Goal: Task Accomplishment & Management: Manage account settings

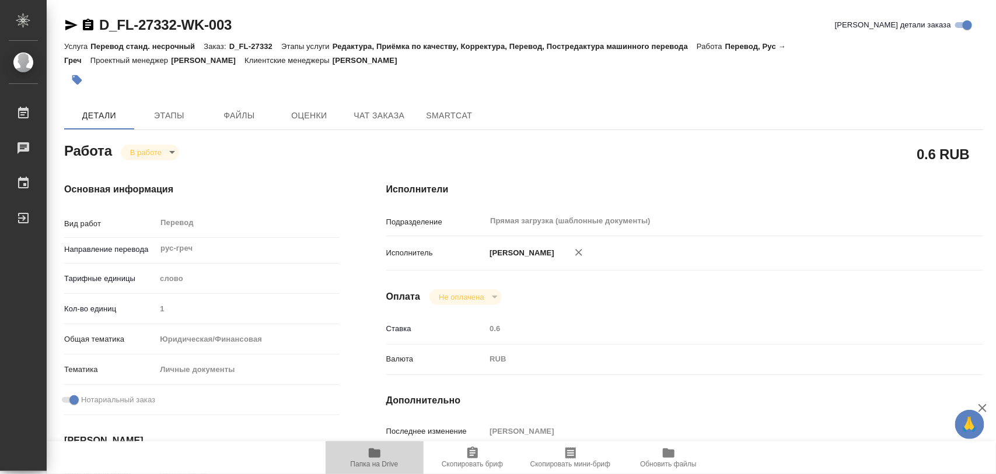
click at [379, 455] on icon "button" at bounding box center [375, 453] width 12 height 9
click at [76, 82] on icon "button" at bounding box center [77, 80] width 10 height 10
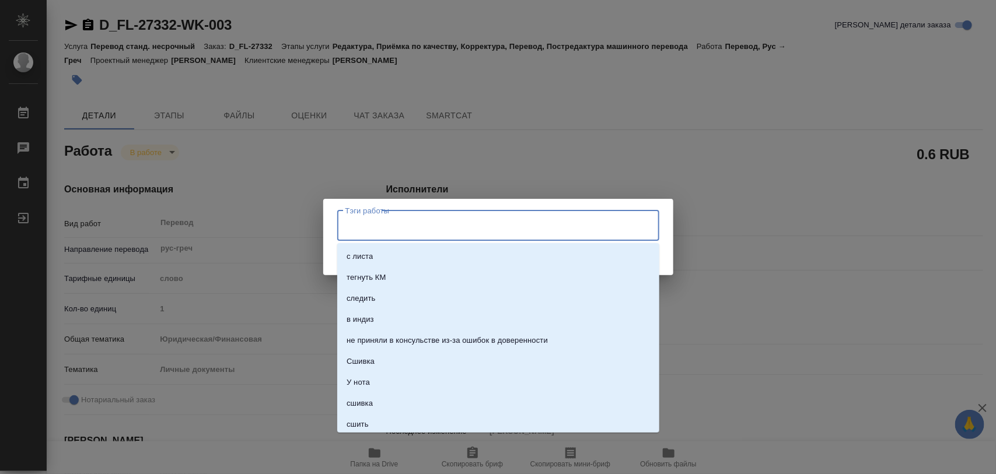
click at [366, 229] on input "Тэги работы" at bounding box center [487, 226] width 289 height 20
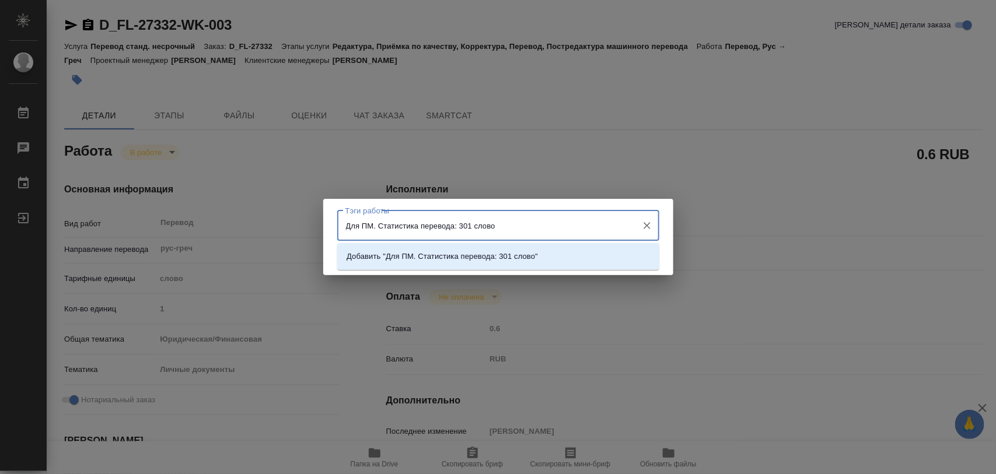
type input "Для ПМ. Статистика перевода: 301 слово."
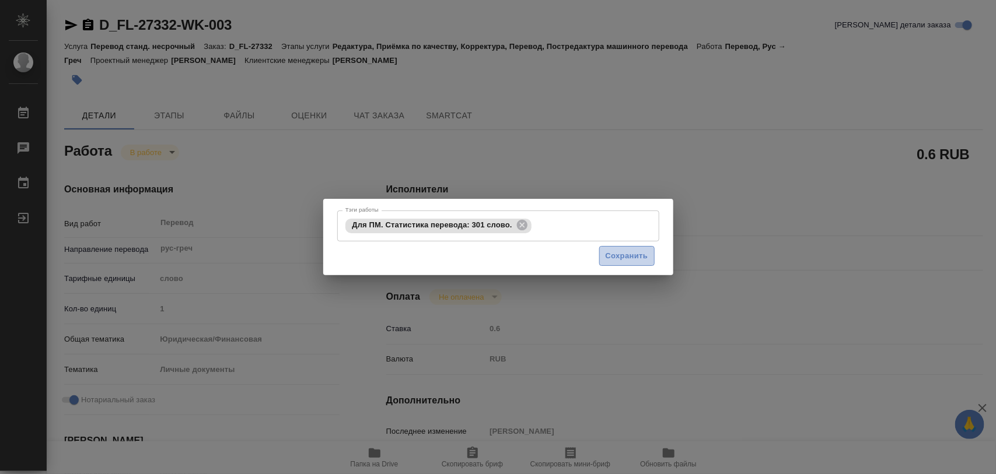
click at [625, 257] on span "Сохранить" at bounding box center [627, 256] width 43 height 13
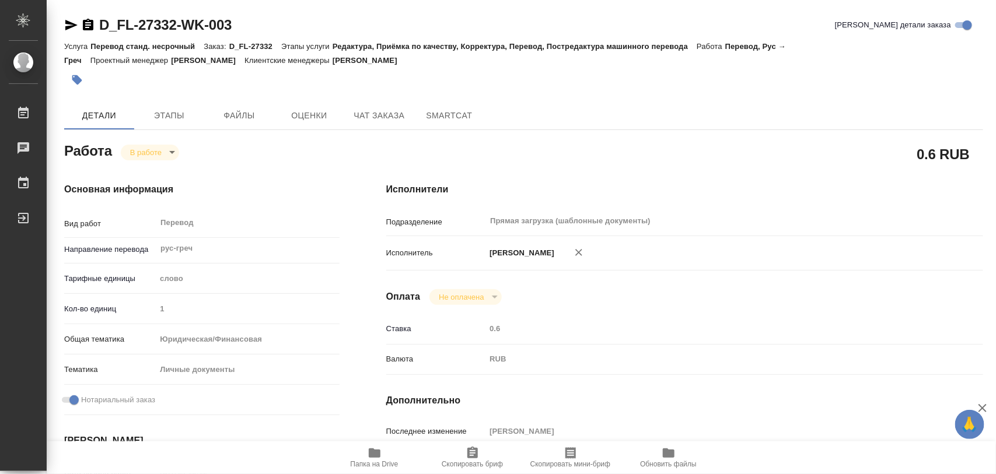
type input "inProgress"
type input "рус-греч"
type input "5a8b1489cc6b4906c91bfd90"
type input "1"
type input "yr-fn"
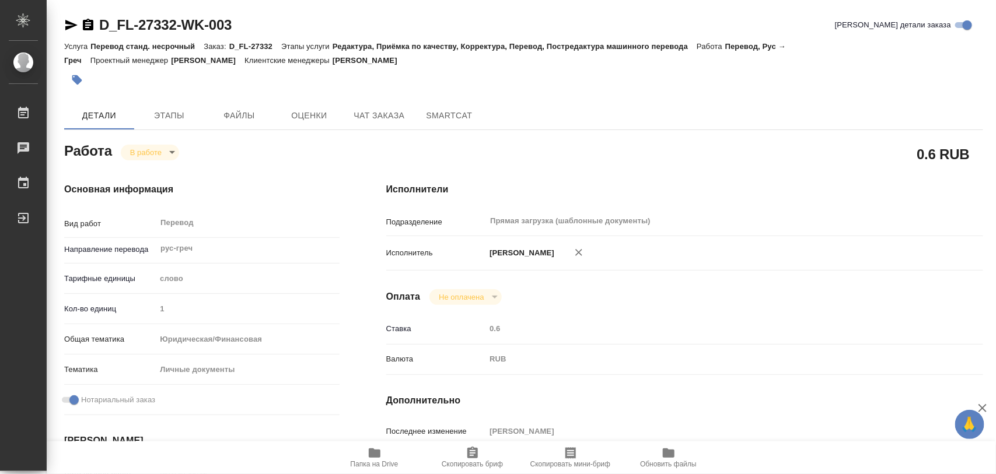
type input "5a8b8b956a9677013d343cfe"
checkbox input "true"
type input "07.10.2025 16:12"
type input "07.10.2025 16:22"
type input "09.10.2025 12:00"
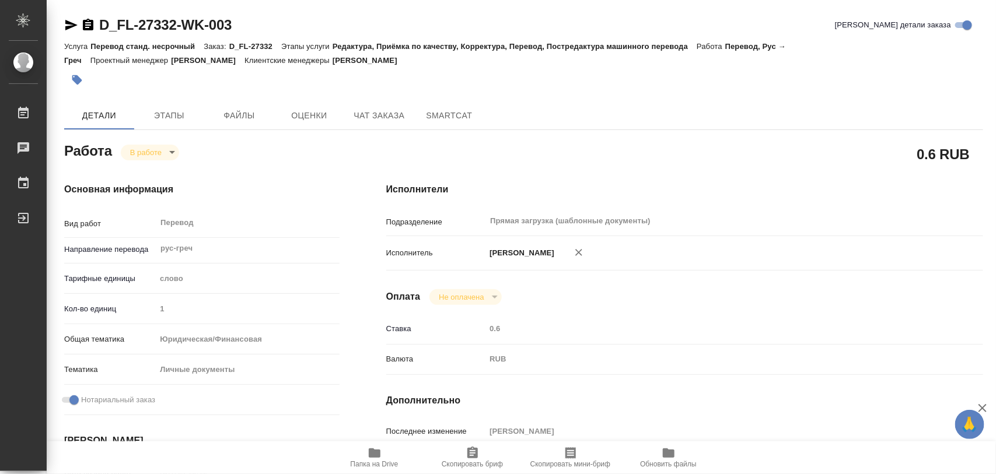
type input "09.10.2025 12:00"
type input "Прямая загрузка (шаблонные документы)"
type input "notPayed"
type input "0.6"
type input "RUB"
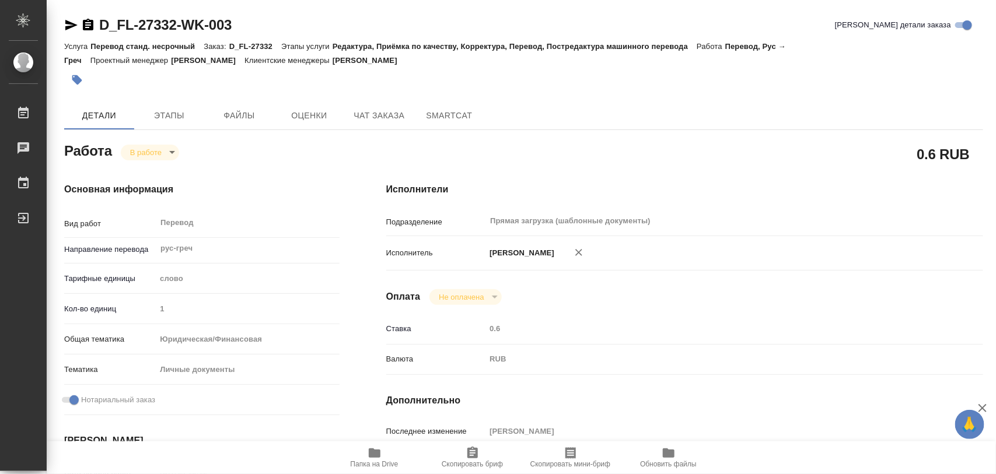
type input "Иглаков Максим"
type input "D_FL-27332"
type input "Перевод станд. несрочный"
type input "Редактура, Приёмка по качеству, Корректура, Перевод, Постредактура машинного пе…"
type input "Булахова Елена"
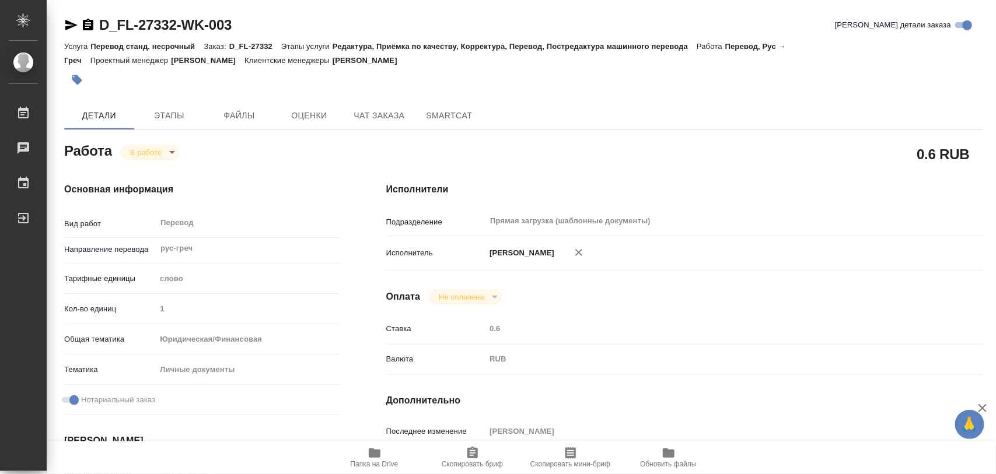
type input "/Clients/FL_D/Orders/D_FL-27332"
click at [174, 155] on body "🙏 .cls-1 fill:#fff; AWATERA Iglakov Maksim Работы 0 Чаты График Выйти D_FL-2733…" at bounding box center [498, 237] width 996 height 474
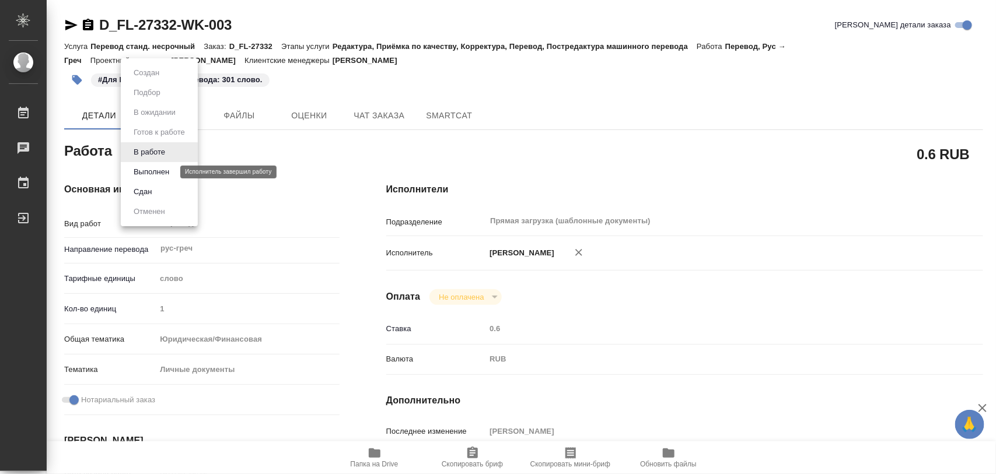
click at [170, 170] on button "Выполнен" at bounding box center [151, 172] width 43 height 13
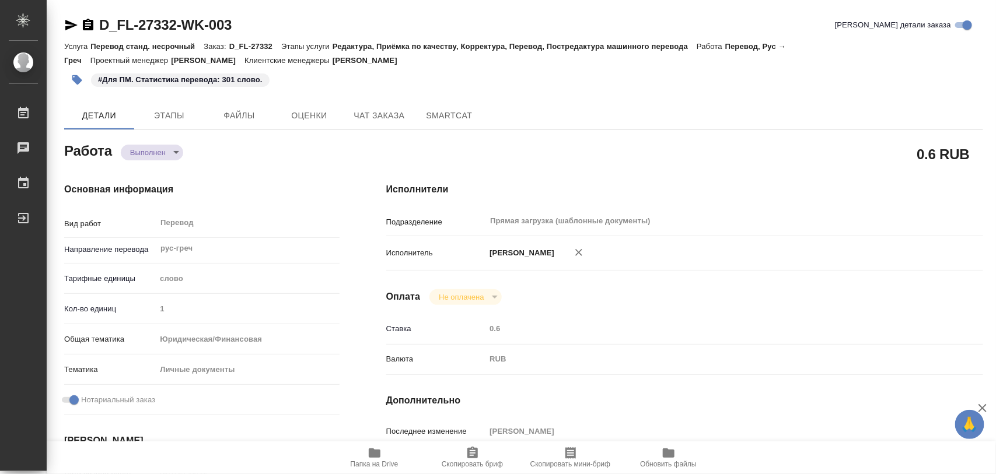
type textarea "x"
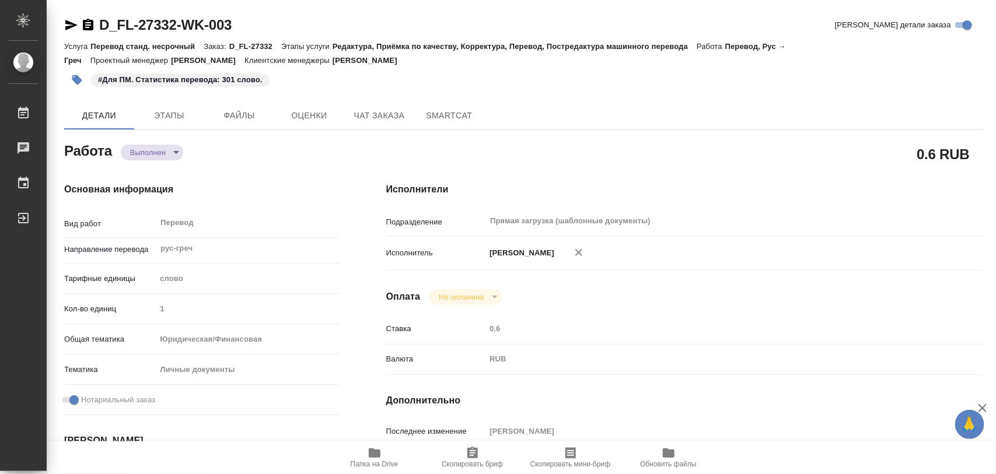
type textarea "x"
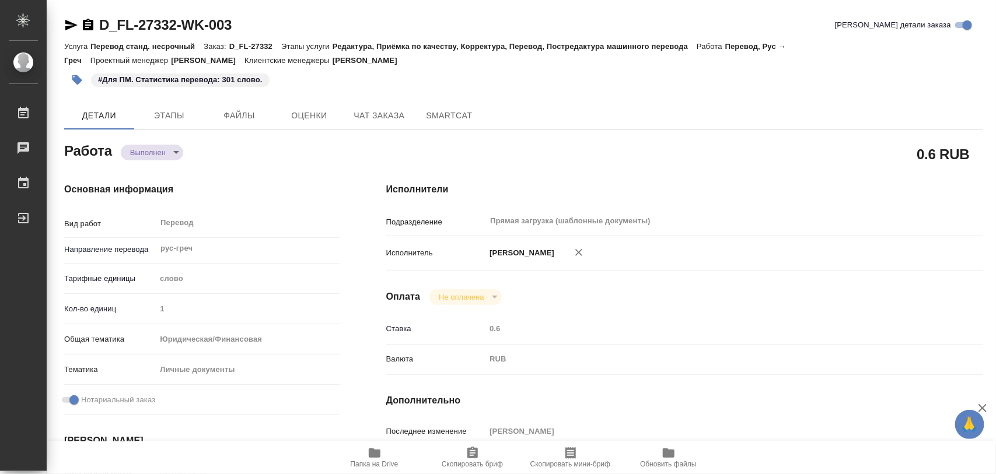
type textarea "x"
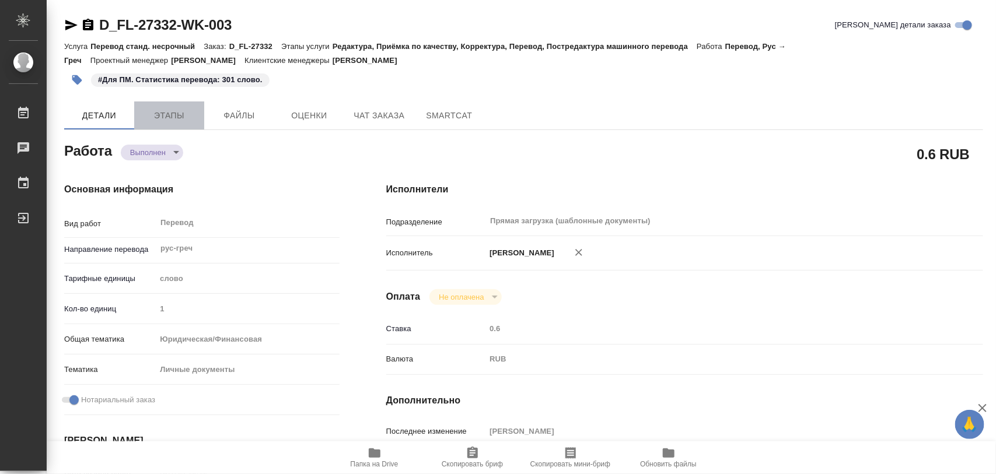
click at [184, 120] on span "Этапы" at bounding box center [169, 116] width 56 height 15
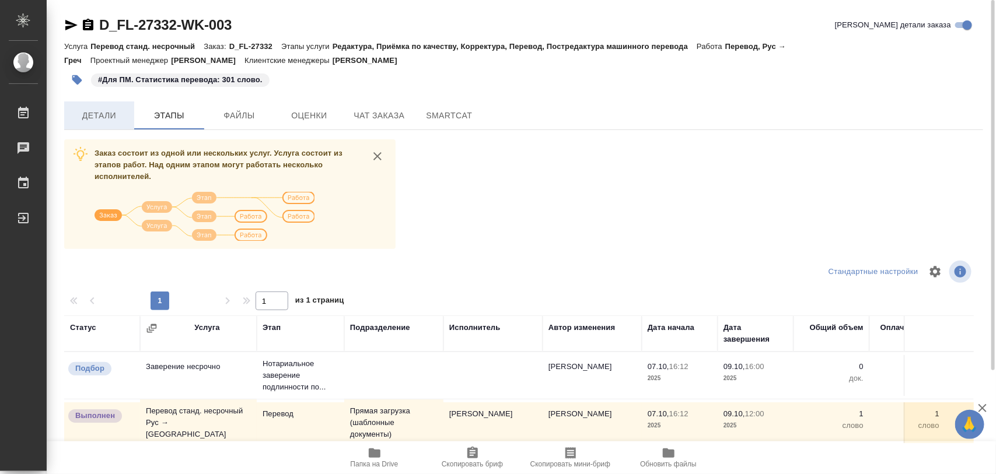
click at [90, 111] on span "Детали" at bounding box center [99, 116] width 56 height 15
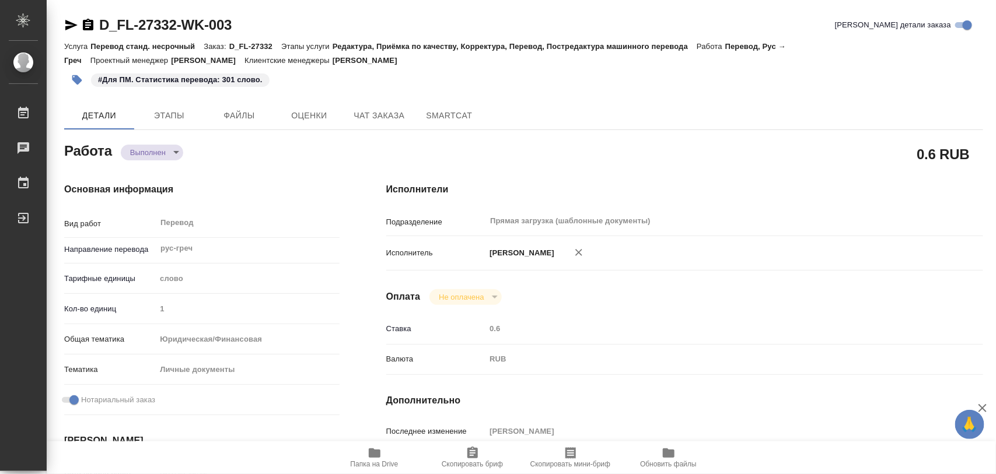
type textarea "x"
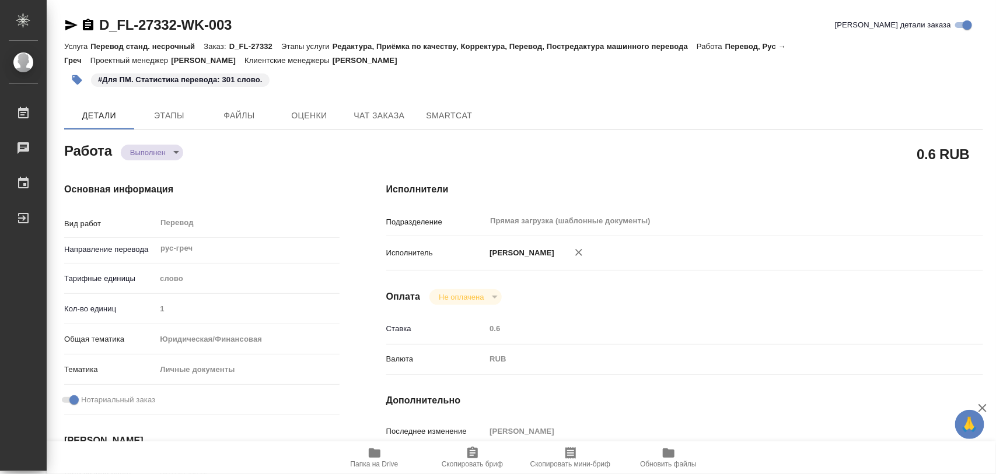
type textarea "x"
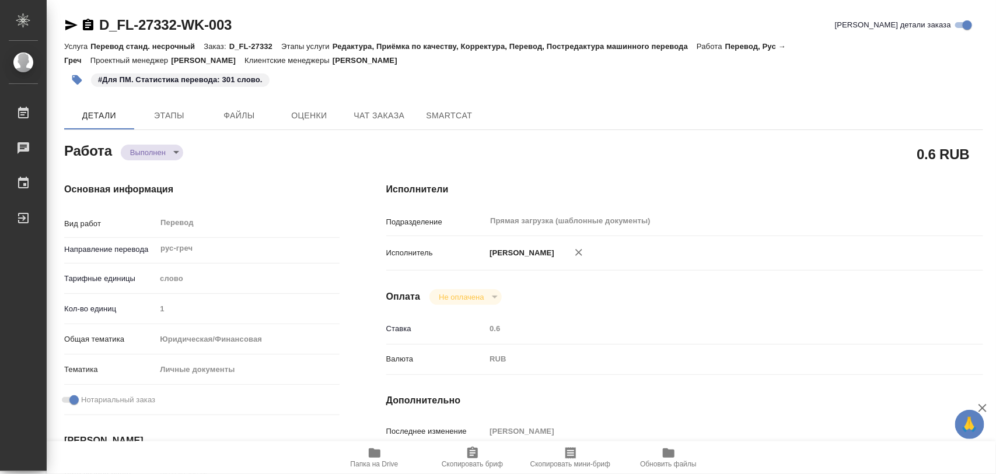
type textarea "x"
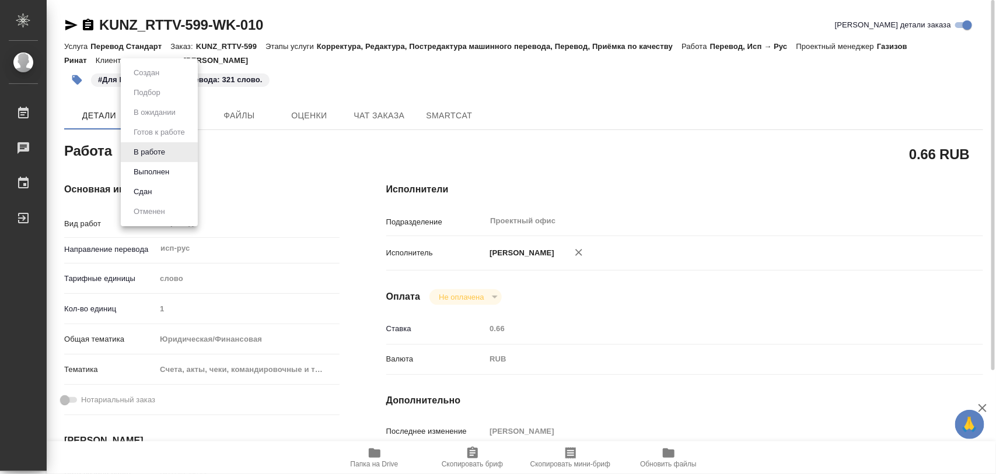
click at [173, 152] on body "🙏 .cls-1 fill:#fff; AWATERA Iglakov Maksim Работы 0 Чаты График Выйти KUNZ_RTTV…" at bounding box center [498, 237] width 996 height 474
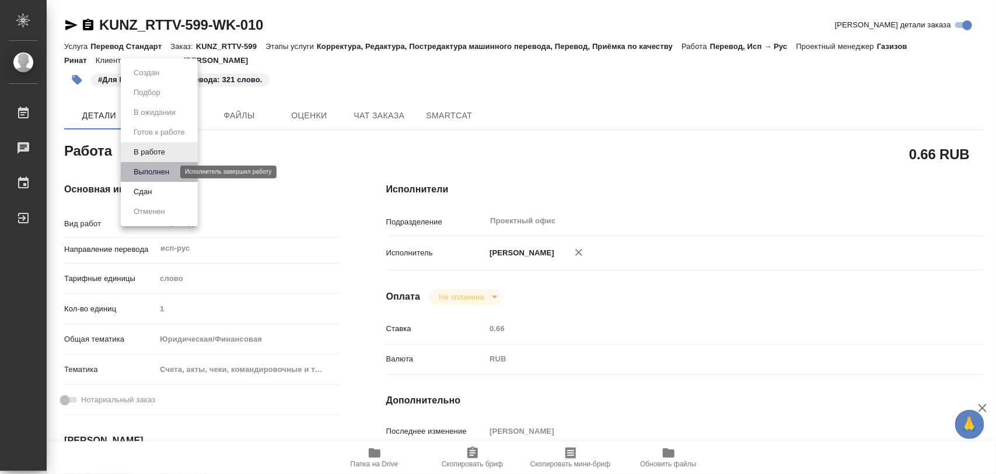
click at [158, 175] on button "Выполнен" at bounding box center [151, 172] width 43 height 13
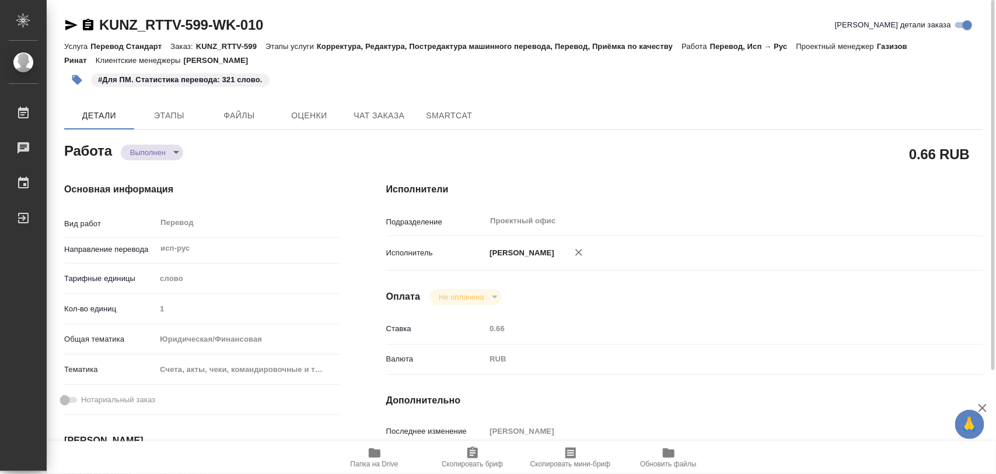
type textarea "x"
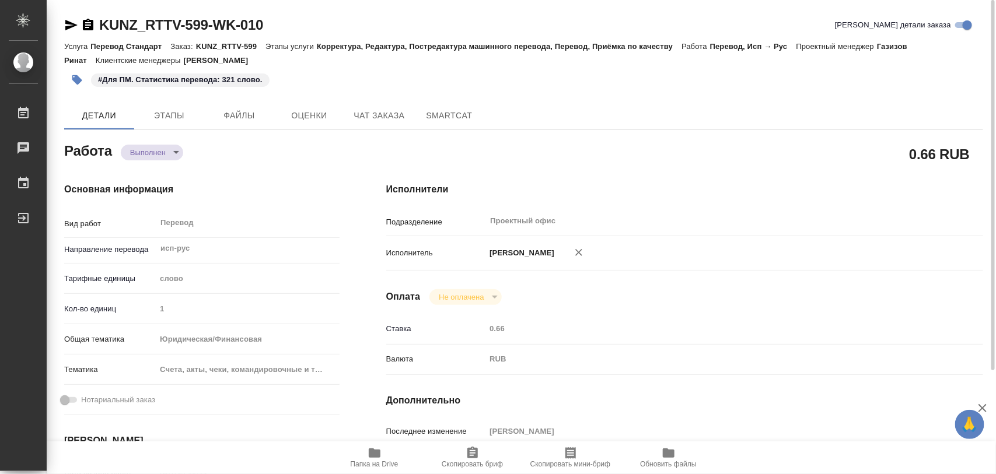
type textarea "x"
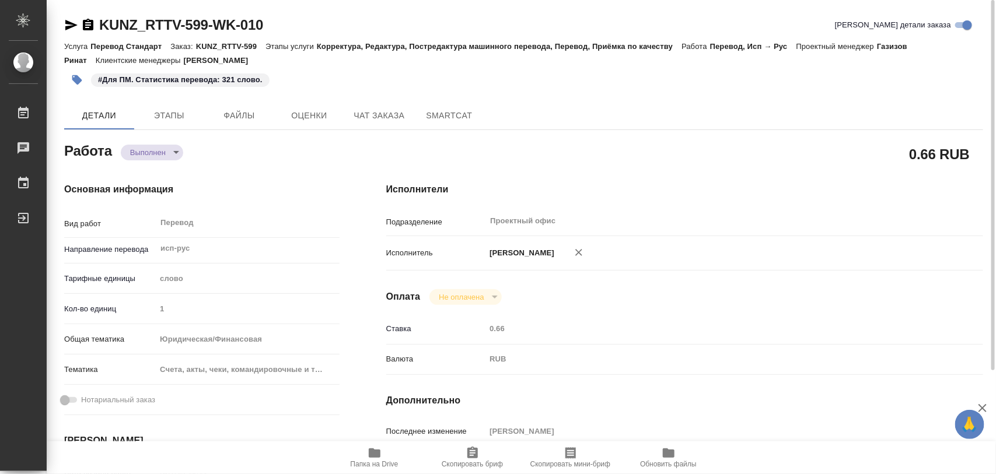
type textarea "x"
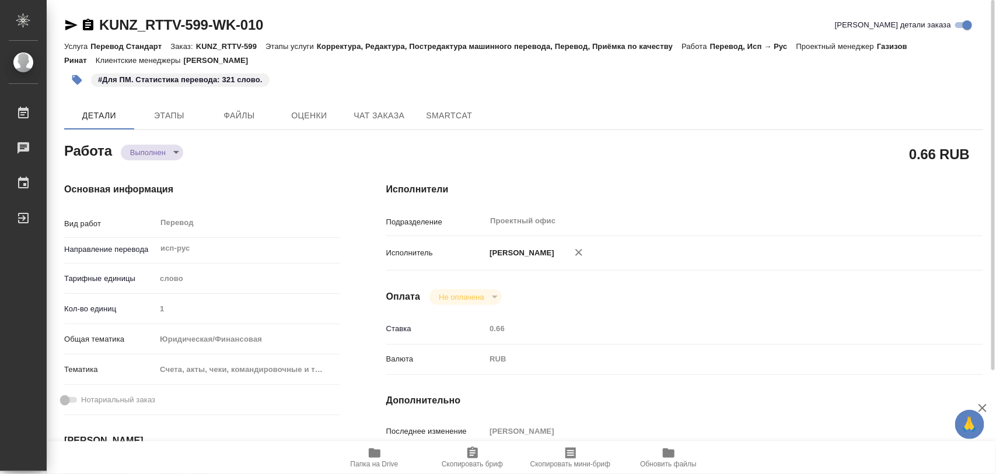
type textarea "x"
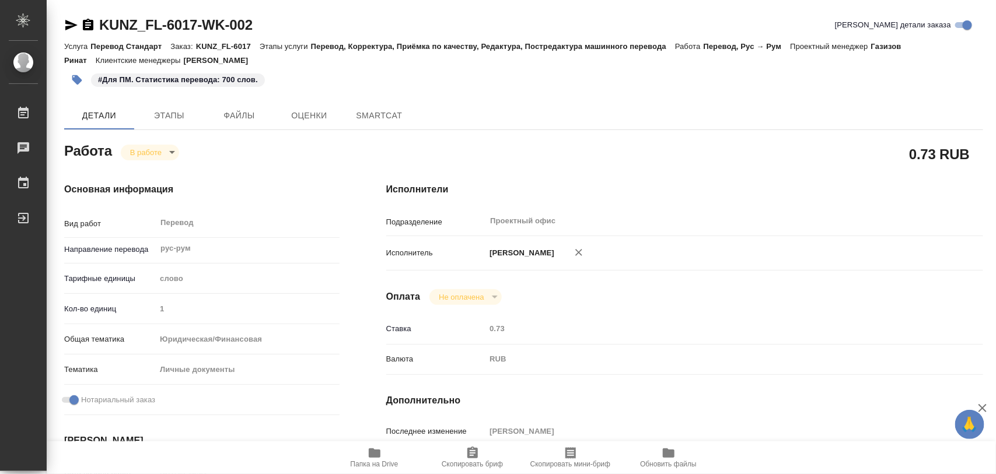
type textarea "x"
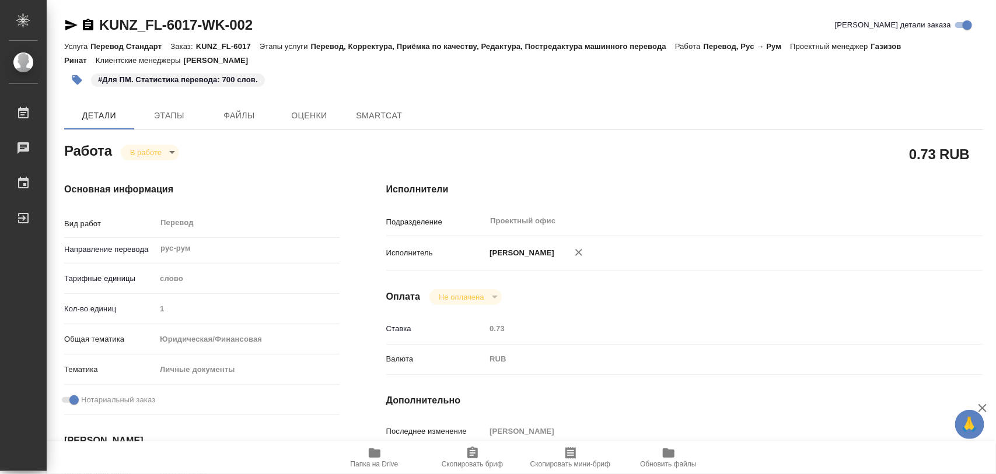
type textarea "x"
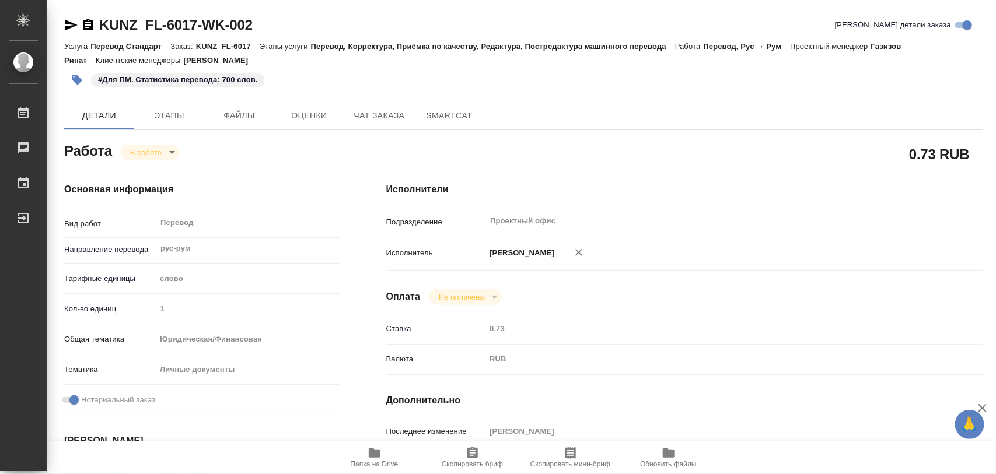
type textarea "x"
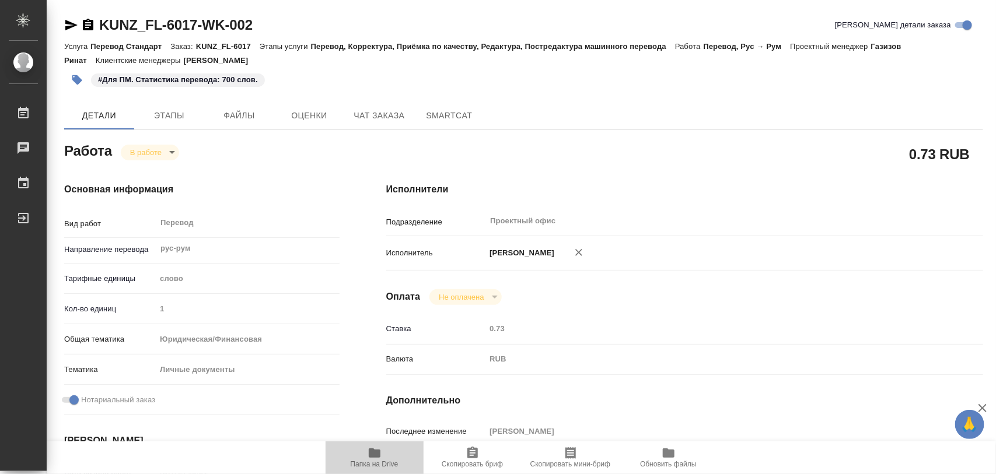
click at [380, 454] on icon "button" at bounding box center [375, 453] width 14 height 14
type textarea "x"
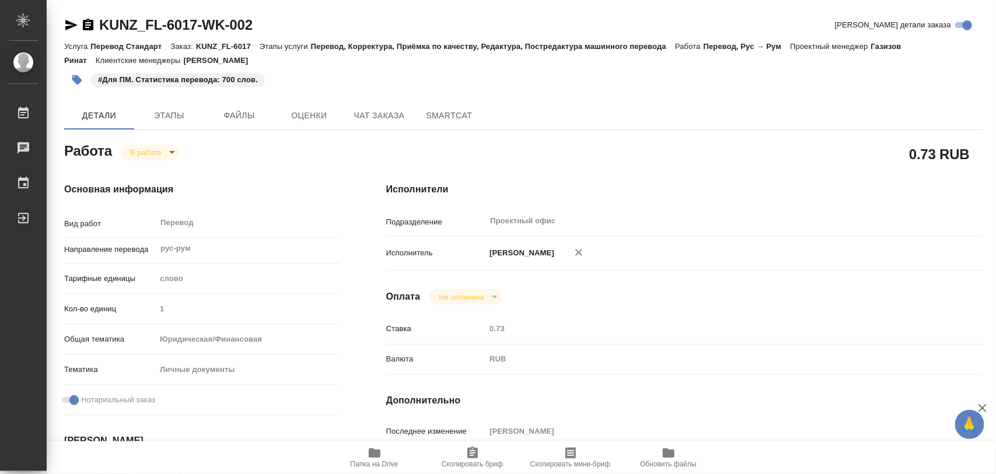
type textarea "x"
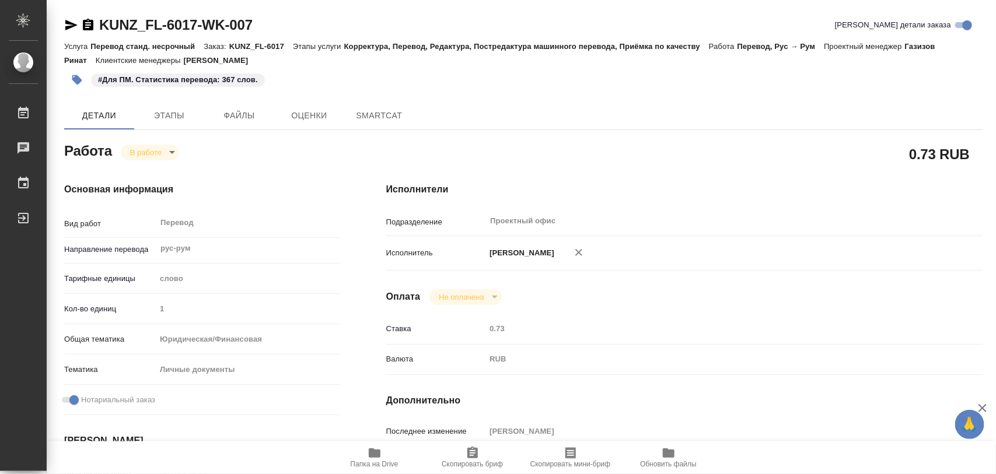
type textarea "x"
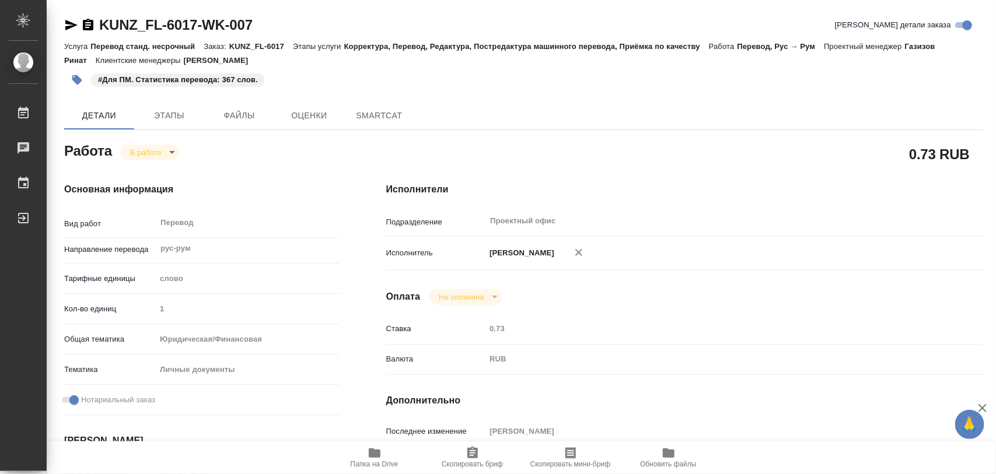
type textarea "x"
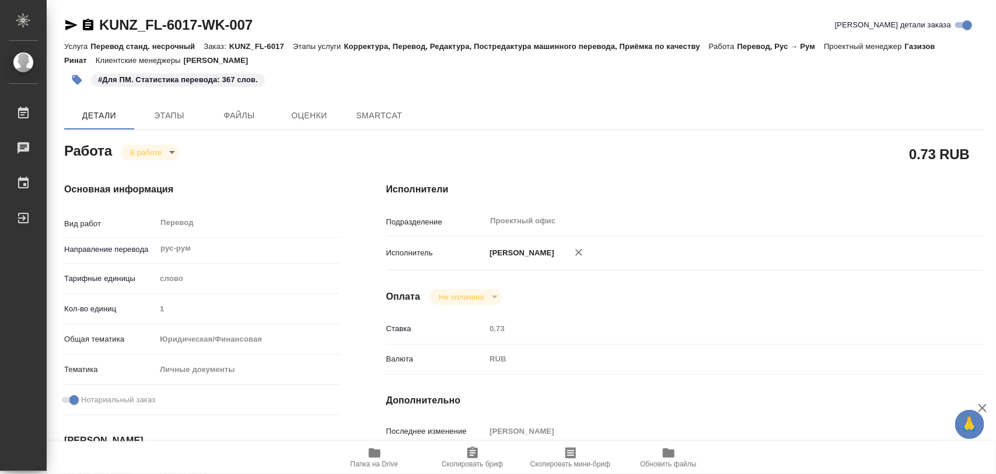
type textarea "x"
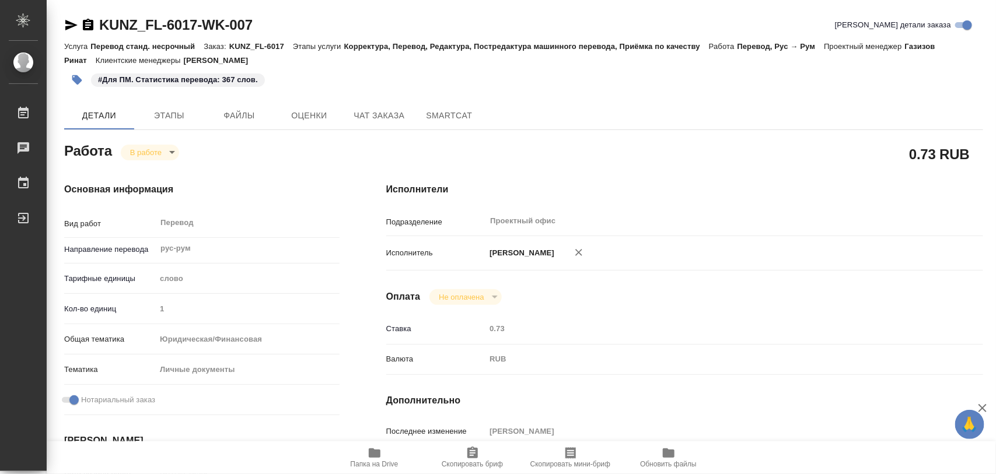
type textarea "x"
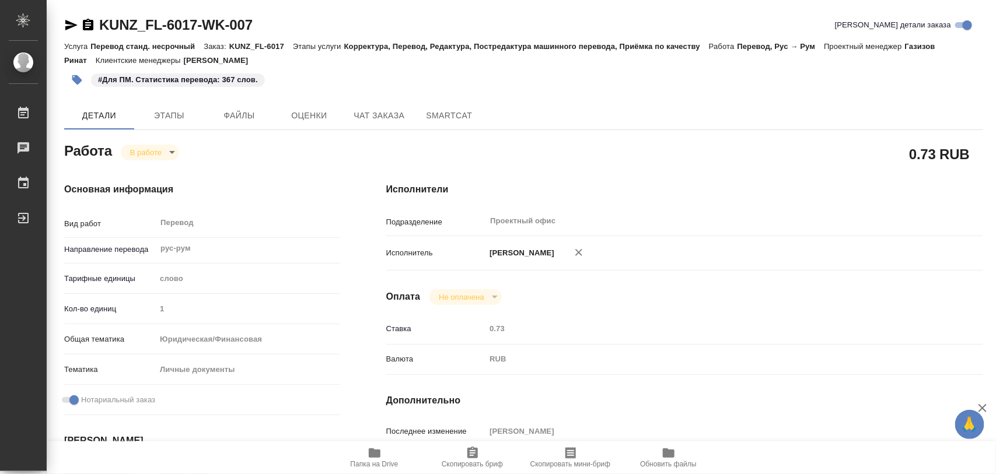
type textarea "x"
click at [376, 459] on icon "button" at bounding box center [375, 453] width 14 height 14
click at [182, 116] on span "Этапы" at bounding box center [169, 116] width 56 height 15
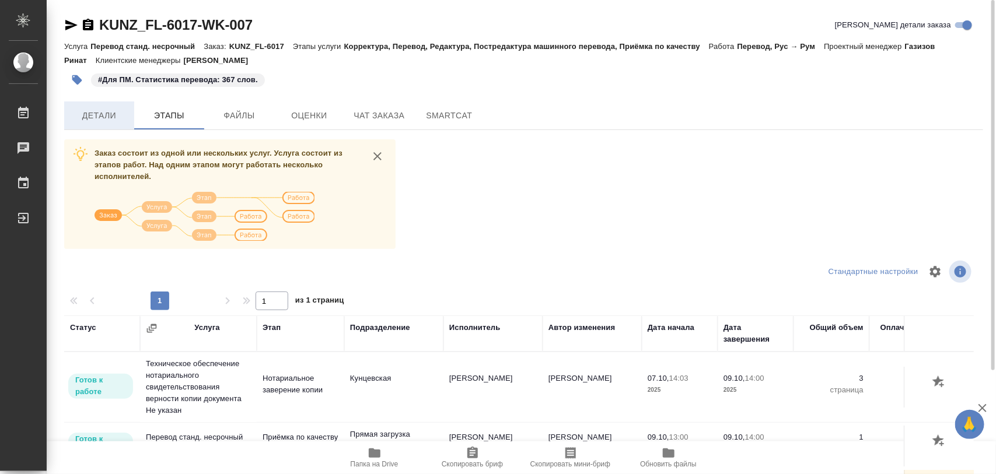
click at [103, 117] on span "Детали" at bounding box center [99, 116] width 56 height 15
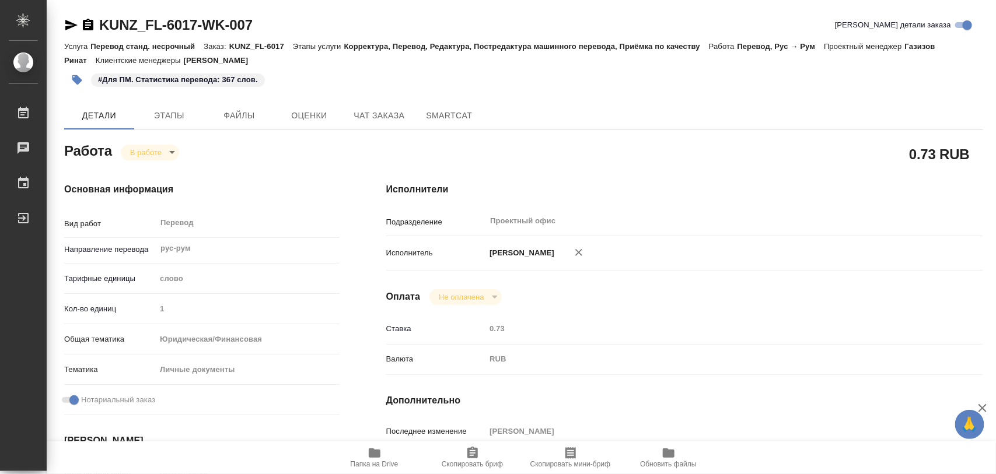
type textarea "x"
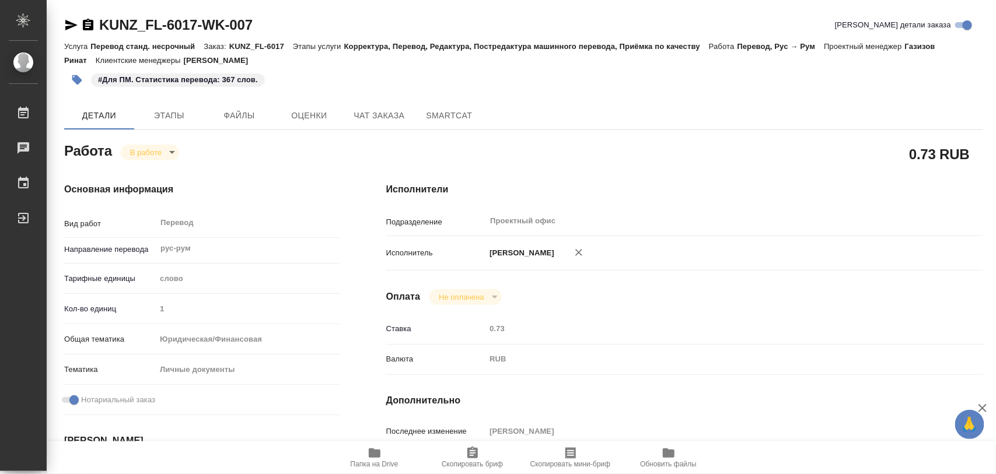
type textarea "x"
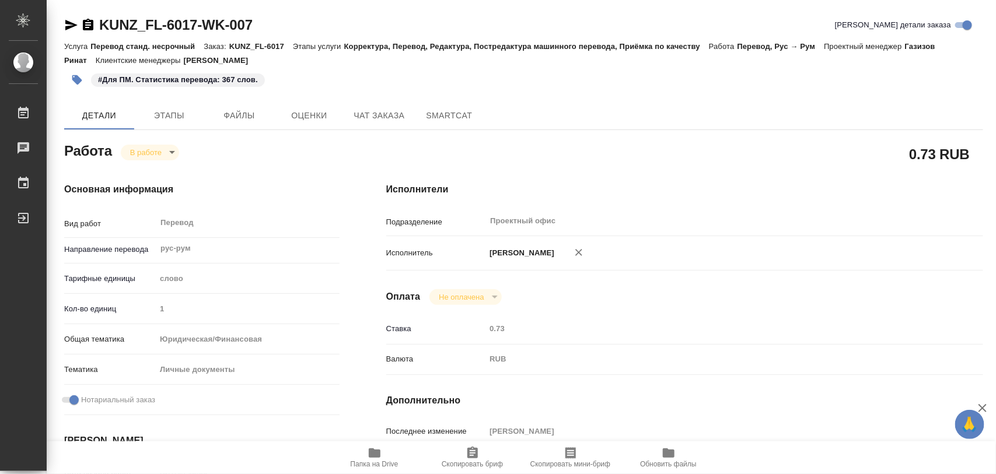
type textarea "x"
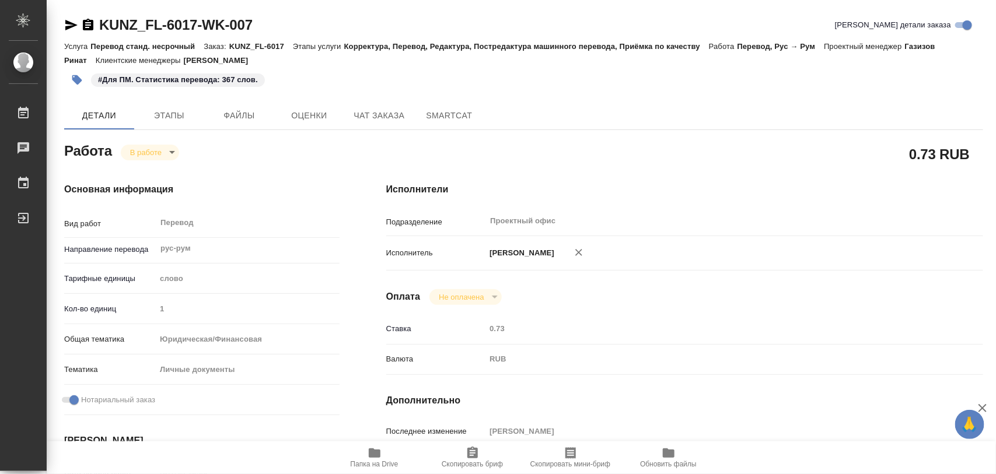
type textarea "x"
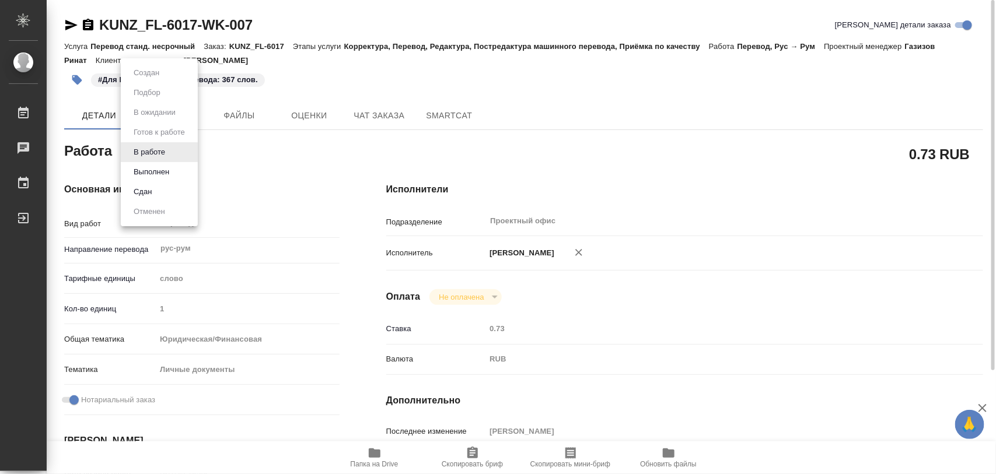
click at [170, 152] on body "🙏 .cls-1 fill:#fff; AWATERA Iglakov Maksim Работы 0 Чаты График Выйти KUNZ_FL-6…" at bounding box center [498, 237] width 996 height 474
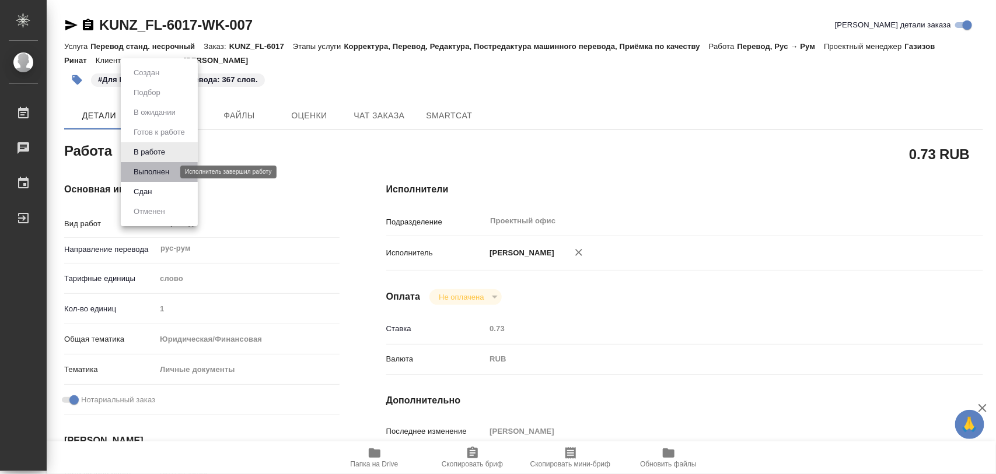
click at [156, 172] on button "Выполнен" at bounding box center [151, 172] width 43 height 13
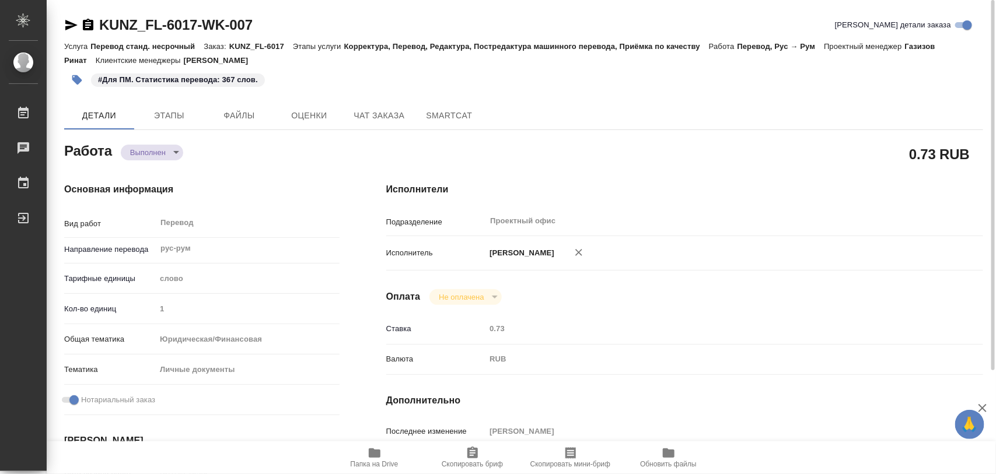
type textarea "x"
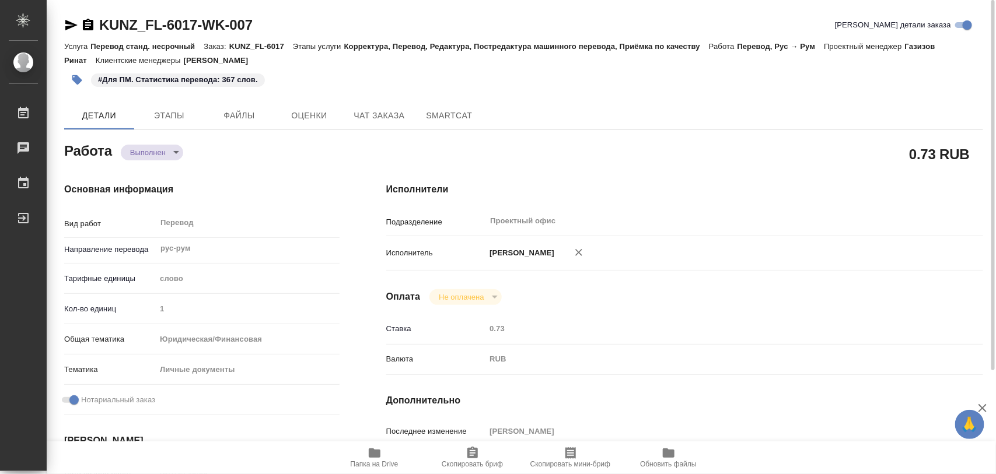
type textarea "x"
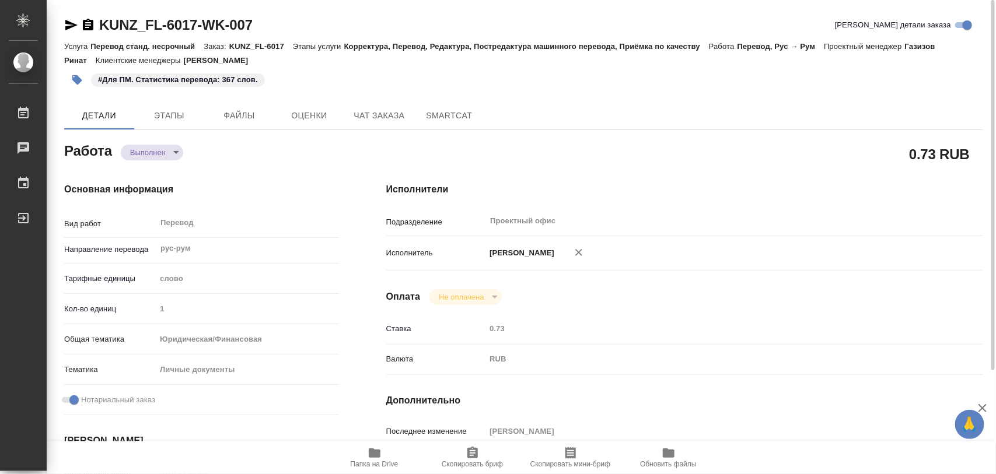
type textarea "x"
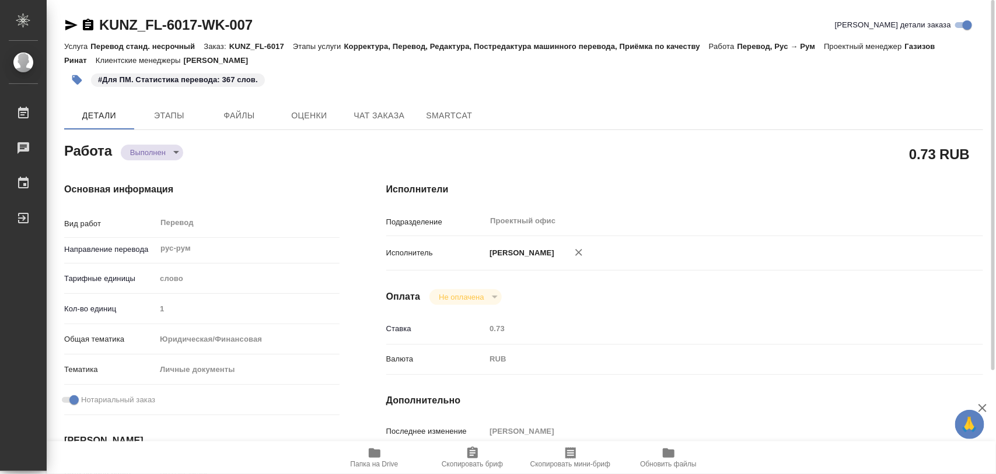
click at [80, 75] on icon "button" at bounding box center [77, 80] width 12 height 12
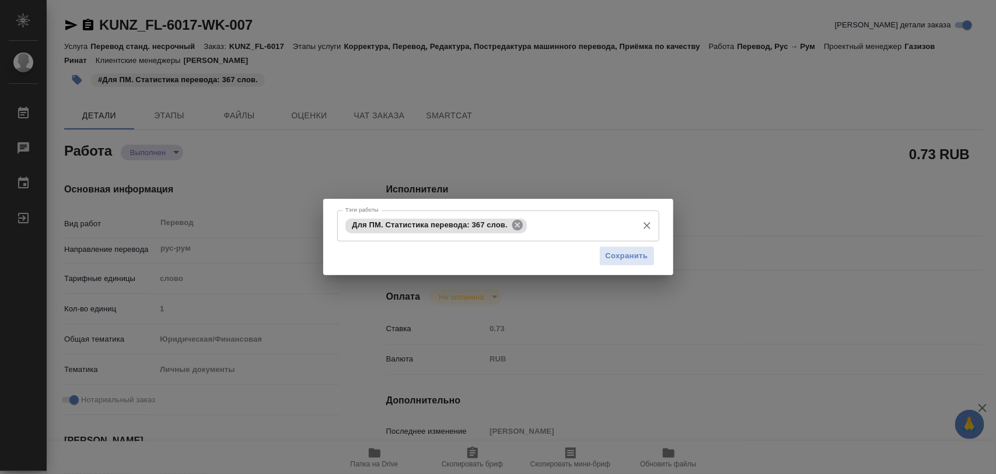
click at [518, 229] on icon at bounding box center [517, 225] width 11 height 11
click at [521, 226] on input "Тэги работы" at bounding box center [487, 226] width 289 height 20
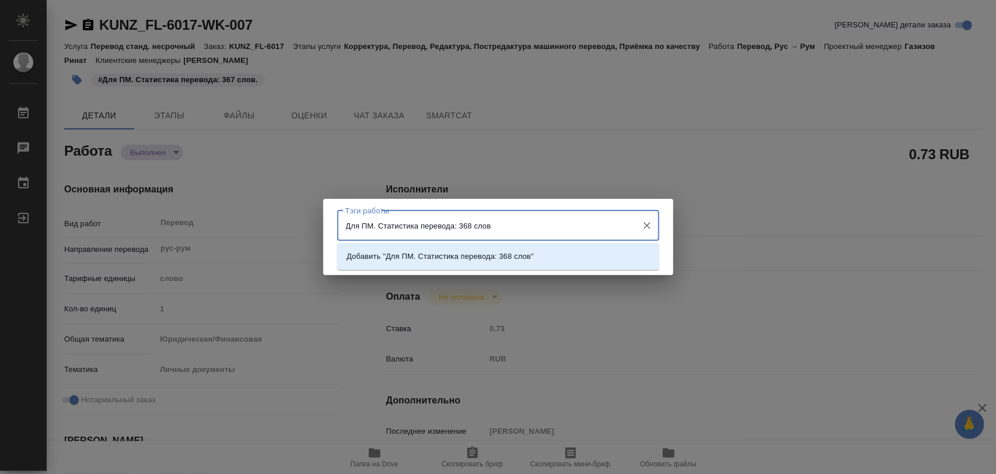
type input "Для ПМ. Статистика перевода: 368 слов."
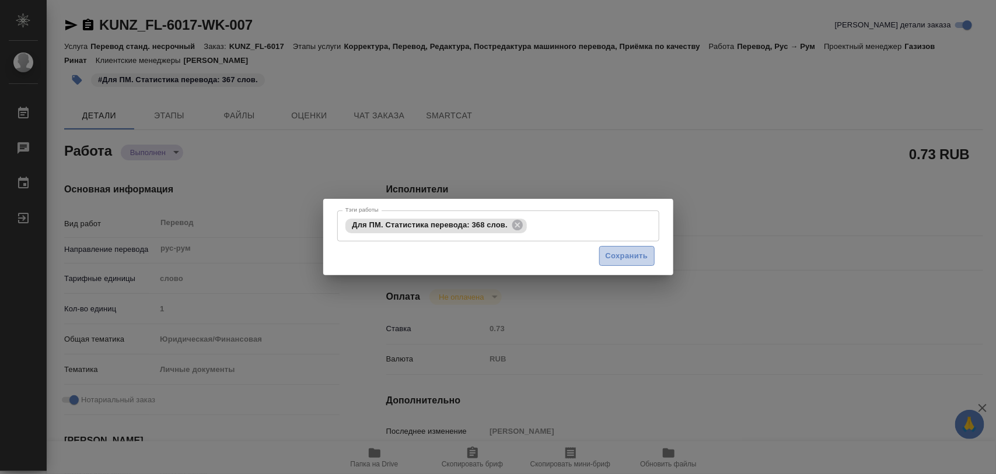
click at [632, 254] on span "Сохранить" at bounding box center [627, 256] width 43 height 13
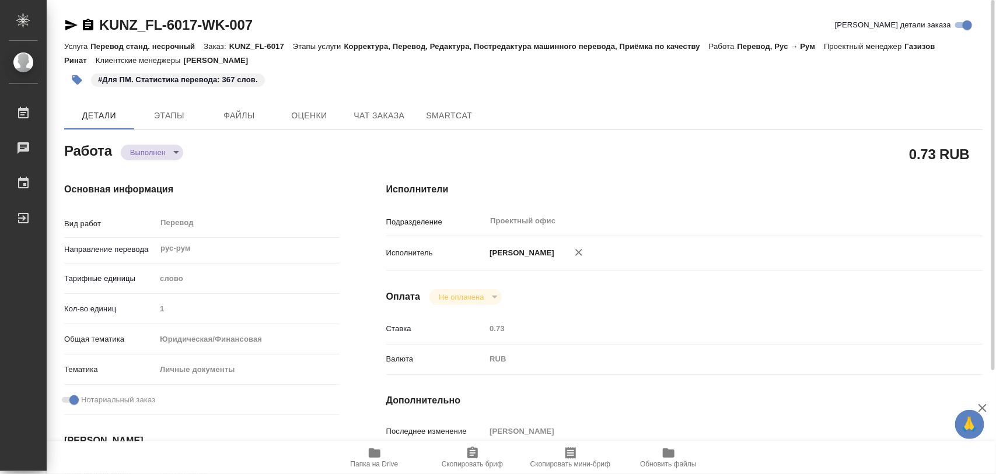
type input "completed"
type textarea "Перевод"
type textarea "x"
type input "рус-рум"
type input "5a8b1489cc6b4906c91bfd90"
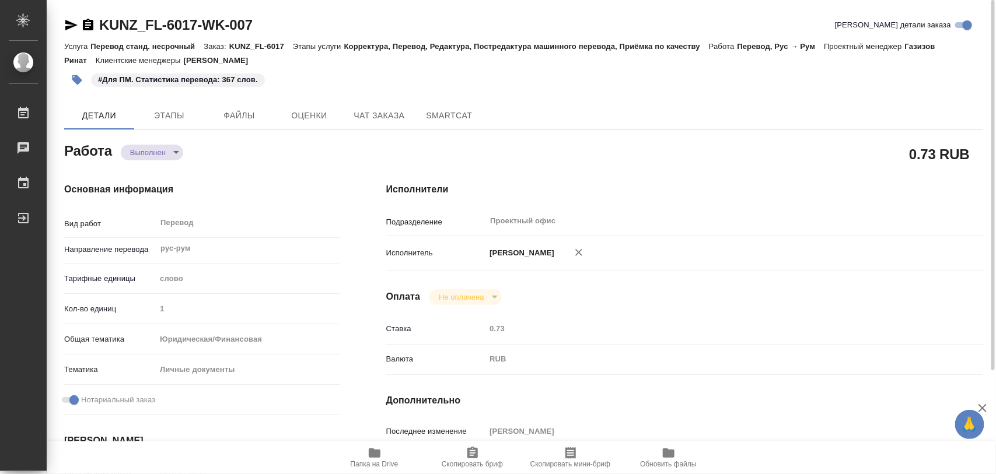
type input "1"
type input "yr-fn"
type input "5a8b8b956a9677013d343cfe"
checkbox input "true"
type input "07.10.2025 13:55"
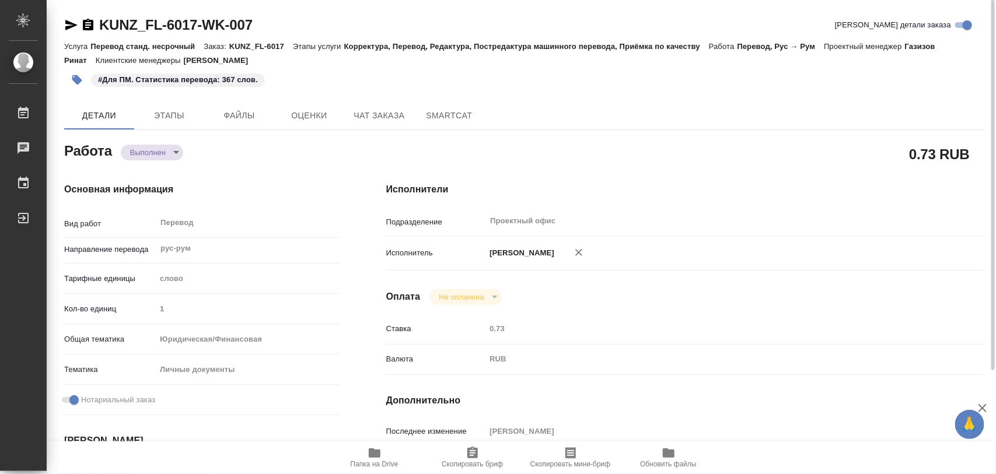
type input "07.10.2025 14:45"
type input "09.10.2025 13:00"
type input "09.10.2025 12:56"
type input "09.10.2025 14:00"
type input "Проектный офис"
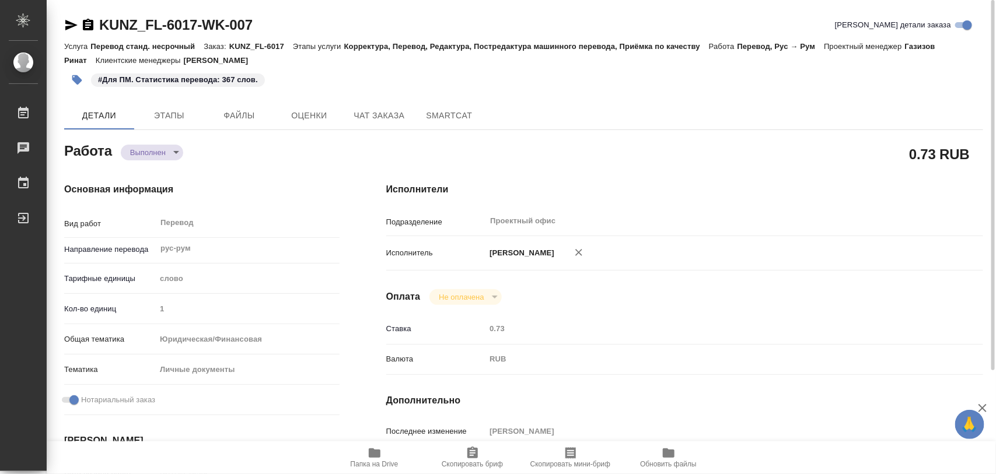
type input "notPayed"
type input "0.73"
type input "RUB"
type input "[PERSON_NAME]"
type textarea "x"
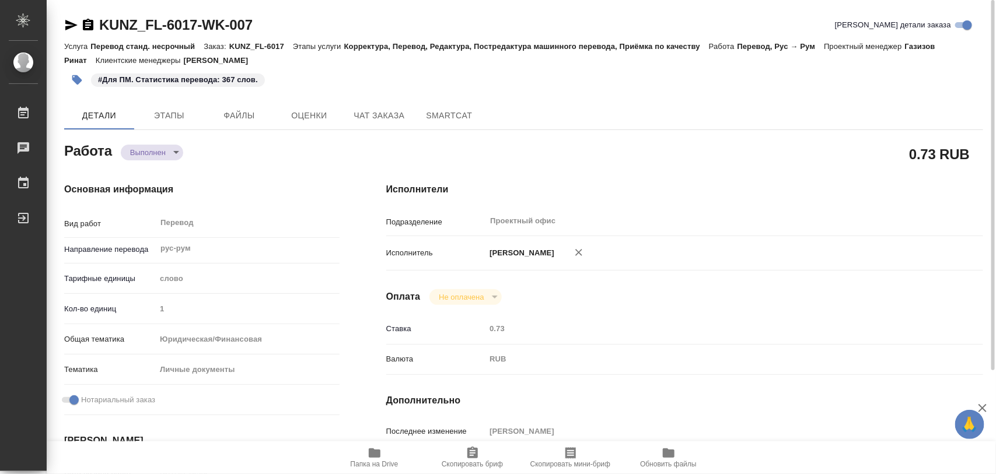
type textarea "/Clients/FL_KUNZ/Orders/KUNZ_FL-6017/Translated/KUNZ_FL-6017-WK-007"
type textarea "x"
type input "KUNZ_FL-6017"
type input "Перевод станд. несрочный"
type input "Корректура, Перевод, Редактура, Постредактура машинного перевода, Приёмка по ка…"
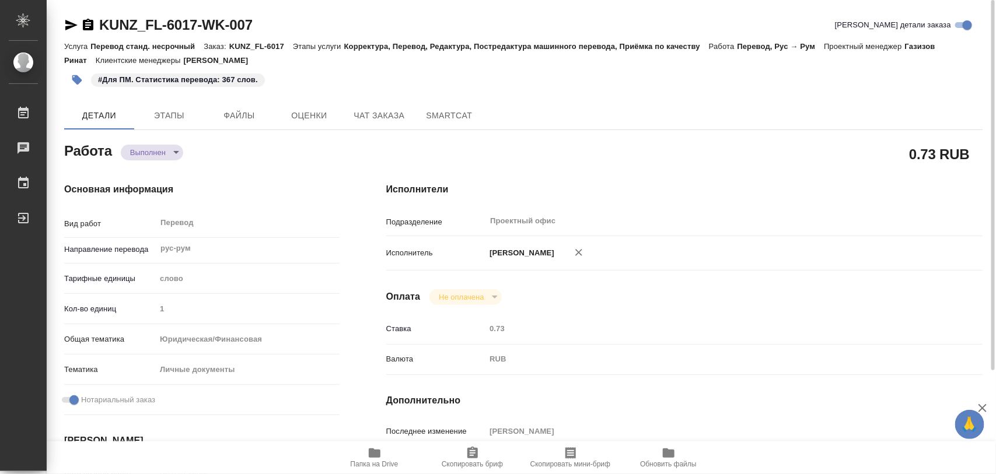
type input "Зотова Екатерина"
type input "[PERSON_NAME]"
type input "/Clients/FL_KUNZ/Orders/KUNZ_FL-6017"
type textarea "x"
type textarea "пасп РФ + СООС + Автобиография рус-рум под нот + НЗК на всё"
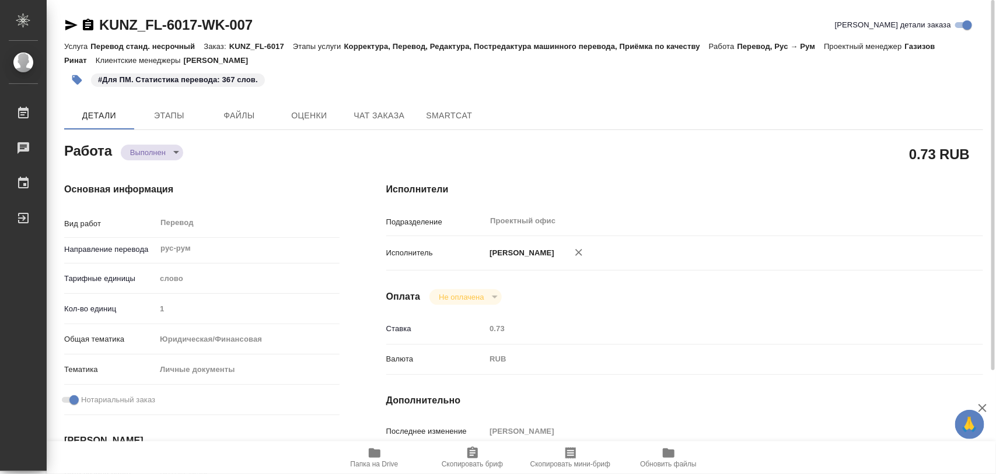
type textarea "x"
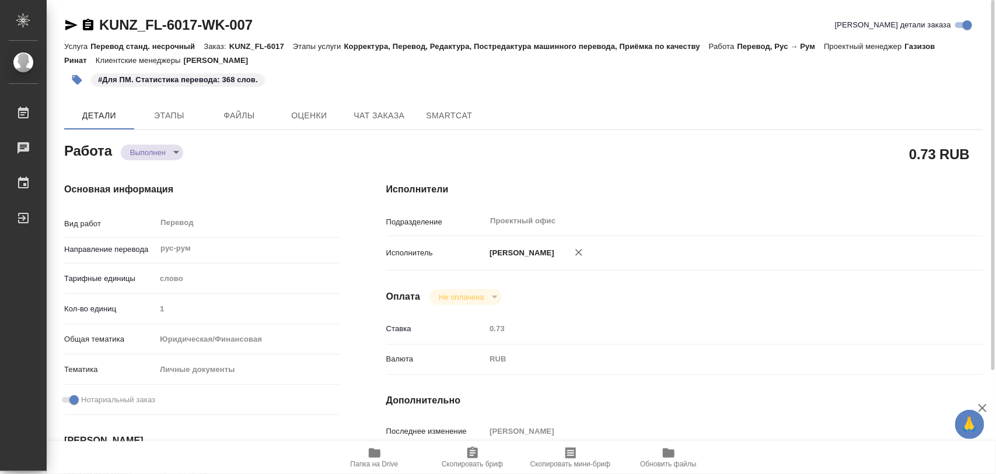
type textarea "x"
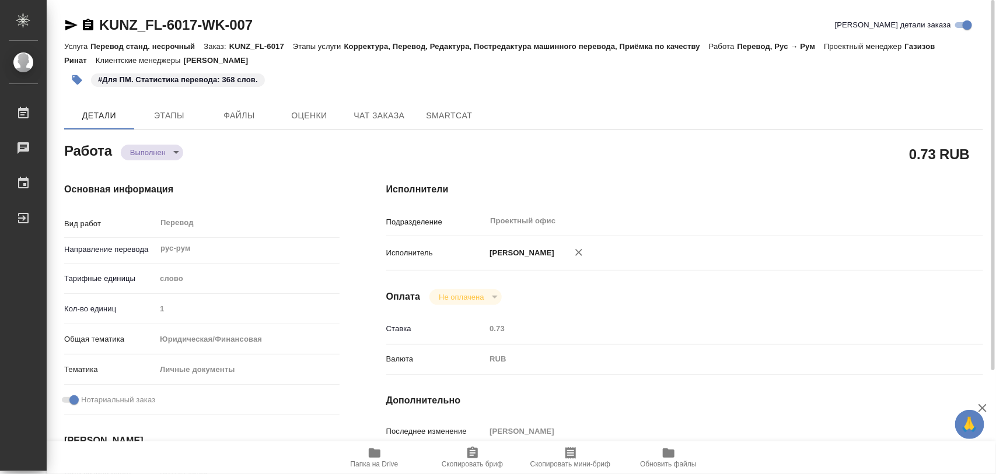
type textarea "x"
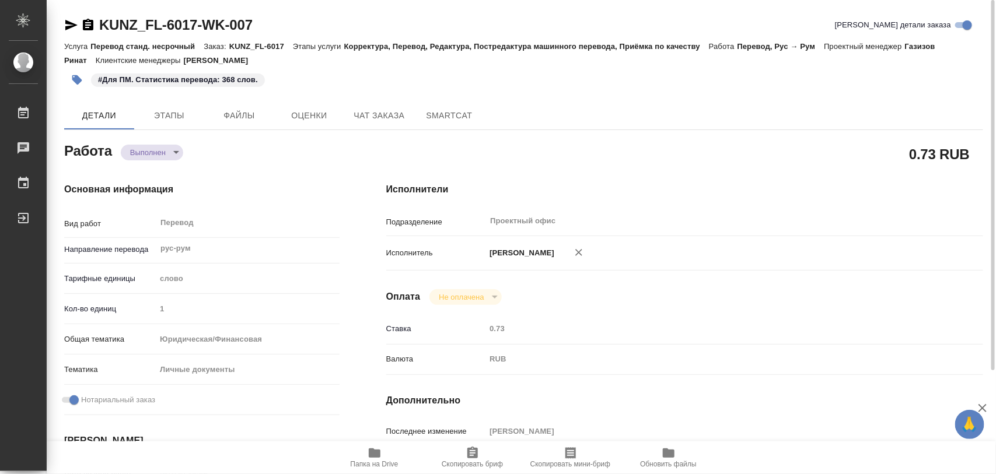
type textarea "x"
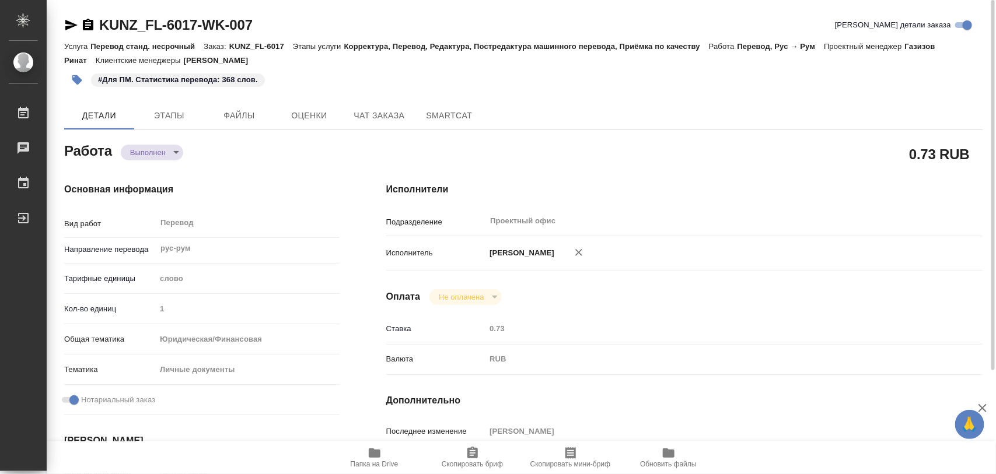
type textarea "x"
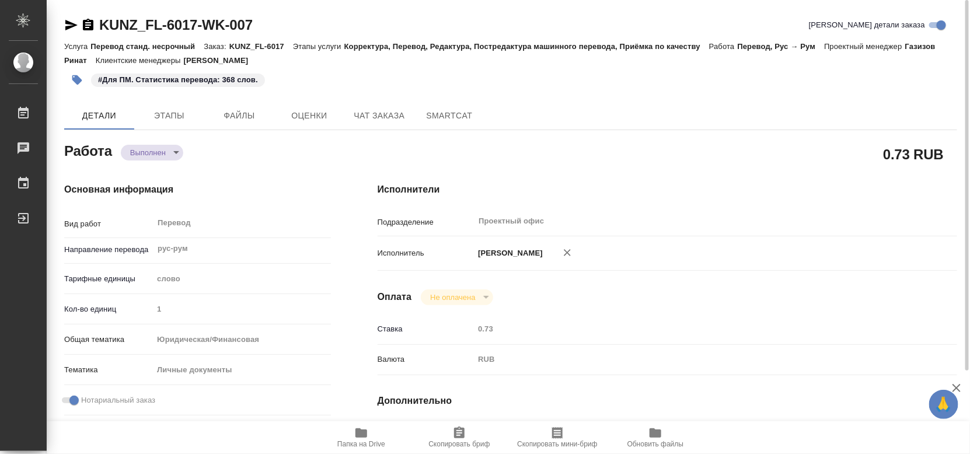
type textarea "x"
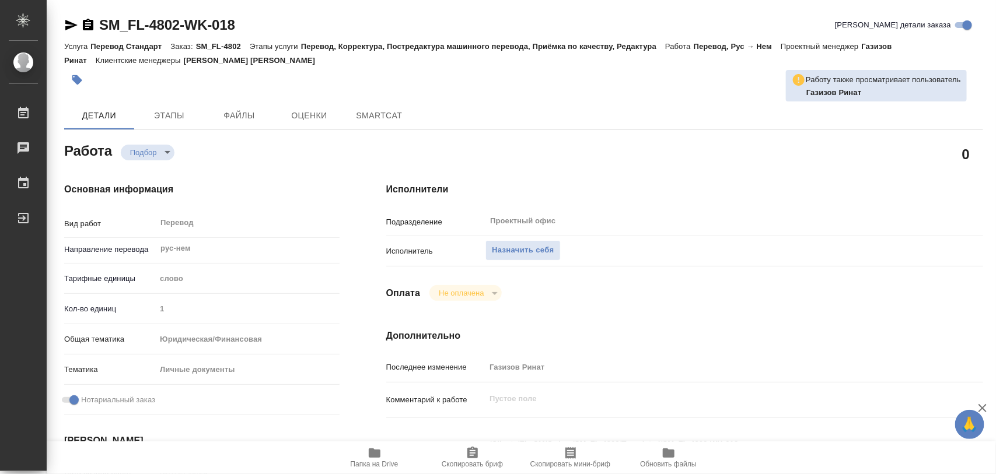
type textarea "x"
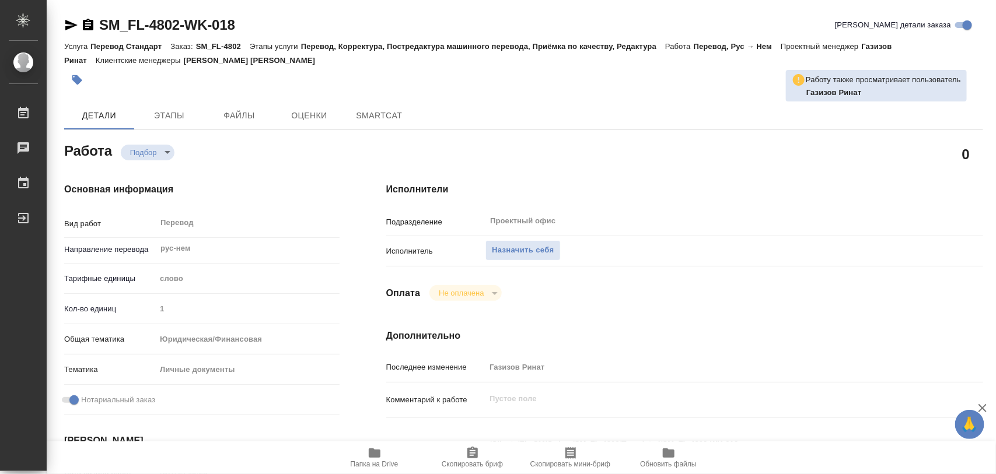
type textarea "x"
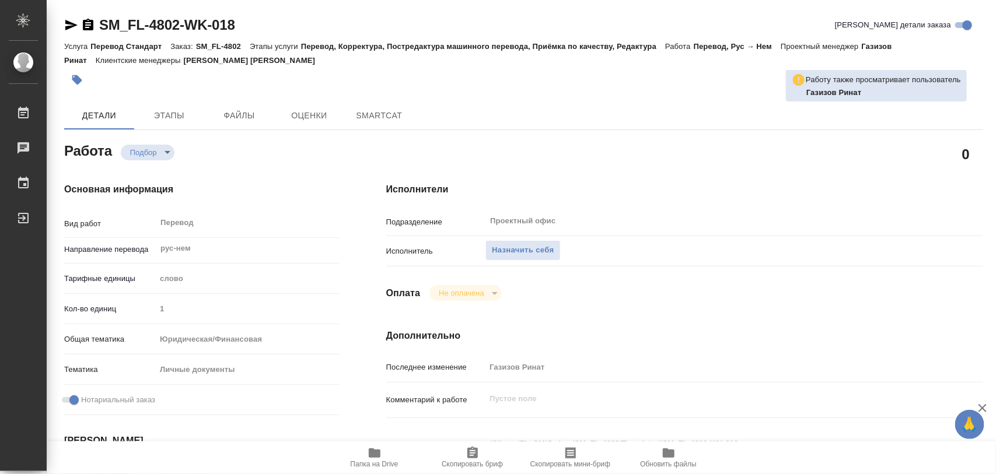
type textarea "x"
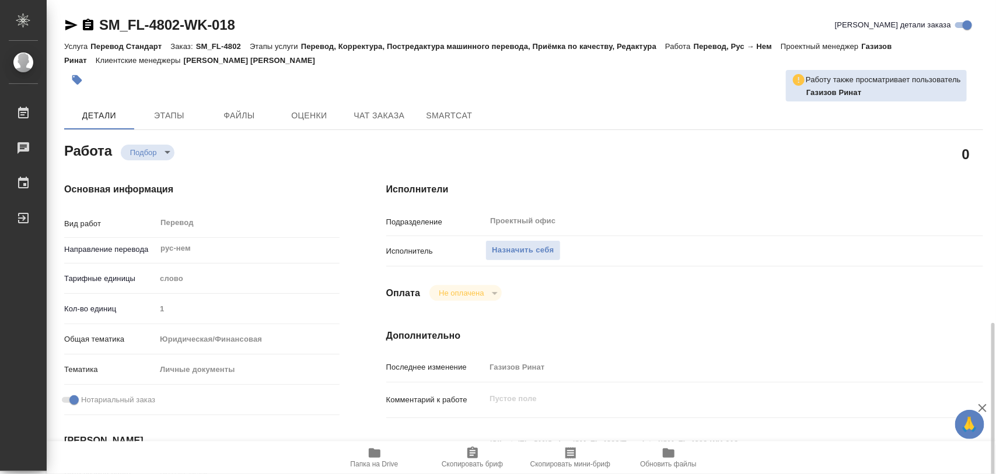
scroll to position [292, 0]
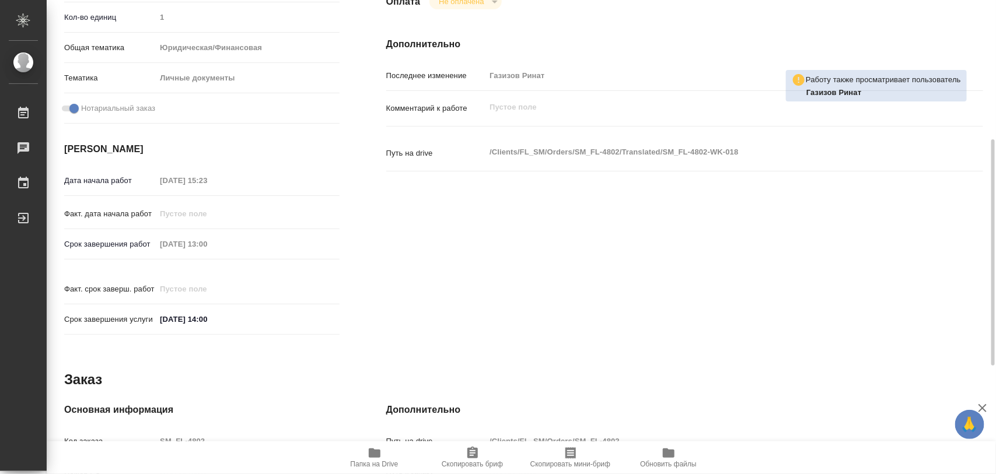
type textarea "x"
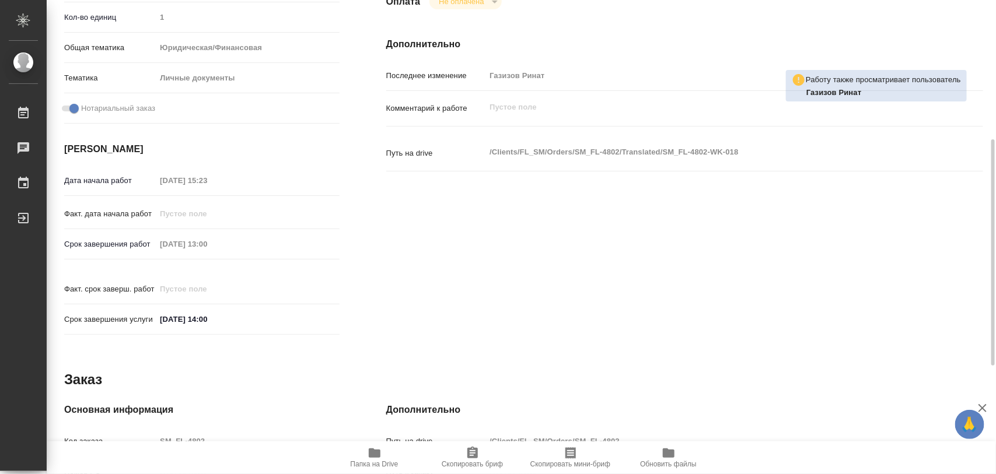
type textarea "x"
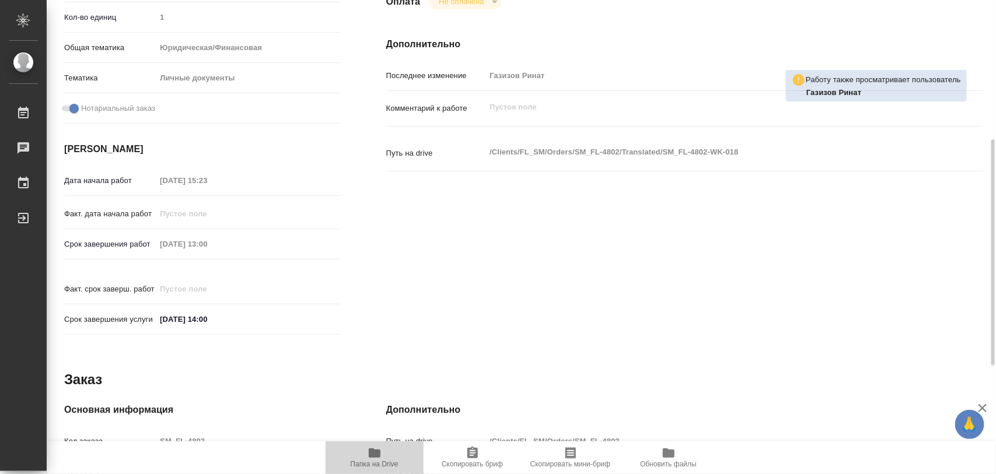
click at [382, 456] on span "Папка на Drive" at bounding box center [375, 457] width 84 height 22
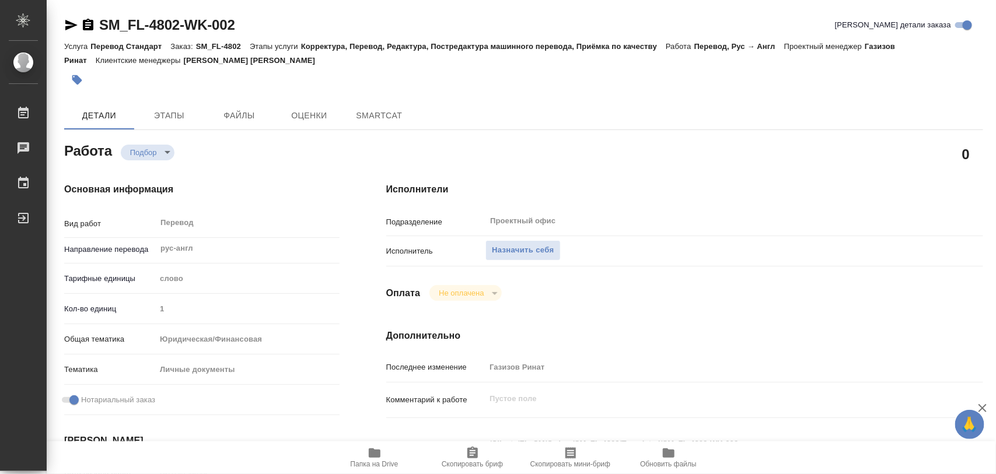
type textarea "x"
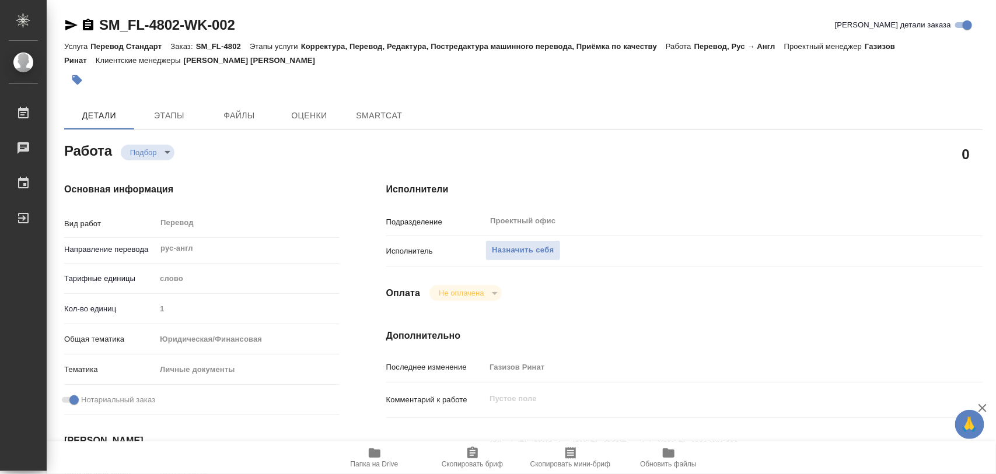
type textarea "x"
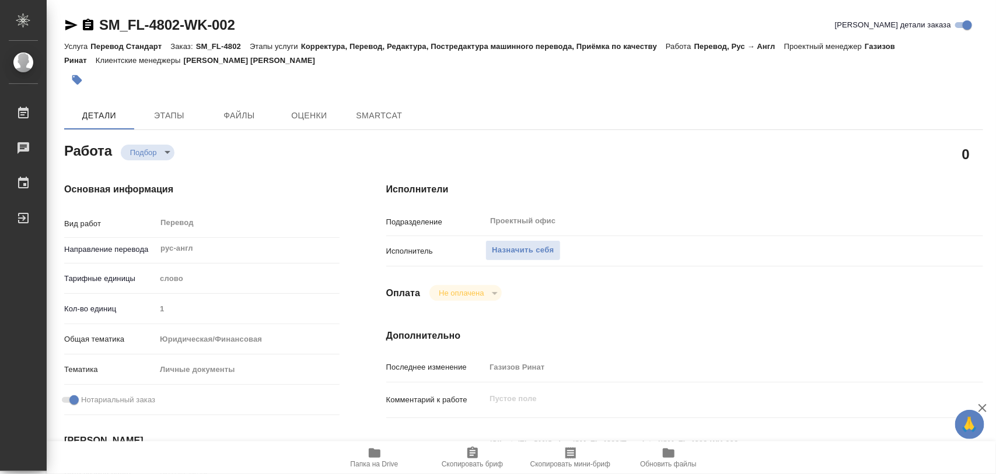
type textarea "x"
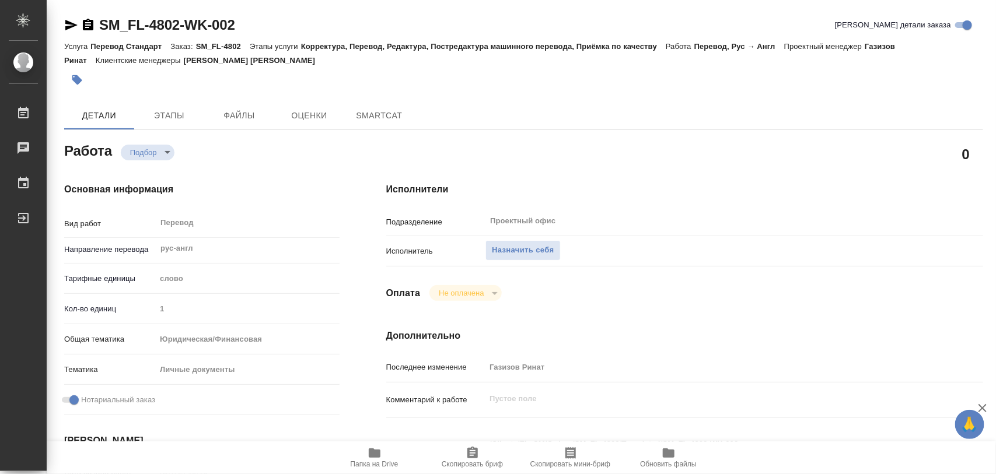
type textarea "x"
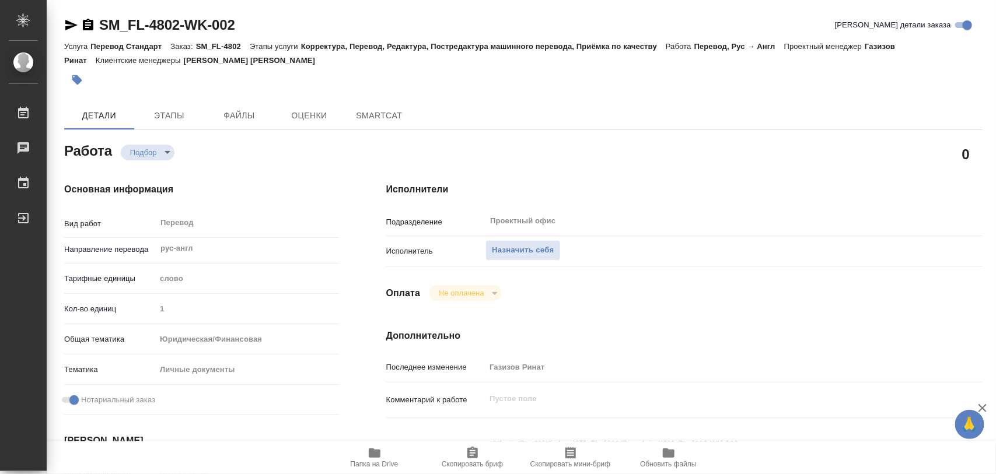
type textarea "x"
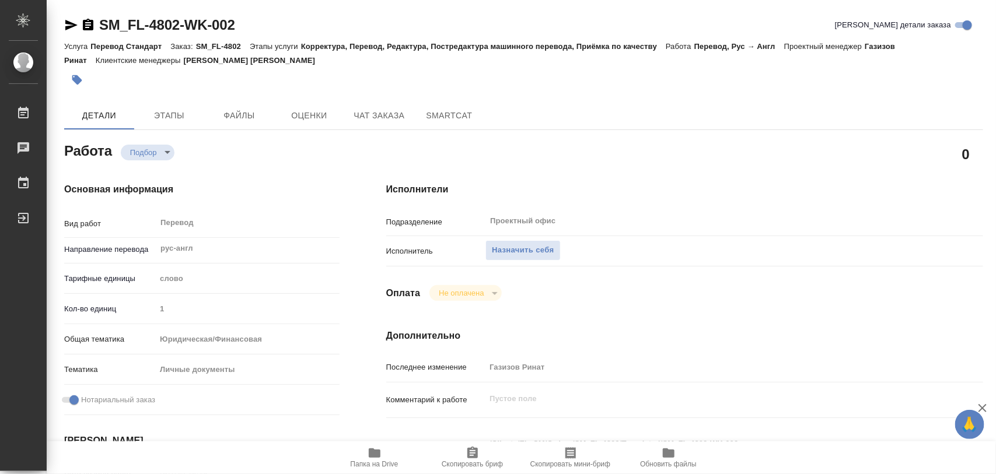
scroll to position [219, 0]
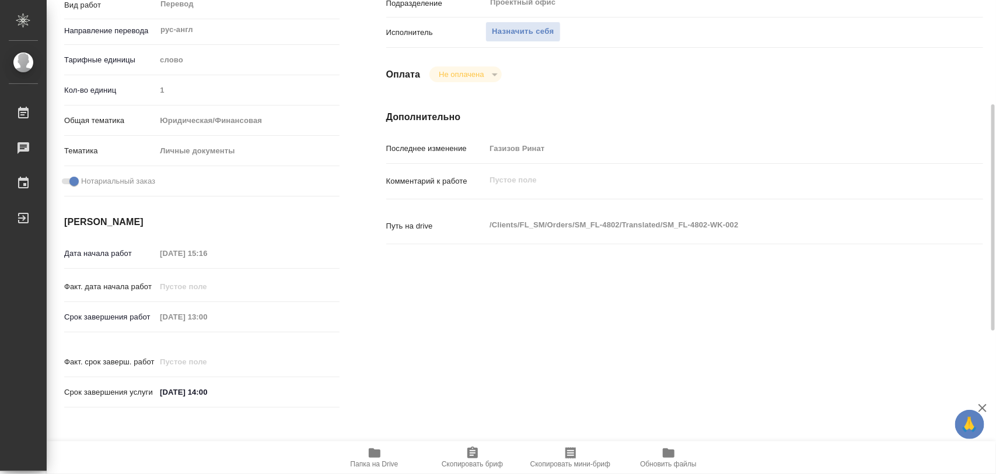
type textarea "x"
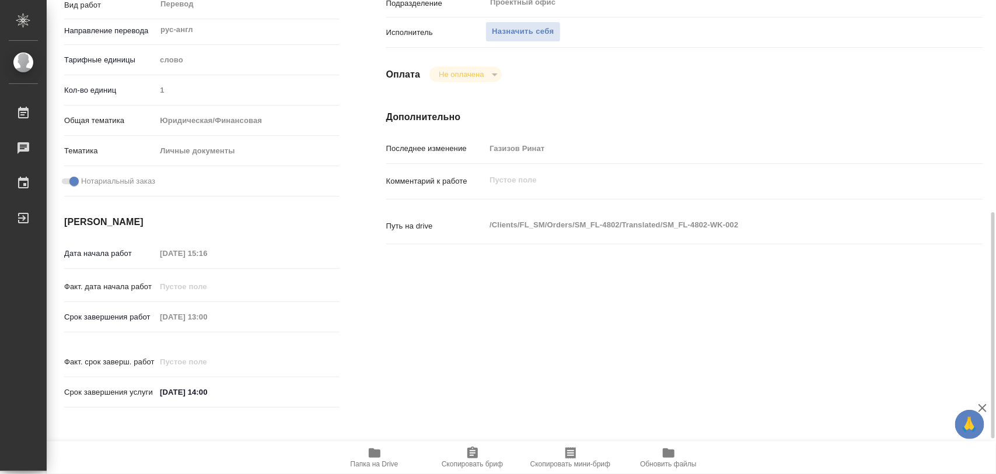
scroll to position [511, 0]
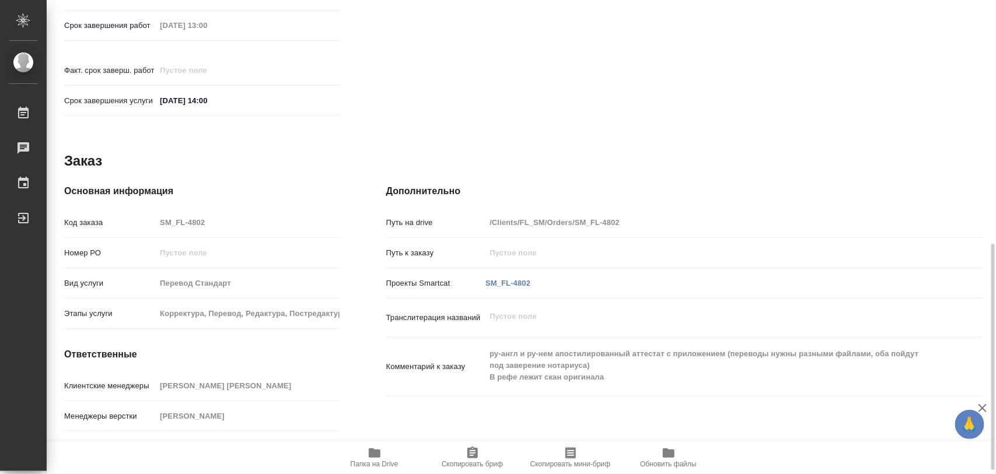
type textarea "x"
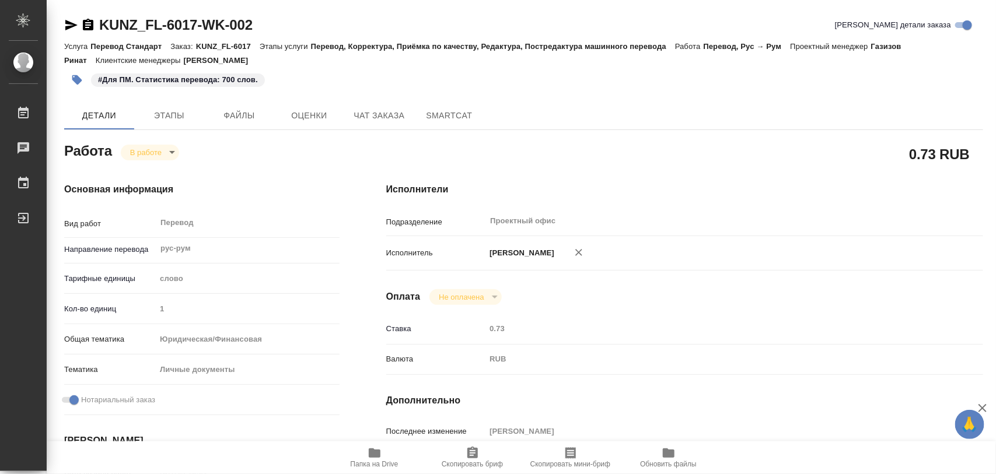
click at [176, 156] on body "🙏 .cls-1 fill:#fff; AWATERA Iglakov Maksim Работы 0 Чаты График Выйти KUNZ_FL-6…" at bounding box center [498, 237] width 996 height 474
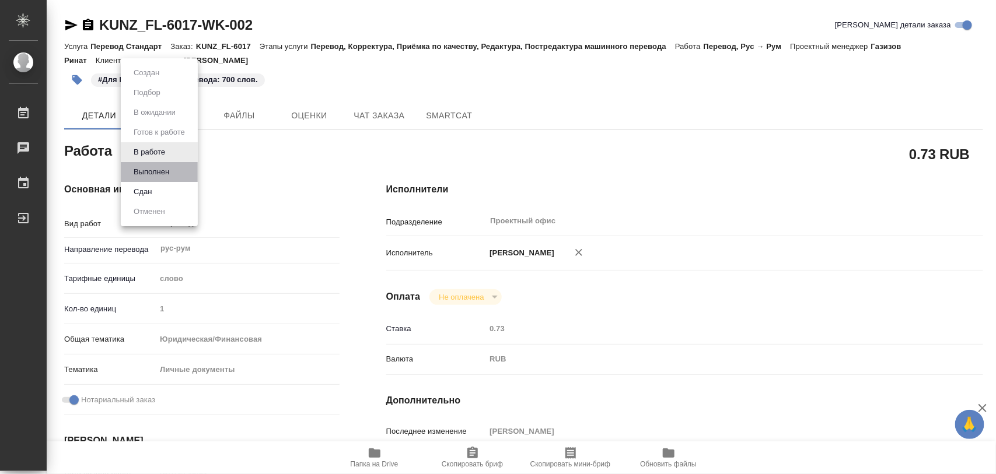
click at [169, 162] on li "Выполнен" at bounding box center [159, 172] width 77 height 20
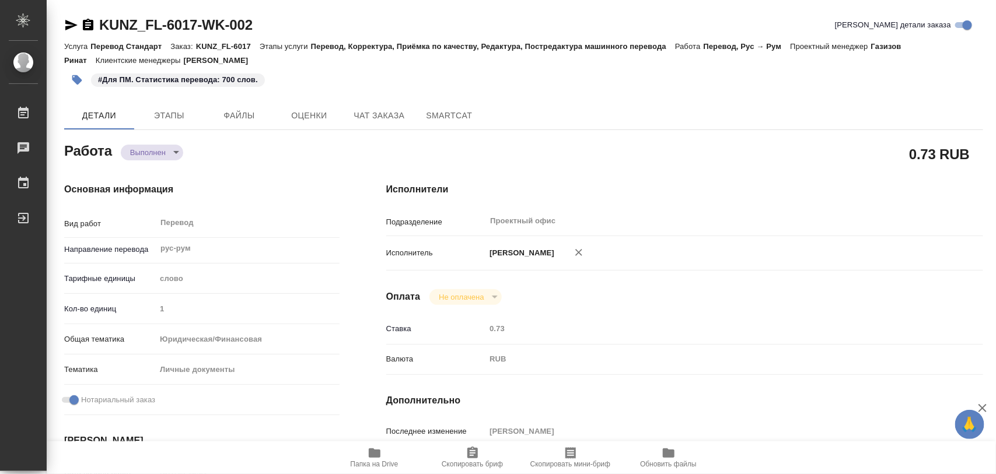
type textarea "x"
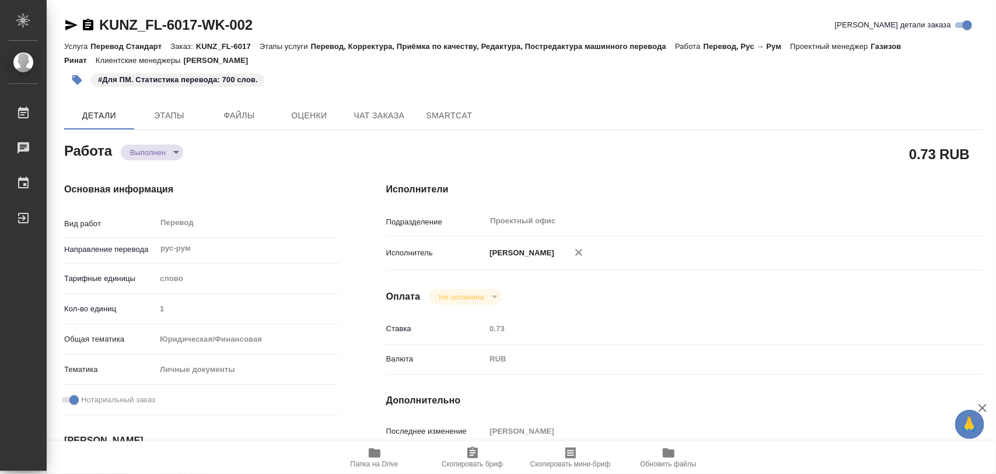
type textarea "x"
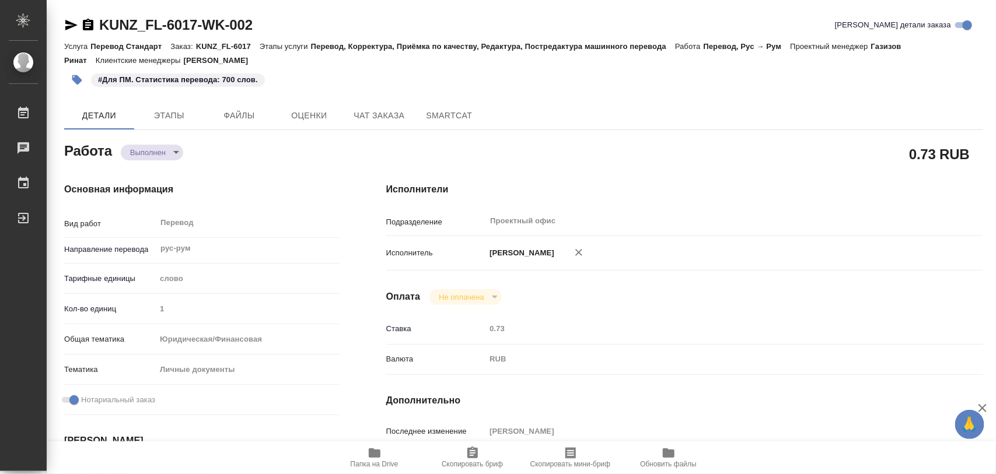
type textarea "x"
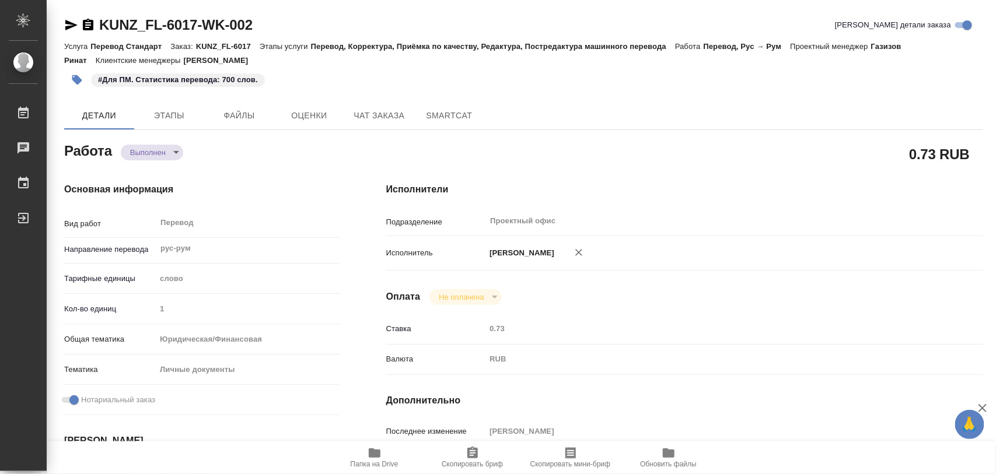
type textarea "x"
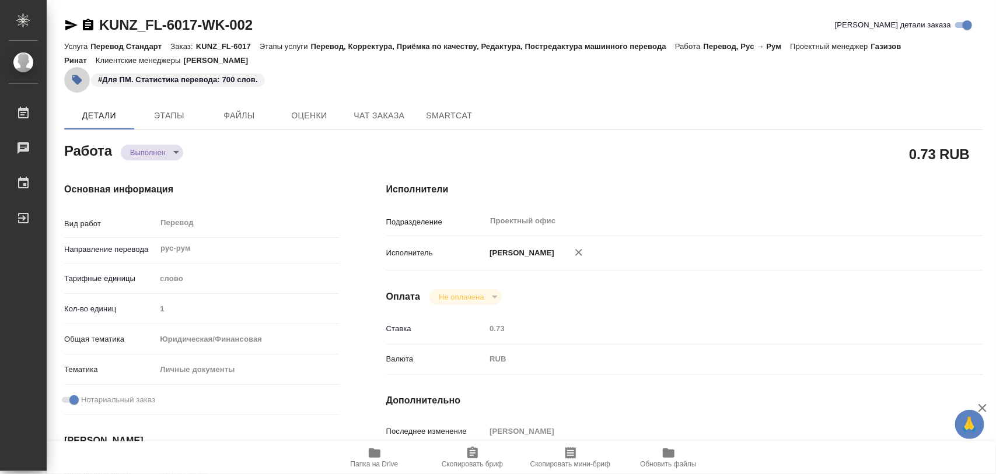
click at [81, 76] on icon "button" at bounding box center [77, 80] width 12 height 12
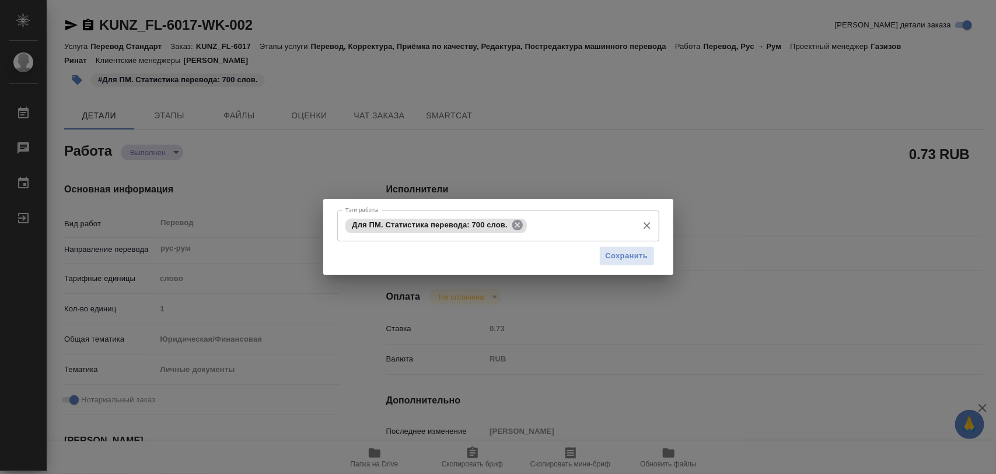
click at [515, 230] on icon at bounding box center [517, 225] width 13 height 13
click at [515, 225] on input "Тэги работы" at bounding box center [487, 226] width 289 height 20
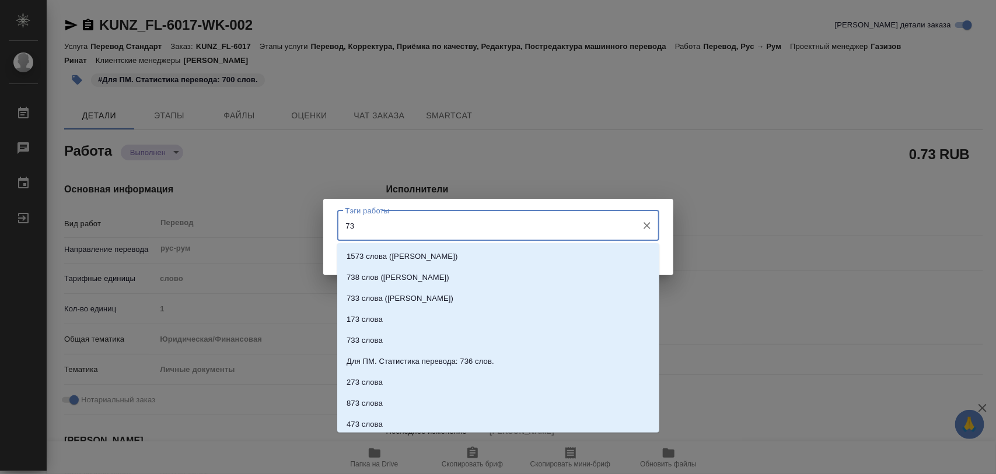
type input "736"
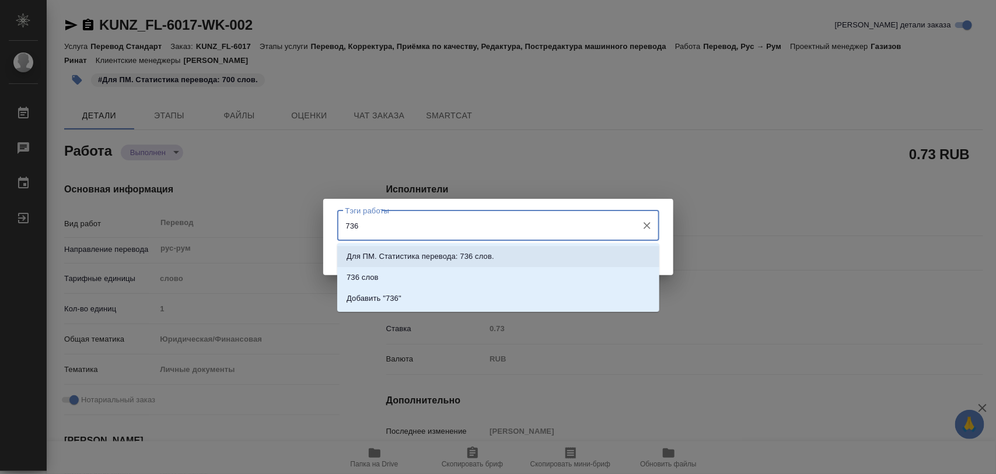
click at [476, 246] on li "Для ПМ. Статистика перевода: 736 слов." at bounding box center [498, 256] width 322 height 21
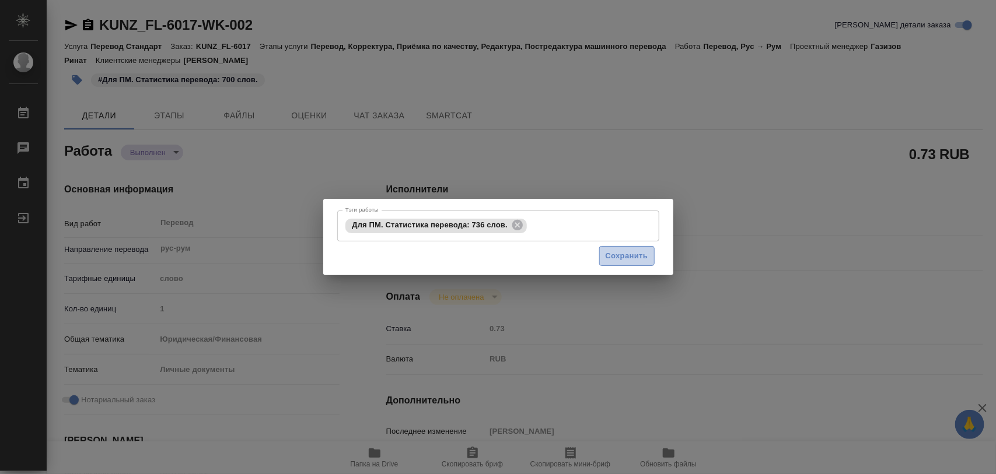
drag, startPoint x: 620, startPoint y: 264, endPoint x: 605, endPoint y: 185, distance: 80.1
click at [620, 264] on button "Сохранить" at bounding box center [626, 256] width 55 height 20
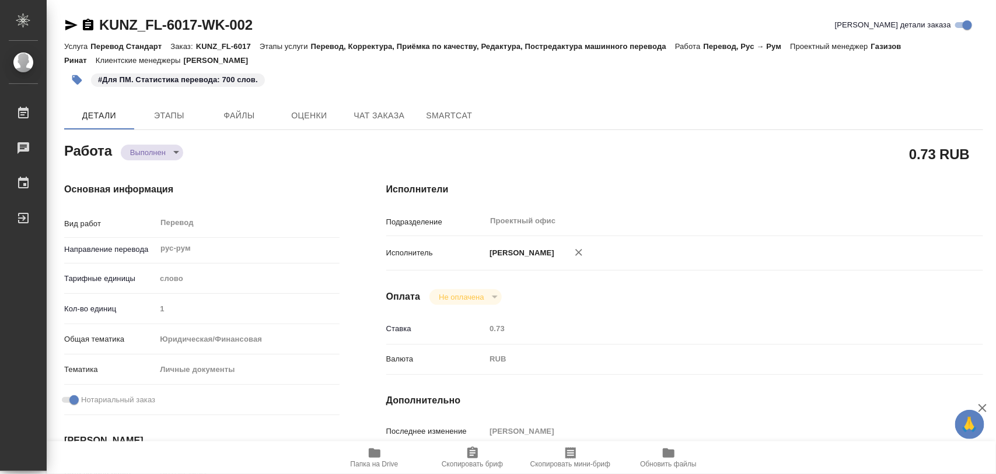
type input "completed"
type textarea "Перевод"
type textarea "x"
type input "рус-рум"
type input "5a8b1489cc6b4906c91bfd90"
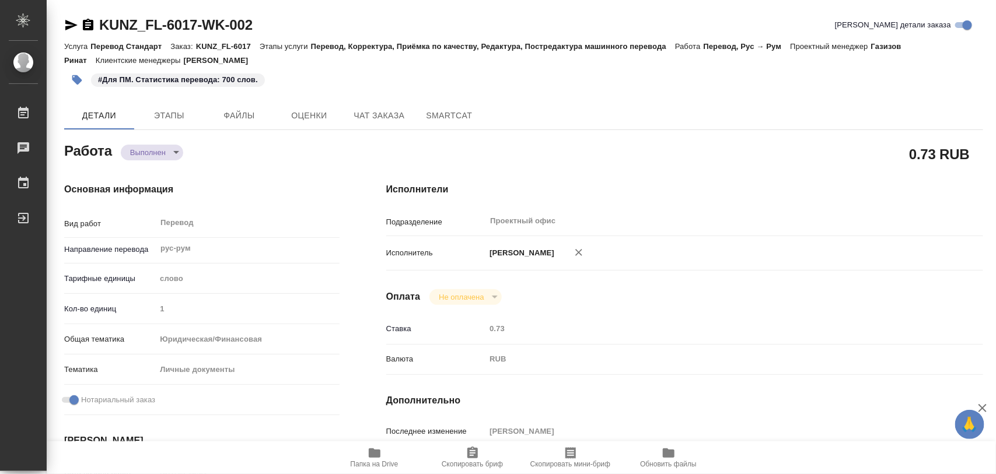
type input "1"
type input "yr-fn"
type input "5a8b8b956a9677013d343cfe"
checkbox input "true"
type input "07.10.2025 13:51"
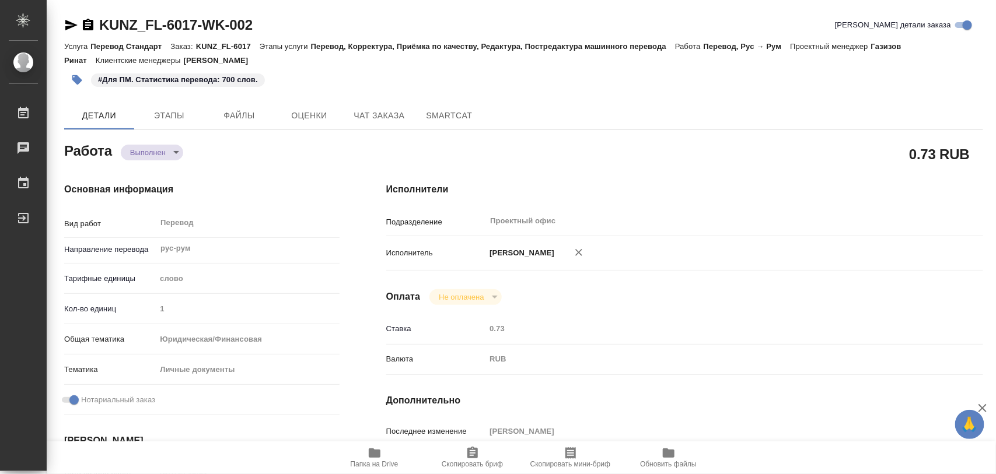
type input "07.10.2025 14:45"
type input "09.10.2025 13:00"
type input "09.10.2025 12:56"
type input "09.10.2025 14:00"
type input "Проектный офис"
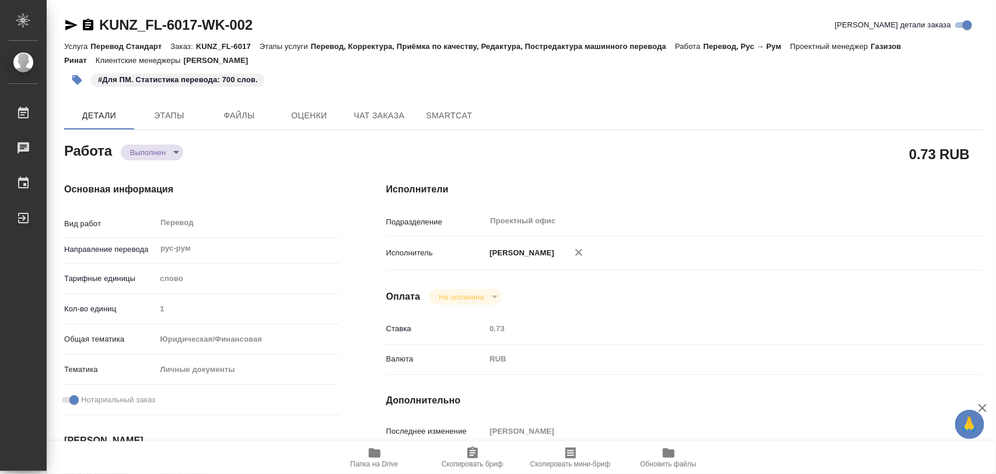
type input "notPayed"
type input "0.73"
type input "RUB"
type input "[PERSON_NAME]"
type textarea "x"
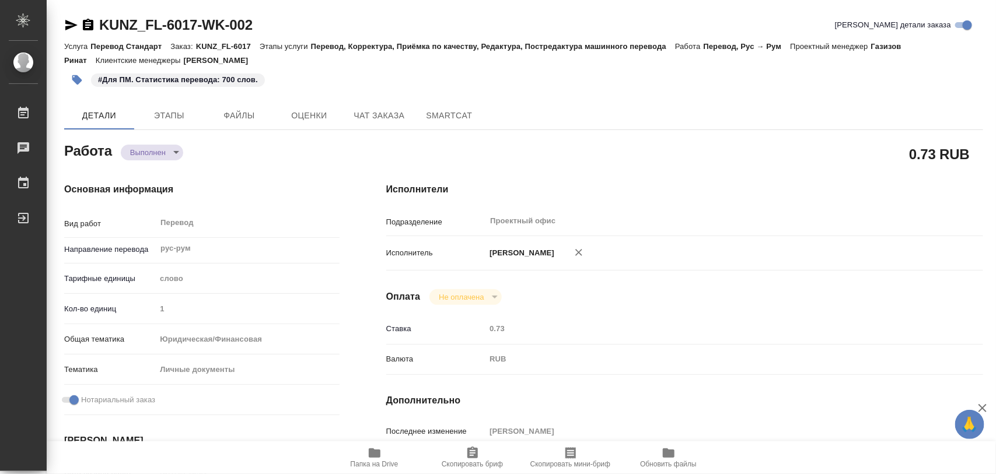
type textarea "/Clients/FL_KUNZ/Orders/KUNZ_FL-6017/Translated/KUNZ_FL-6017-WK-002"
type textarea "x"
type input "KUNZ_FL-6017"
type input "Перевод Стандарт"
type input "Перевод, Корректура, Приёмка по качеству, Редактура, Постредактура машинного пе…"
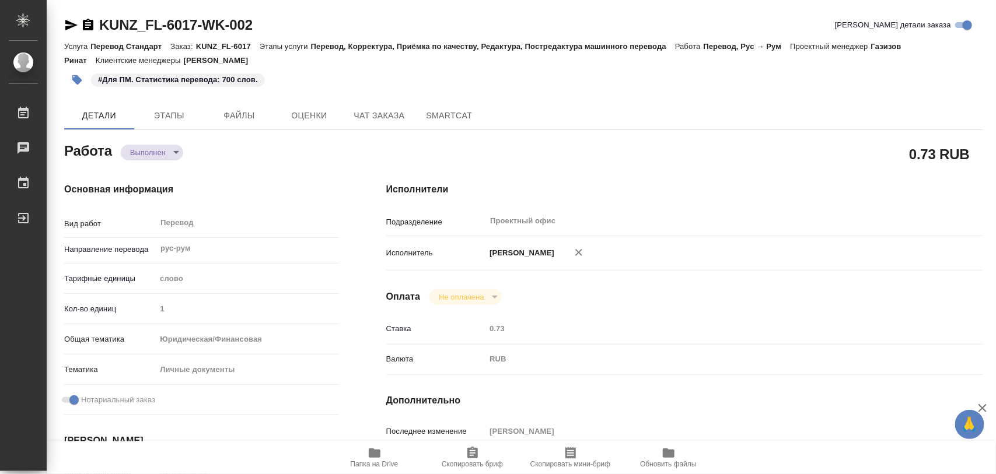
type input "Зотова Екатерина"
type input "Малофеева Екатерина"
type input "/Clients/FL_KUNZ/Orders/KUNZ_FL-6017"
type textarea "x"
type textarea "пасп РФ + СООС + Автобиография рус-рум под нот + НЗК на всё"
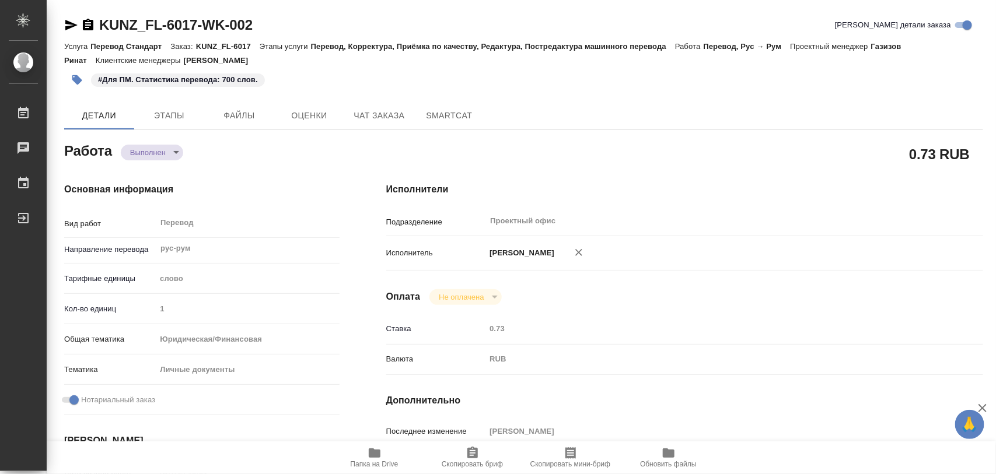
type textarea "x"
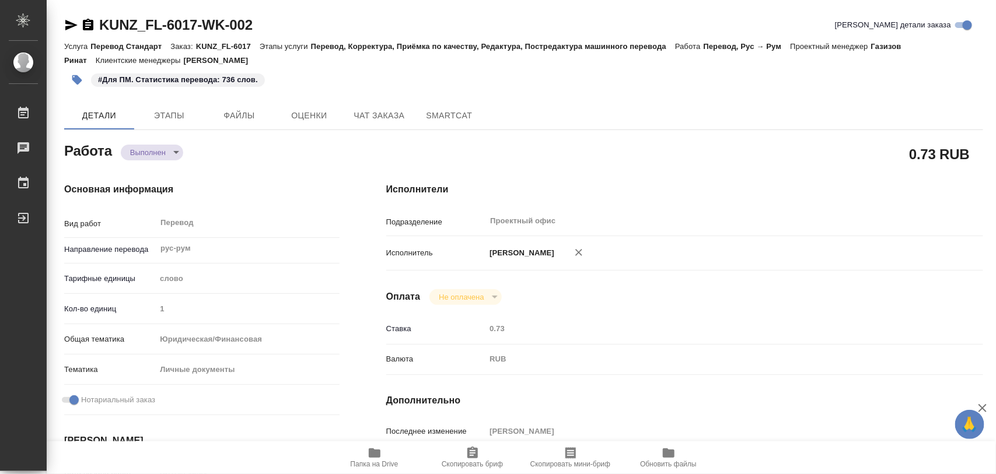
type textarea "x"
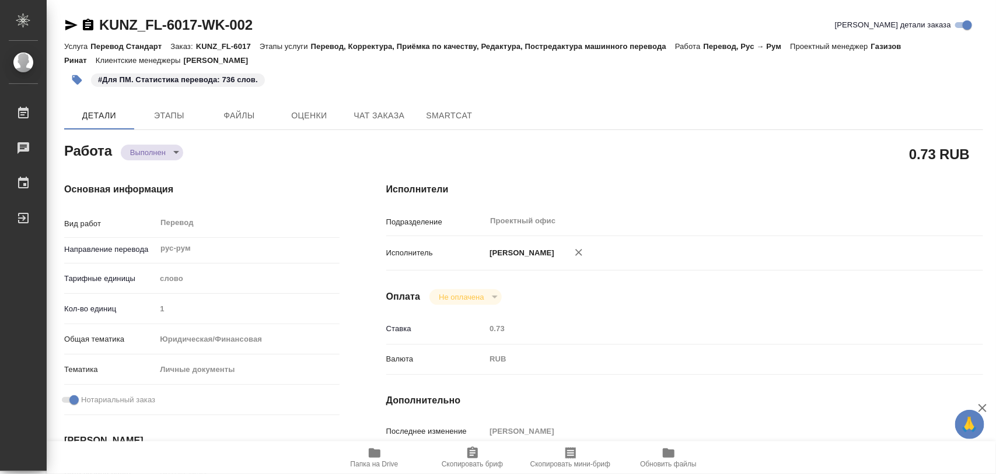
type textarea "x"
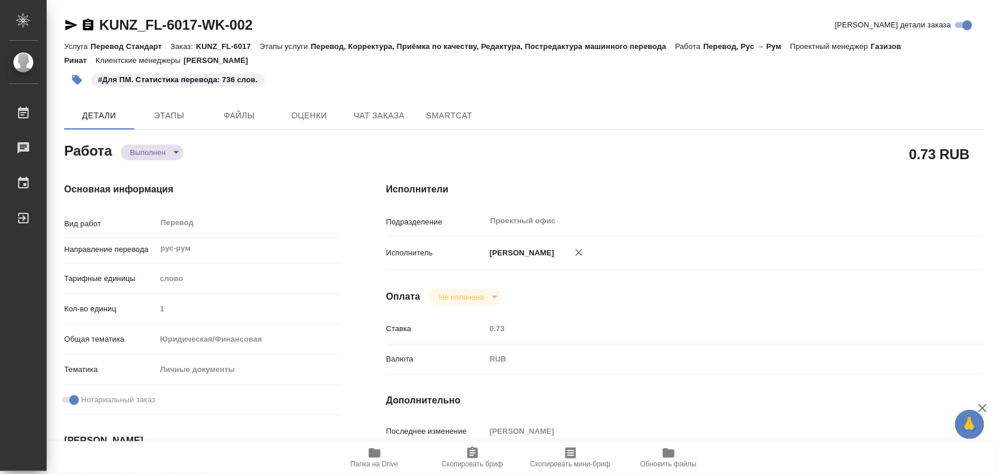
type textarea "x"
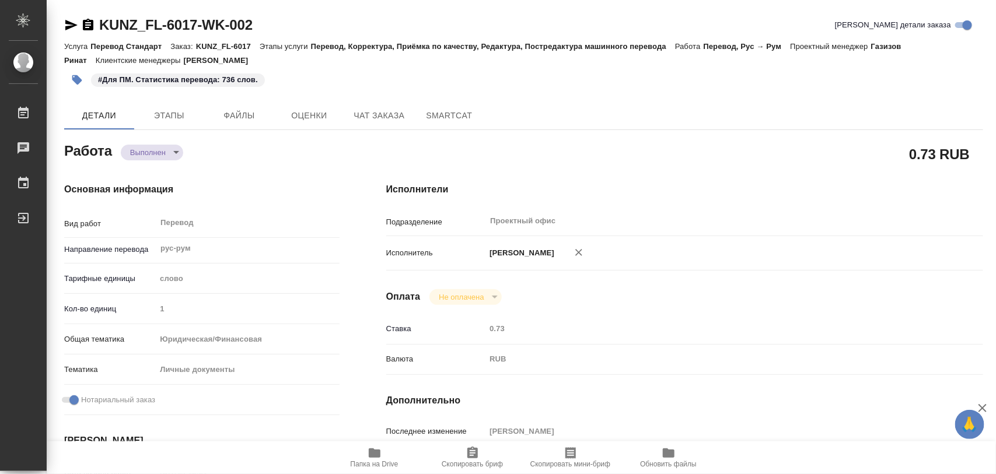
type textarea "x"
click at [74, 76] on icon "button" at bounding box center [77, 80] width 12 height 12
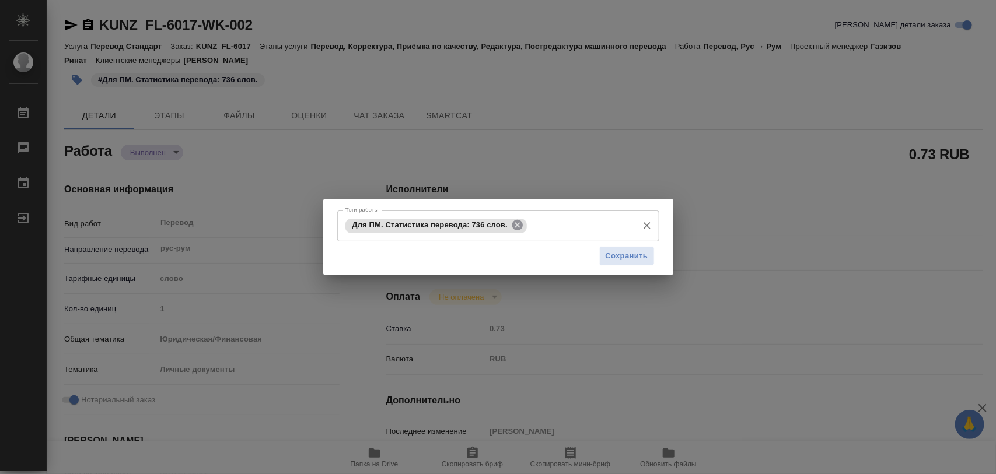
click at [523, 228] on icon at bounding box center [517, 225] width 13 height 13
click at [514, 228] on input "Тэги работы" at bounding box center [487, 226] width 289 height 20
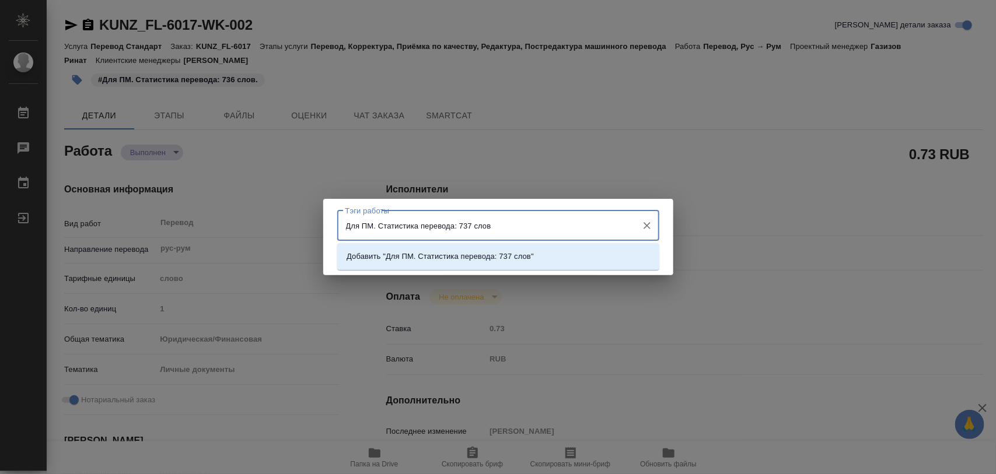
type input "Для ПМ. Статистика перевода: 737 слов."
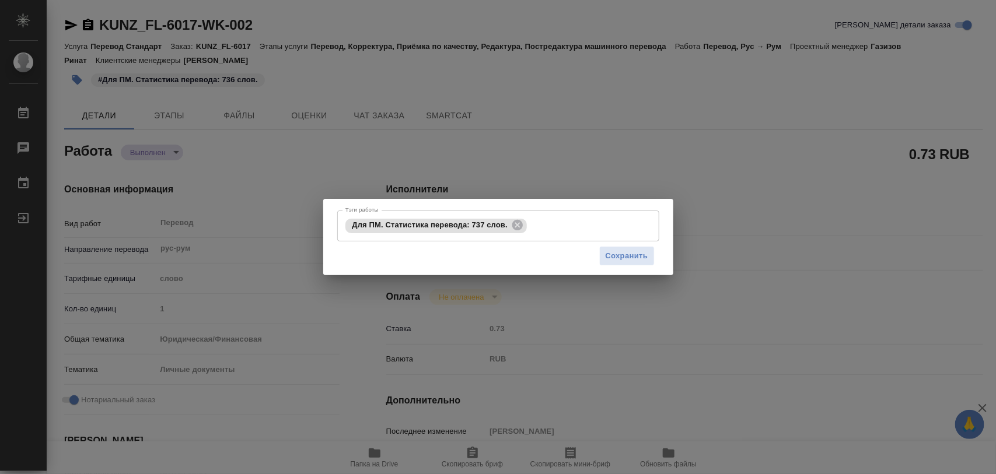
click at [626, 267] on div "Сохранить" at bounding box center [498, 257] width 322 height 30
click at [626, 260] on span "Сохранить" at bounding box center [627, 256] width 43 height 13
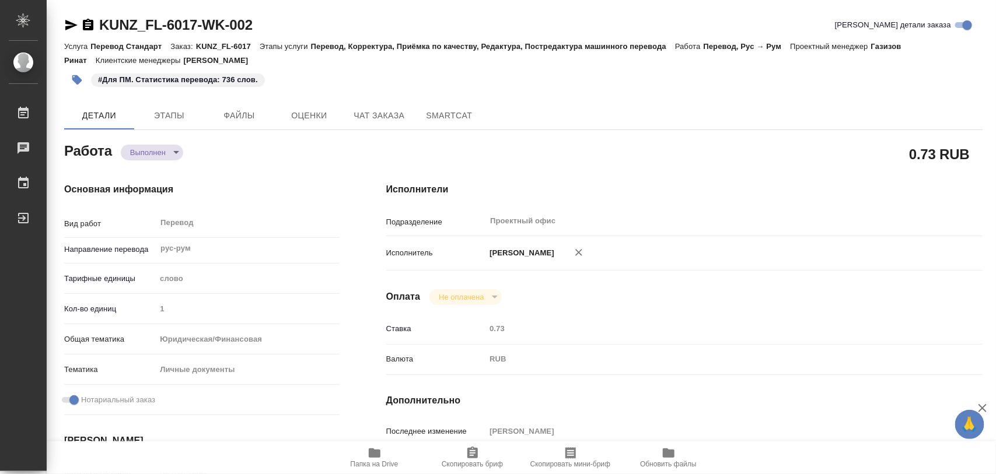
type input "completed"
type textarea "Перевод"
type textarea "x"
type input "рус-рум"
type input "5a8b1489cc6b4906c91bfd90"
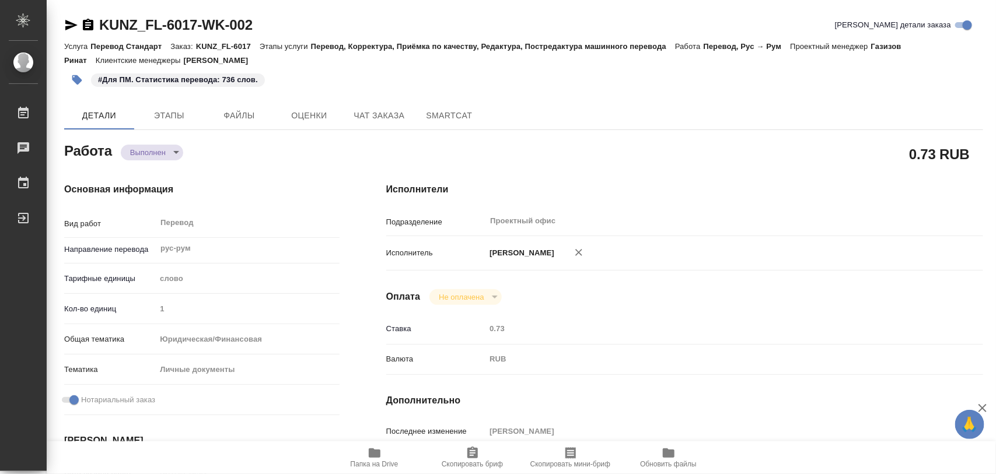
type input "1"
type input "yr-fn"
type input "5a8b8b956a9677013d343cfe"
checkbox input "true"
type input "07.10.2025 13:51"
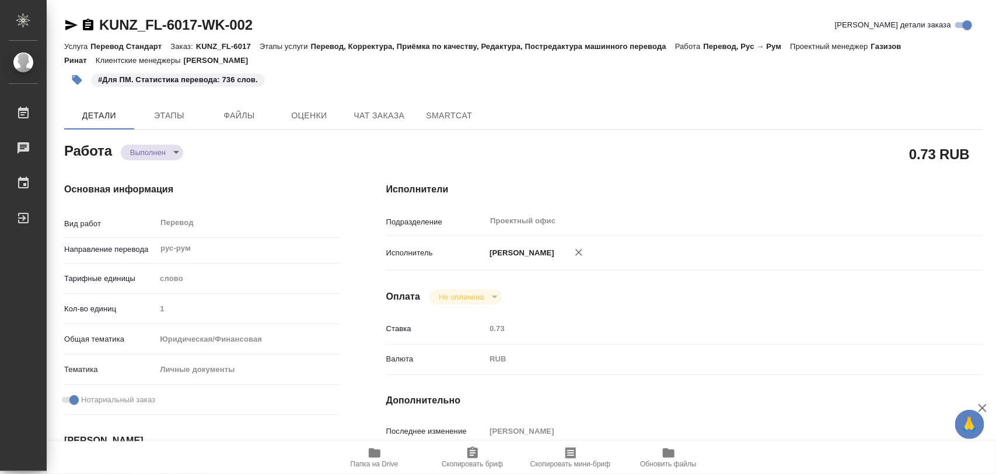
type input "07.10.2025 14:45"
type input "09.10.2025 13:00"
type input "09.10.2025 12:56"
type input "09.10.2025 14:00"
type input "Проектный офис"
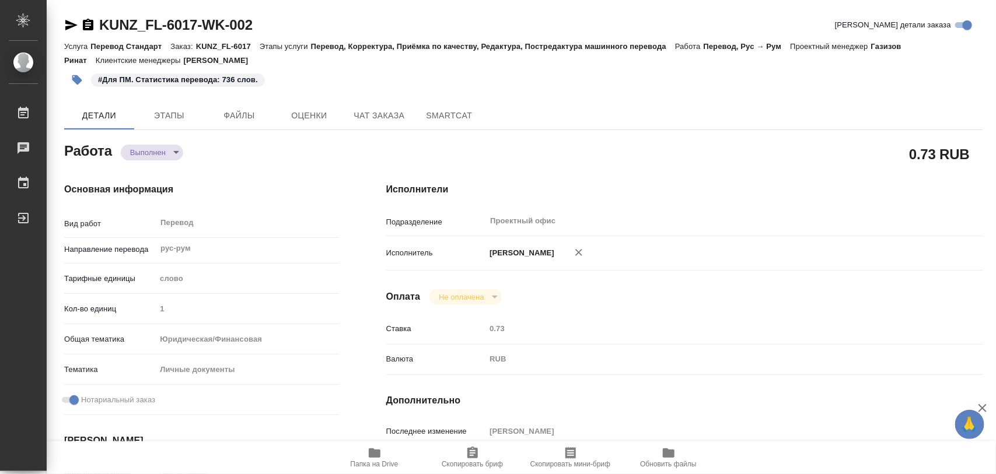
type input "notPayed"
type input "0.73"
type input "RUB"
type input "[PERSON_NAME]"
type textarea "x"
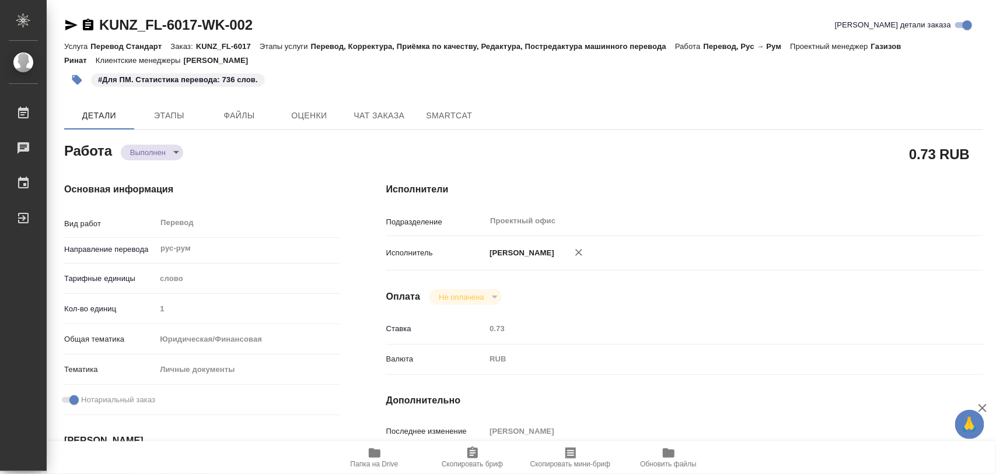
type textarea "/Clients/FL_KUNZ/Orders/KUNZ_FL-6017/Translated/KUNZ_FL-6017-WK-002"
type textarea "x"
type input "KUNZ_FL-6017"
type input "Перевод Стандарт"
type input "Перевод, Корректура, Приёмка по качеству, Редактура, Постредактура машинного пе…"
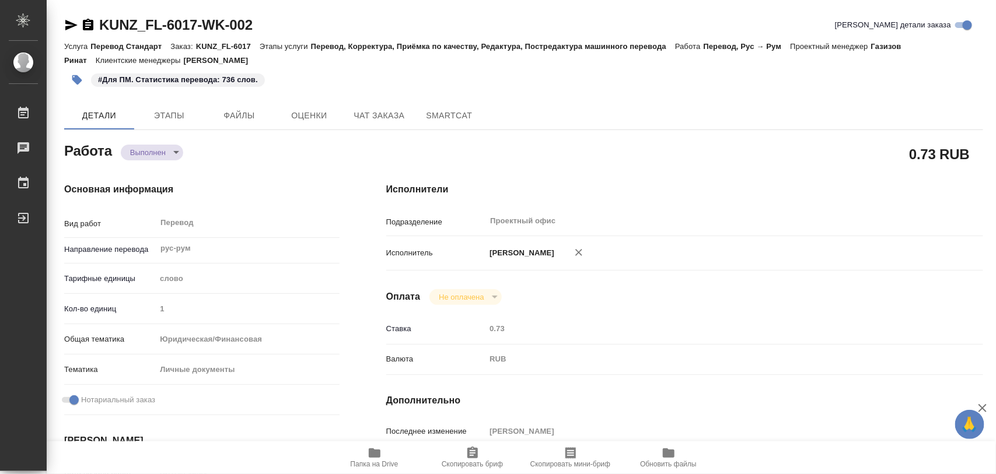
type input "Зотова Екатерина"
type input "Малофеева Екатерина"
type input "/Clients/FL_KUNZ/Orders/KUNZ_FL-6017"
type textarea "x"
type textarea "пасп РФ + СООС + Автобиография рус-рум под нот + НЗК на всё"
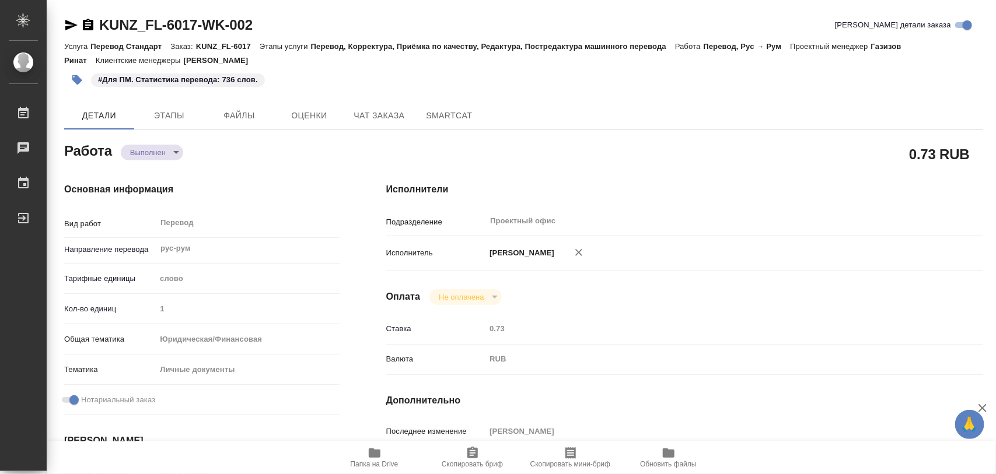
type textarea "x"
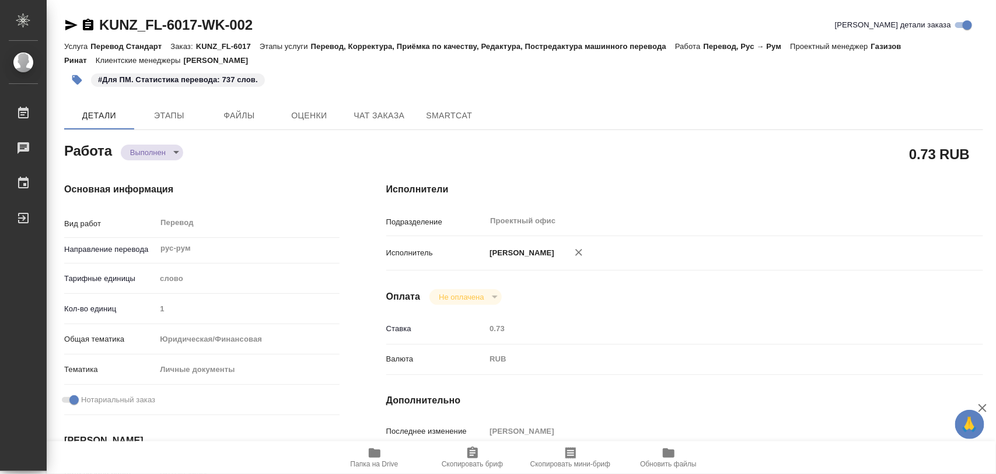
type textarea "x"
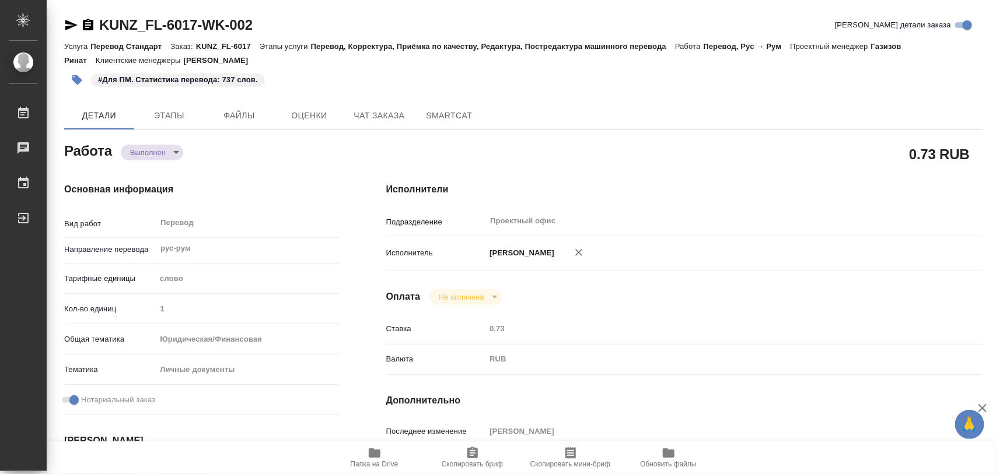
type textarea "x"
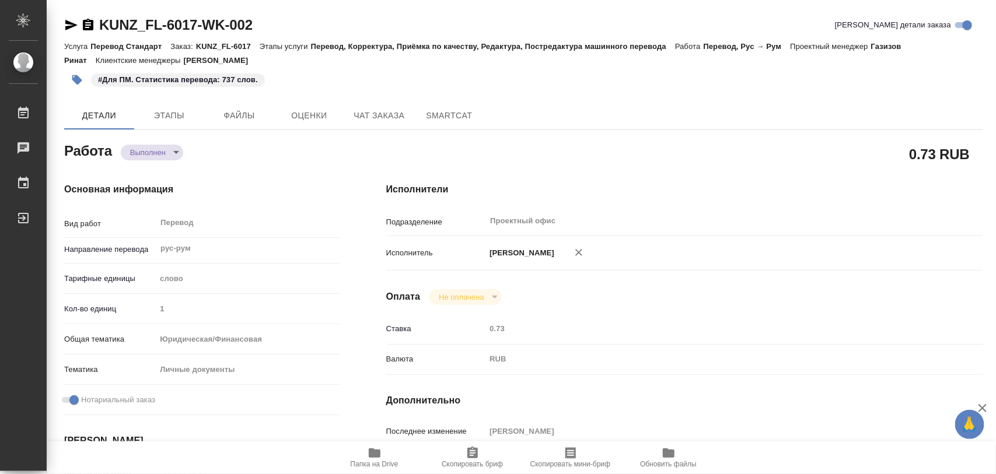
type textarea "x"
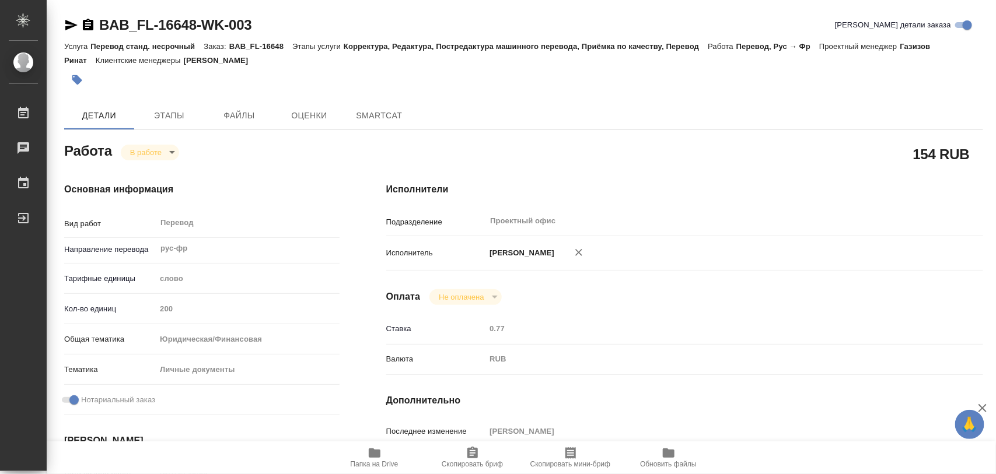
type textarea "x"
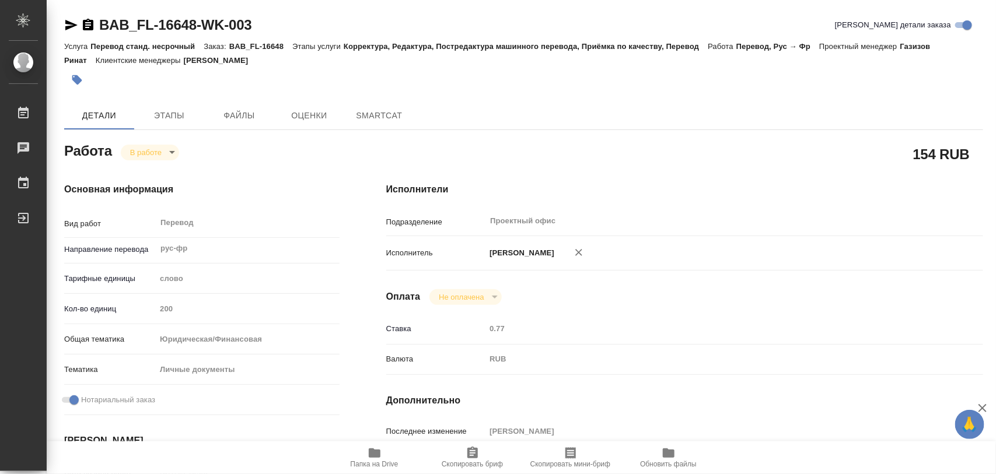
type textarea "x"
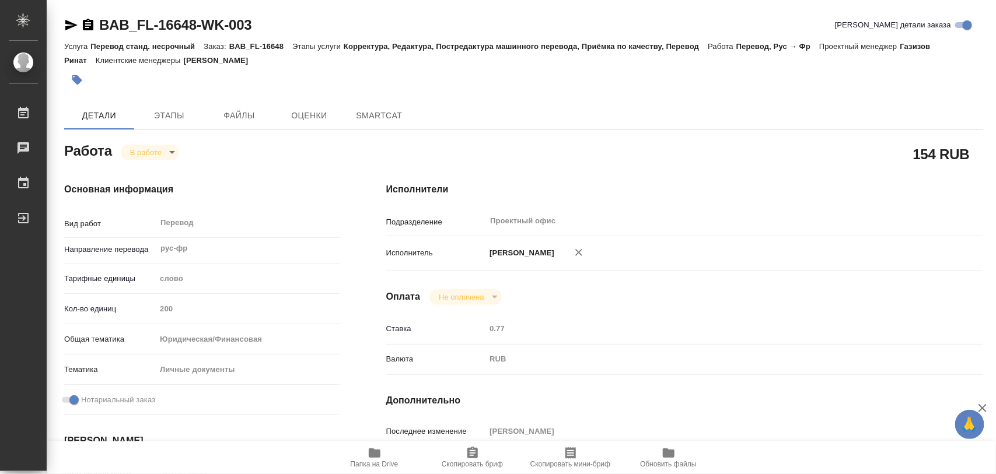
type textarea "x"
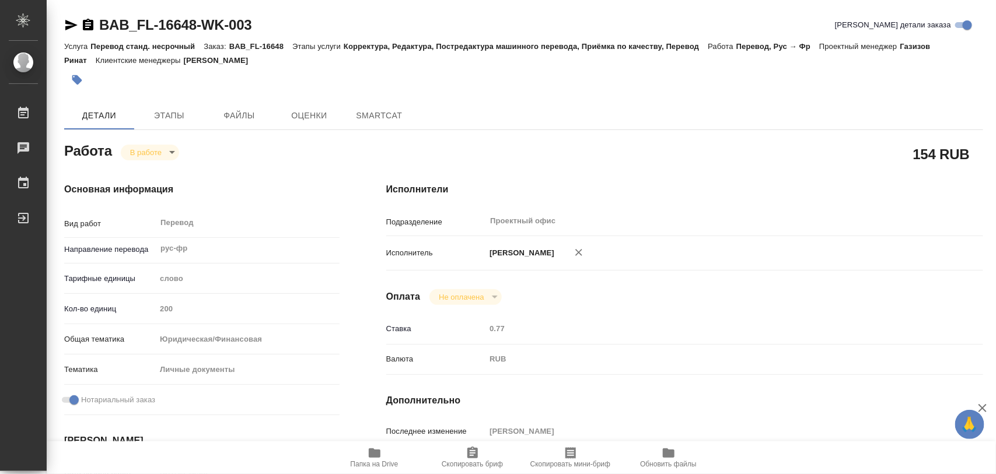
type textarea "x"
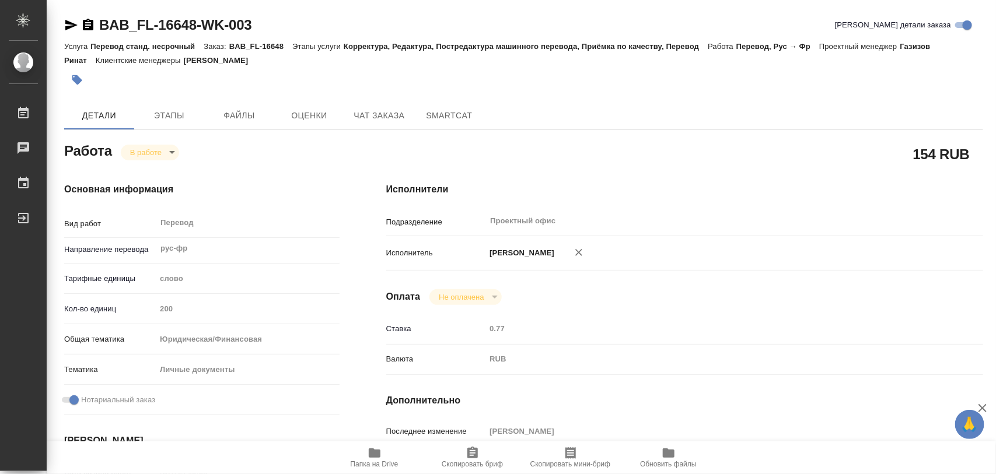
type textarea "x"
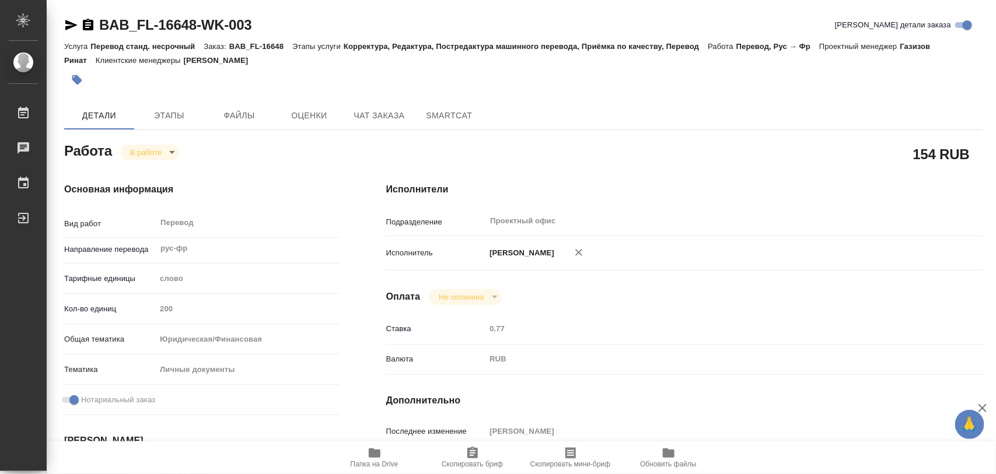
type textarea "x"
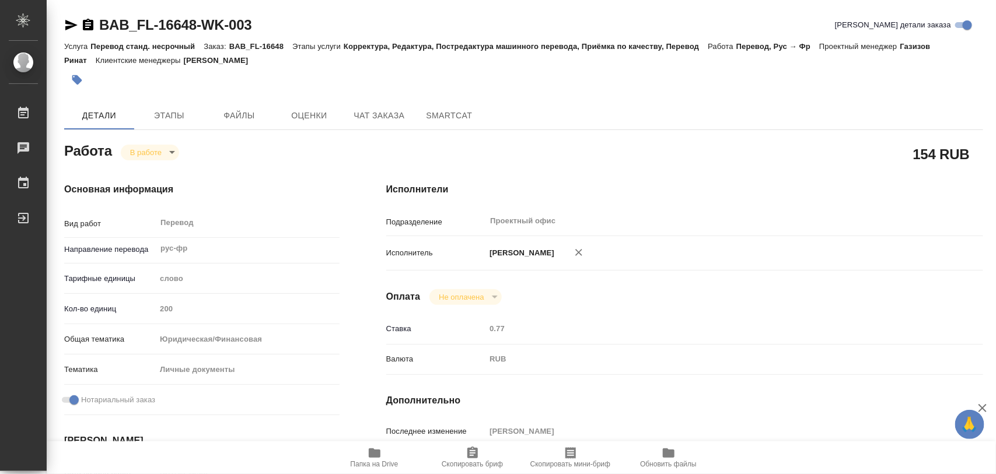
type textarea "x"
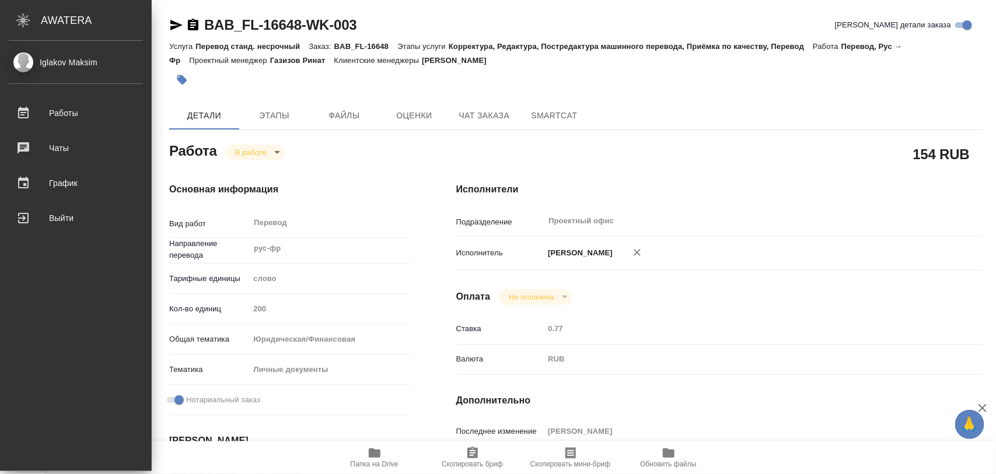
type textarea "x"
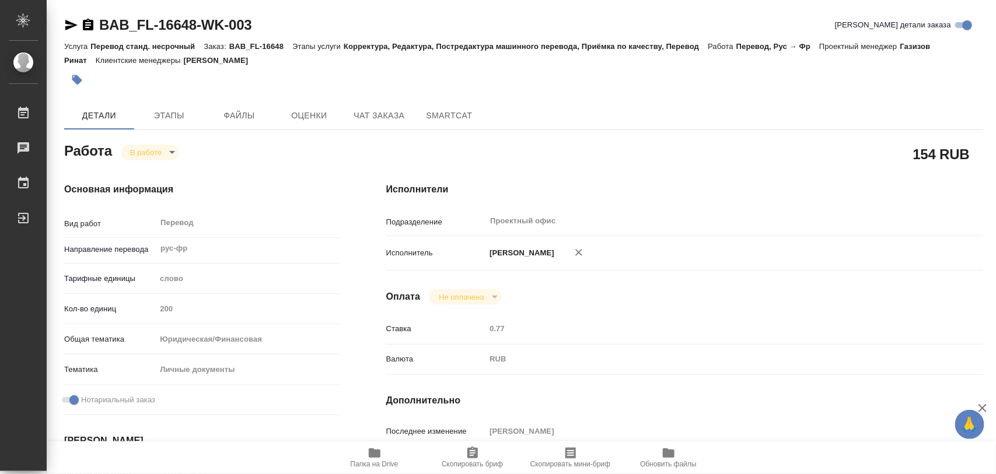
type textarea "x"
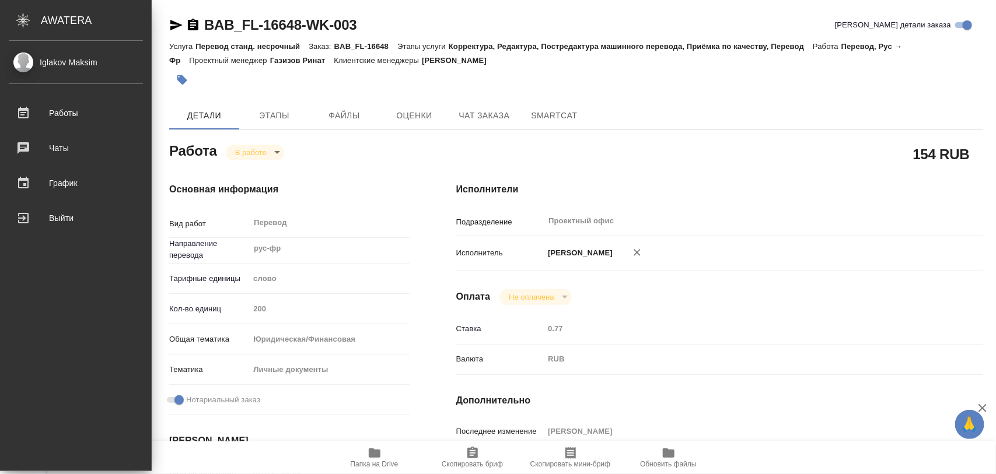
type textarea "x"
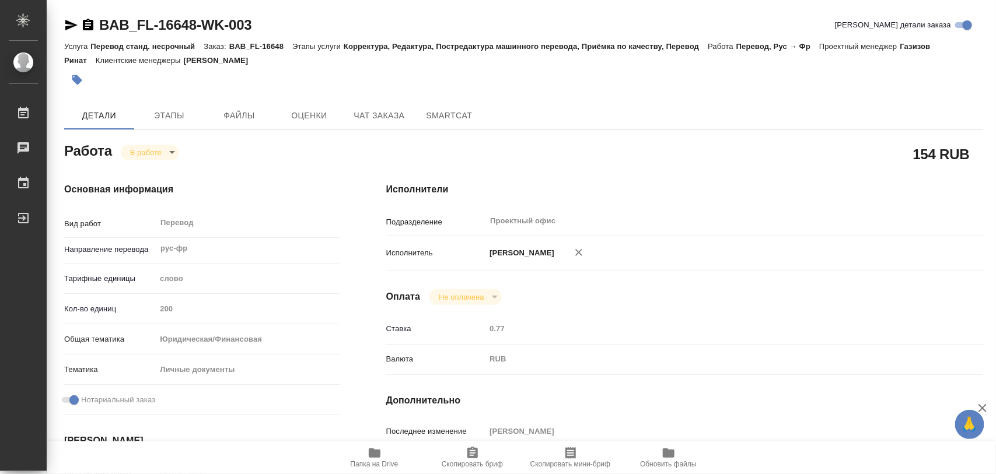
type textarea "x"
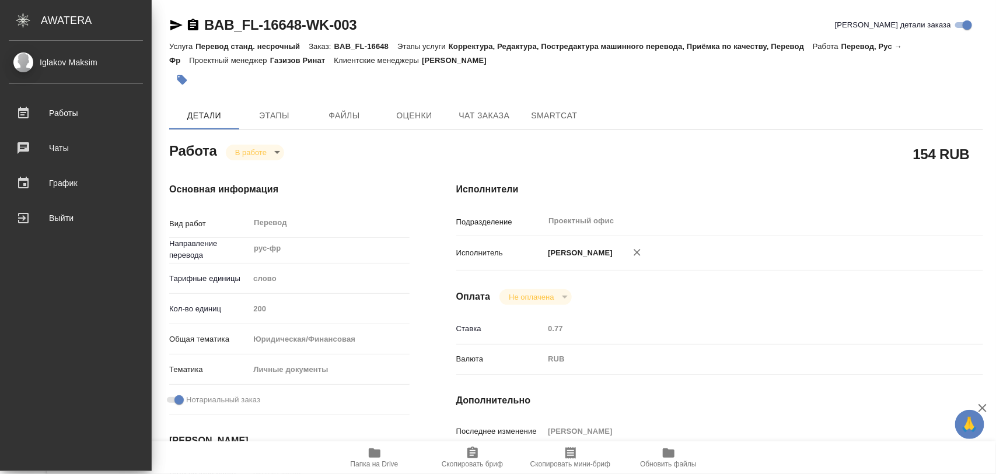
type textarea "x"
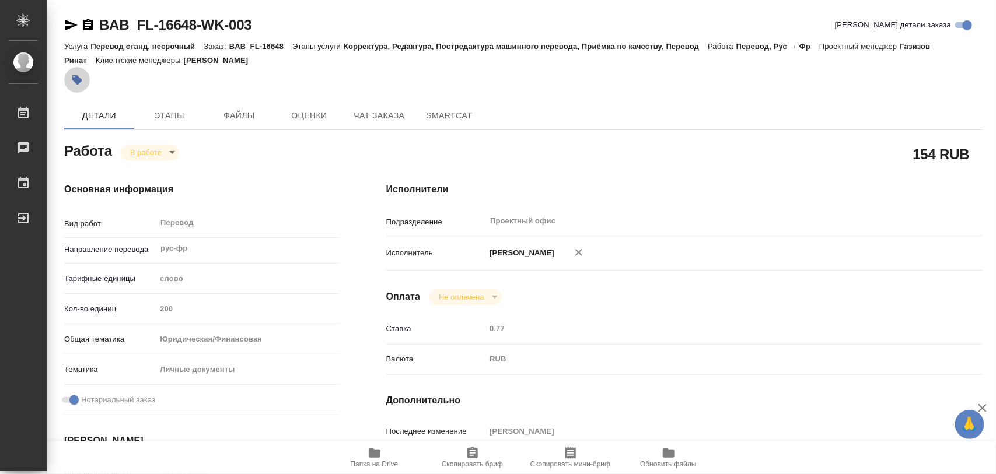
click at [78, 79] on icon "button" at bounding box center [77, 80] width 10 height 10
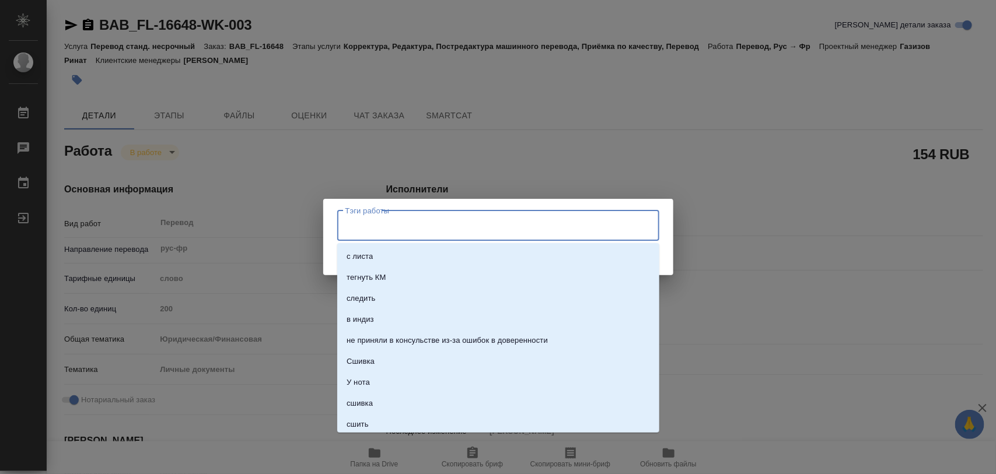
click at [397, 228] on input "Тэги работы" at bounding box center [487, 226] width 289 height 20
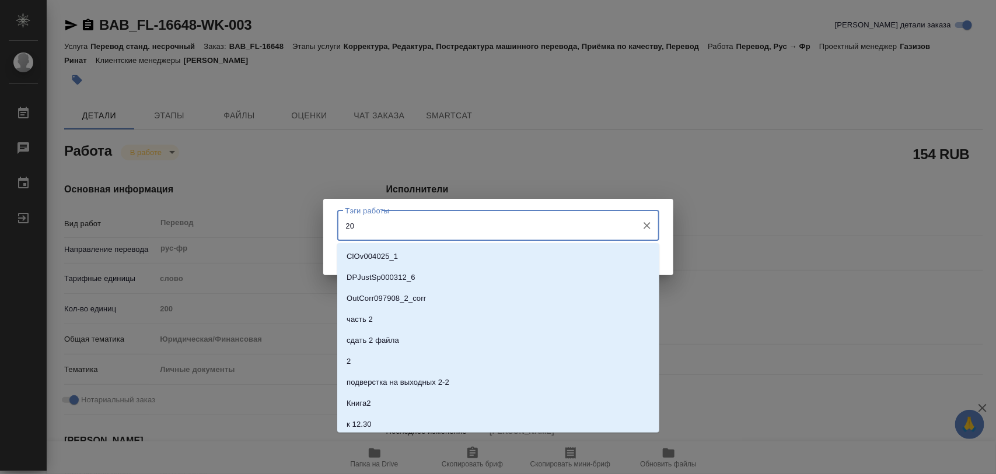
type input "200"
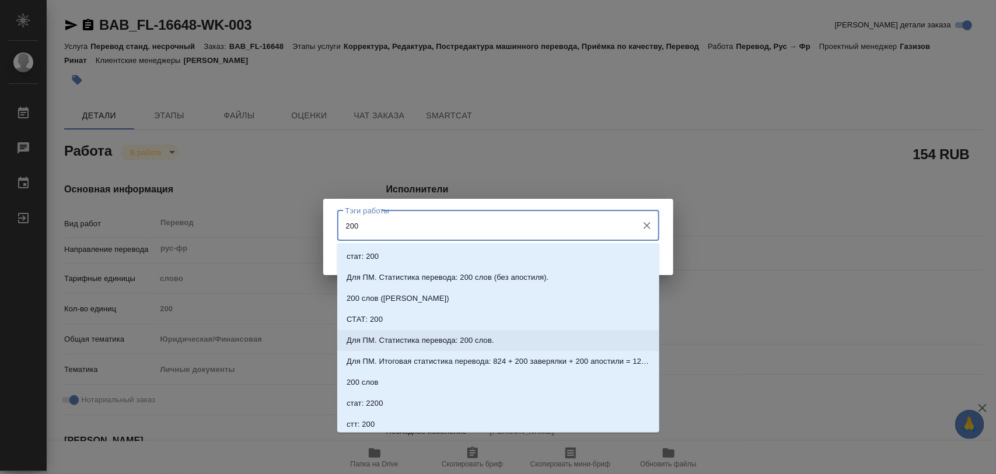
click at [476, 335] on p "Для ПМ. Статистика перевода: 200 слов." at bounding box center [421, 341] width 148 height 12
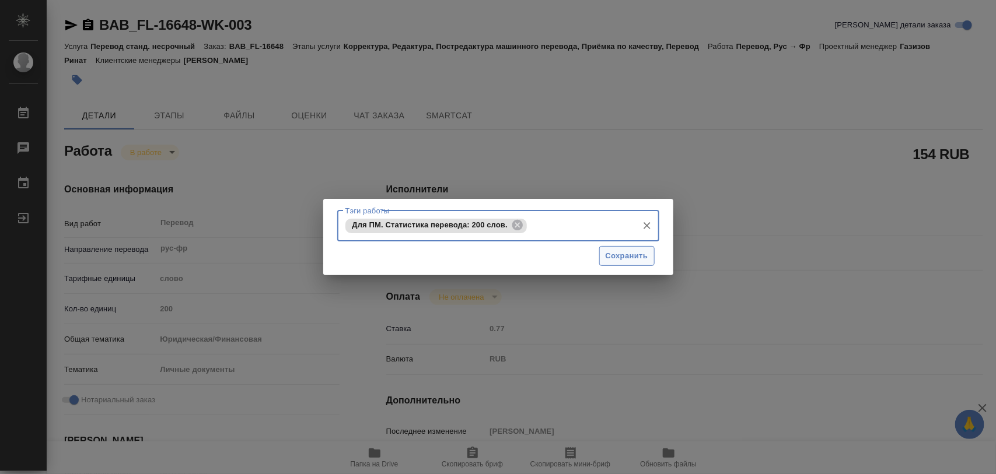
click at [614, 254] on span "Сохранить" at bounding box center [627, 256] width 43 height 13
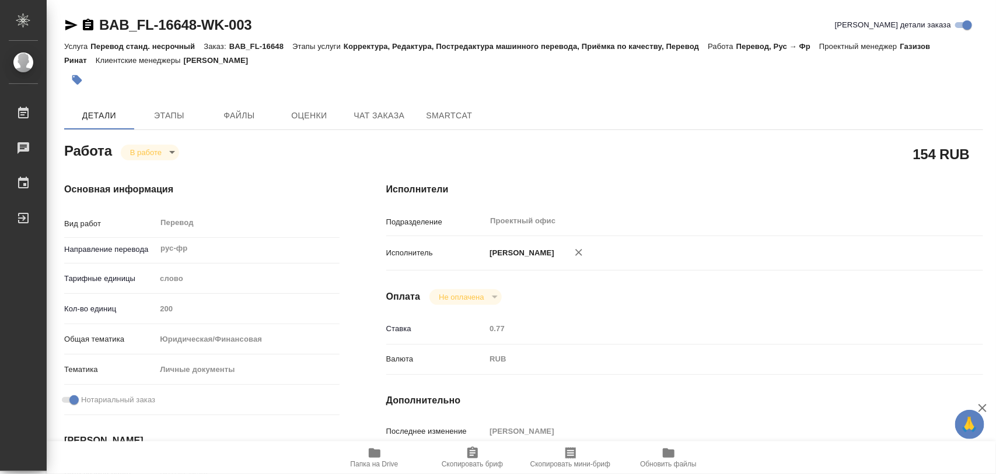
type input "inProgress"
type textarea "Перевод"
type textarea "x"
type input "рус-фр"
type input "5a8b1489cc6b4906c91bfd90"
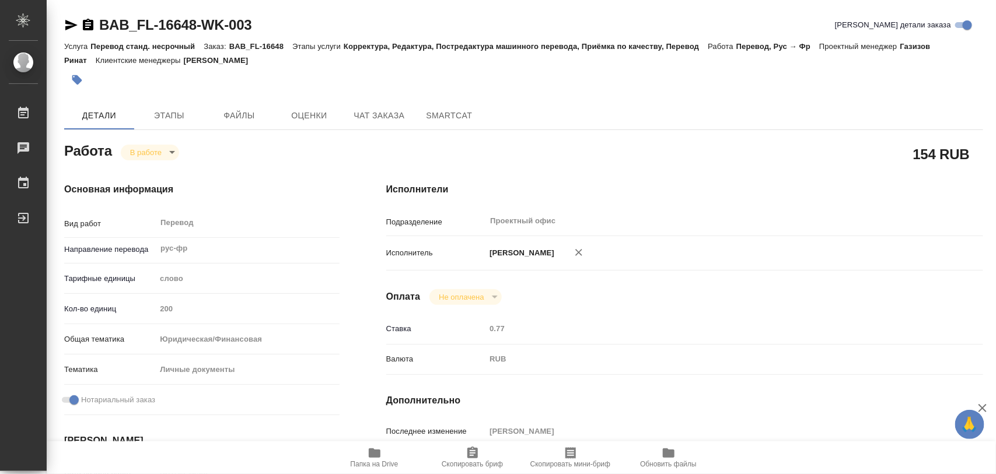
type input "200"
type input "yr-fn"
type input "5a8b8b956a9677013d343cfe"
checkbox input "true"
type input "08.10.2025 15:58"
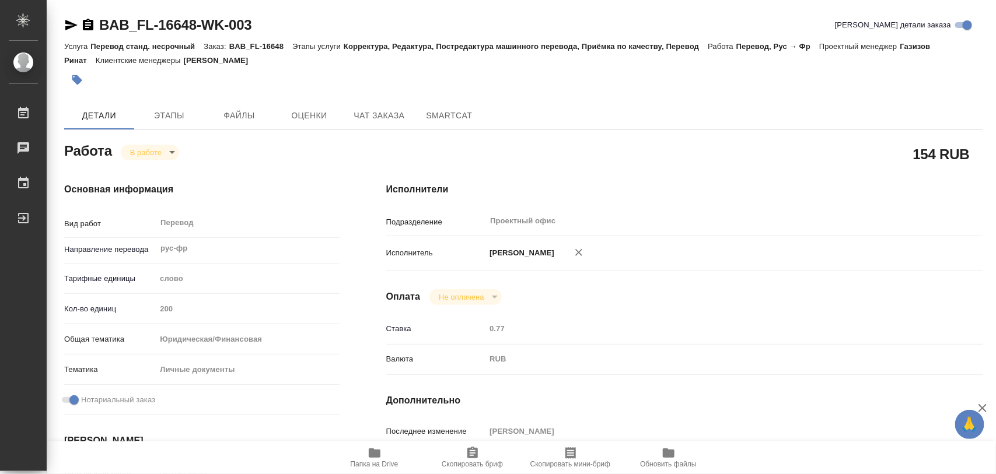
type input "08.10.2025 16:17"
type input "09.10.2025 14:00"
type input "09.10.2025 15:00"
type input "Проектный офис"
type input "notPayed"
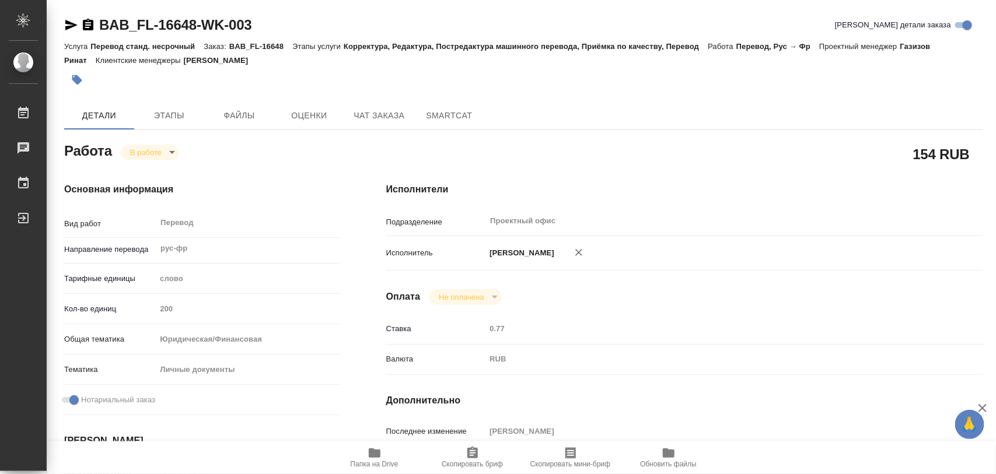
type input "0.77"
type input "RUB"
type input "[PERSON_NAME]"
type textarea "x"
type textarea "/Clients/FL_BAB/Orders/BAB_FL-16648/Translated/BAB_FL-16648-WK-003"
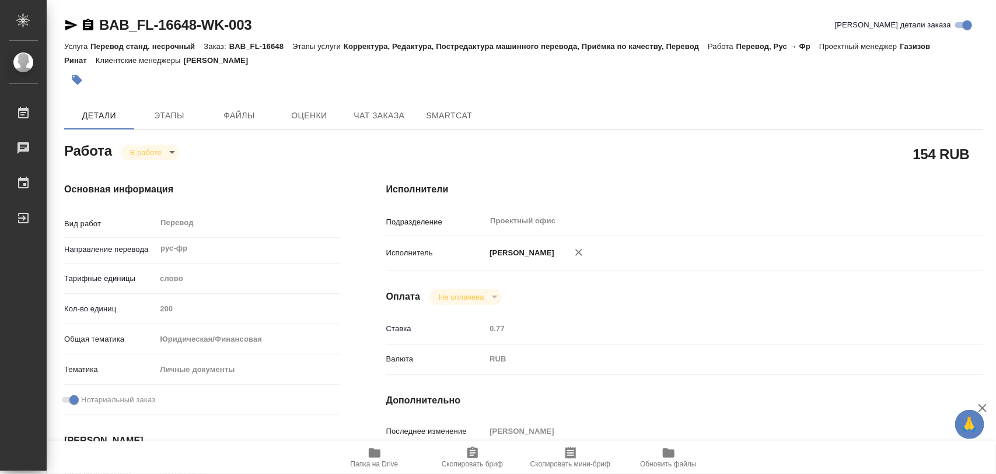
type textarea "x"
type input "BAB_FL-16648"
type input "Перевод станд. несрочный"
type input "Корректура, Редактура, Постредактура машинного перевода, Приёмка по качеству, П…"
type input "Соловкова Екатерина"
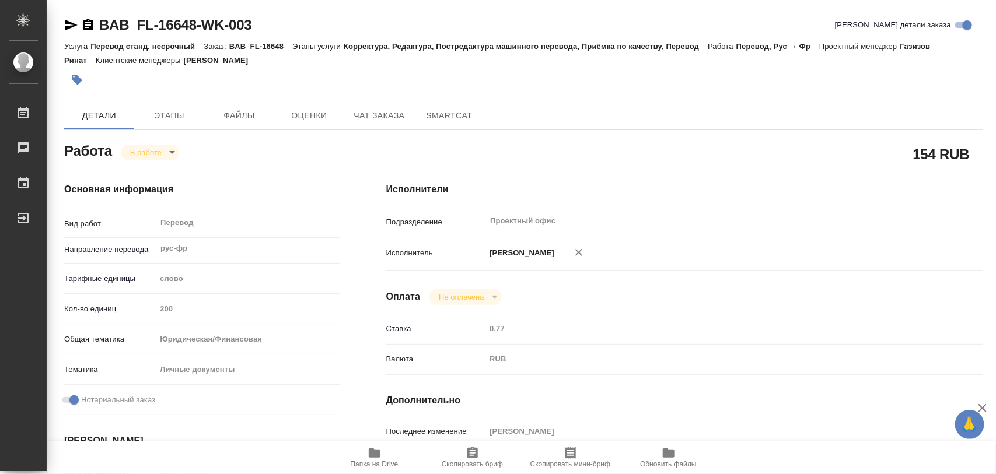
type input "/Clients/FL_BAB/Orders/BAB_FL-16648"
type textarea "x"
type textarea "транслитерация: Nikolay Kharchenko"
type textarea "x"
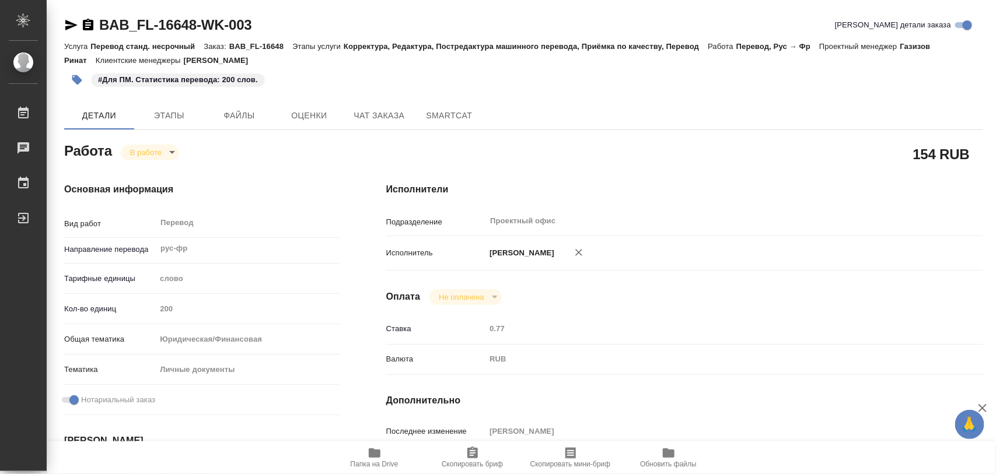
type textarea "x"
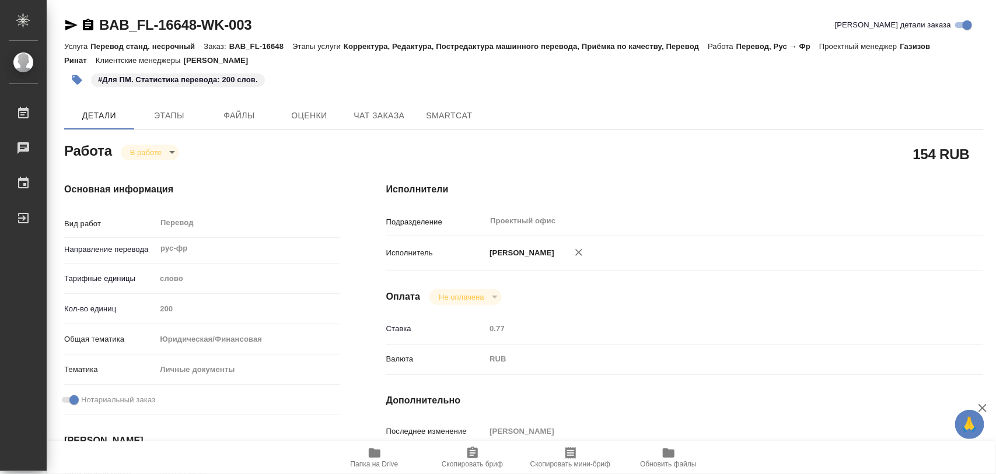
type textarea "x"
click at [373, 450] on icon "button" at bounding box center [375, 453] width 12 height 9
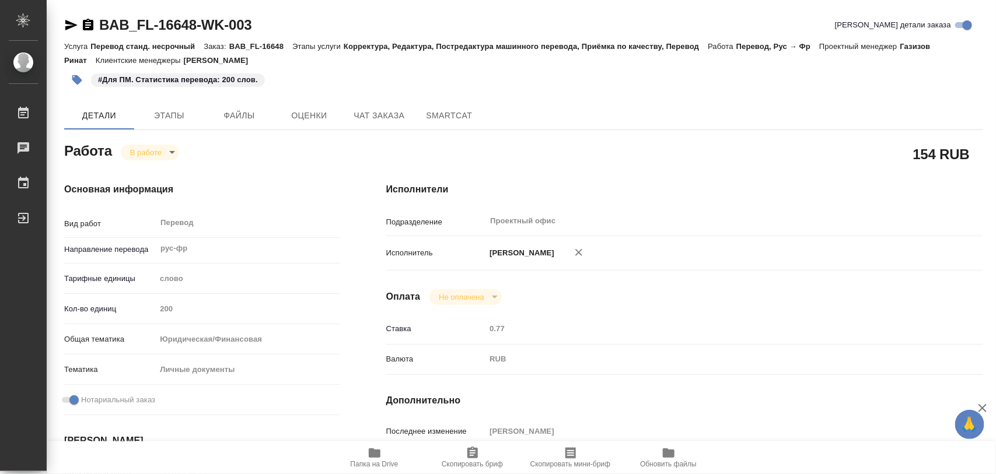
type textarea "x"
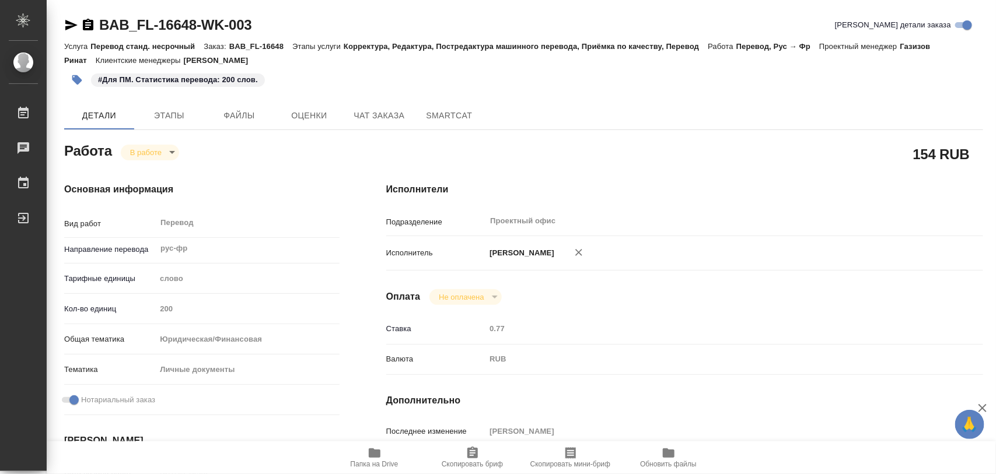
type textarea "x"
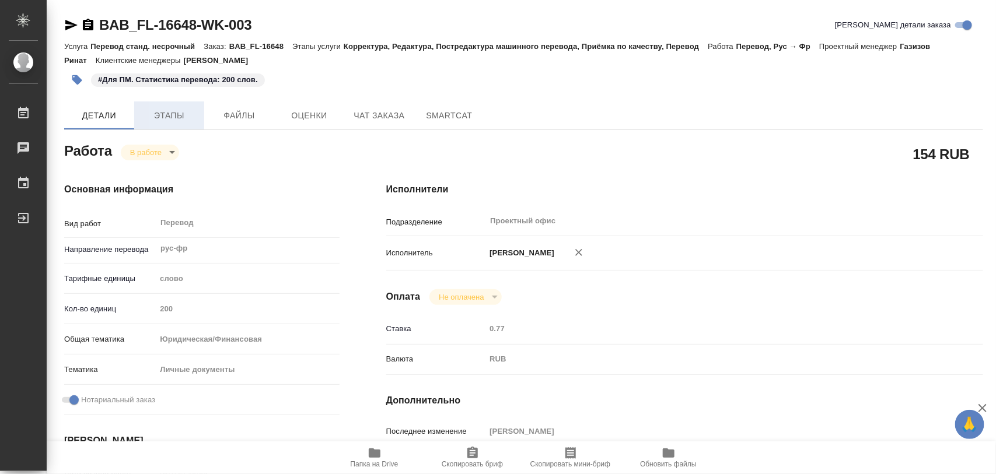
click at [159, 107] on button "Этапы" at bounding box center [169, 116] width 70 height 28
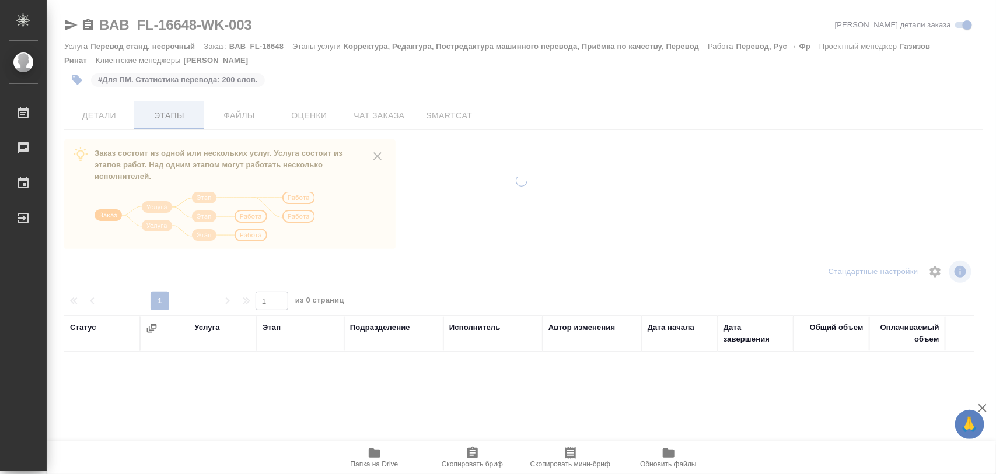
click at [165, 114] on div at bounding box center [521, 237] width 949 height 474
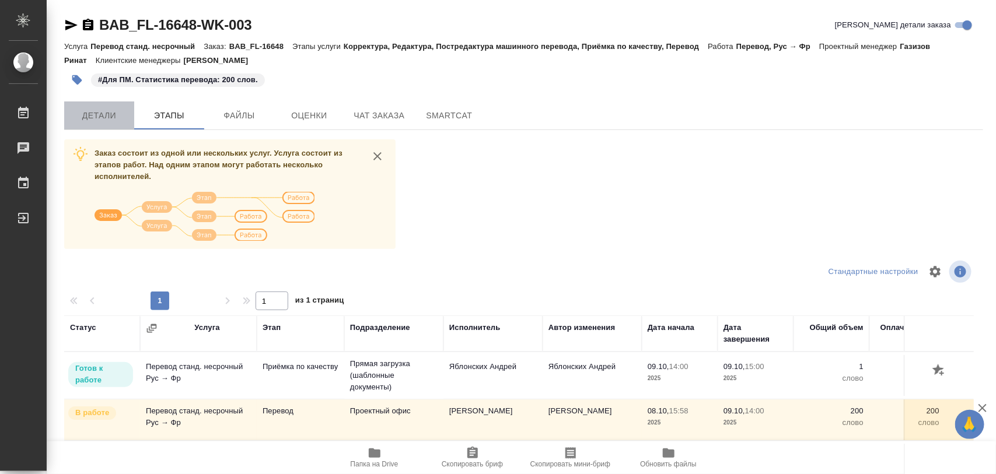
click at [112, 118] on span "Детали" at bounding box center [99, 116] width 56 height 15
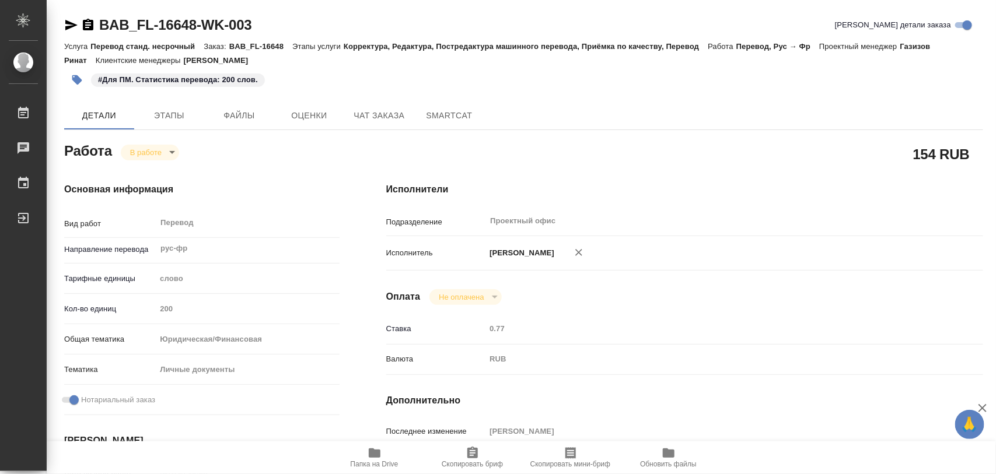
type textarea "x"
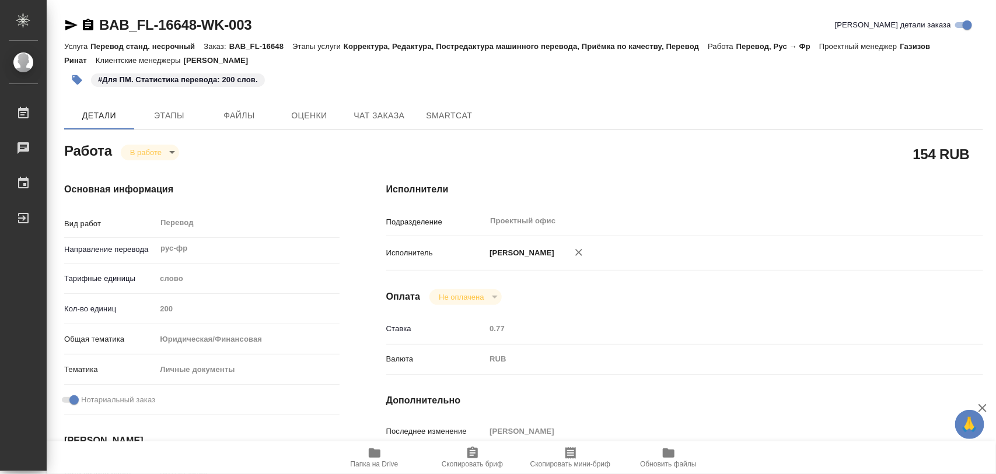
type textarea "x"
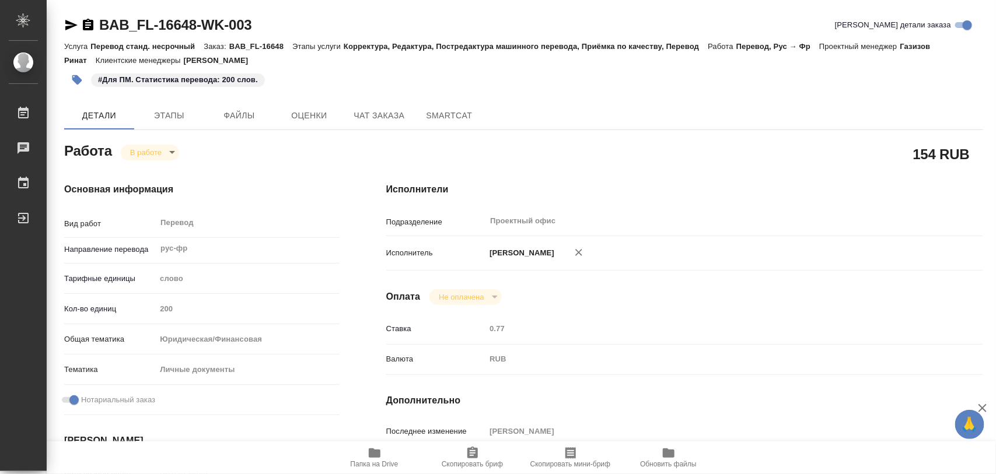
type textarea "x"
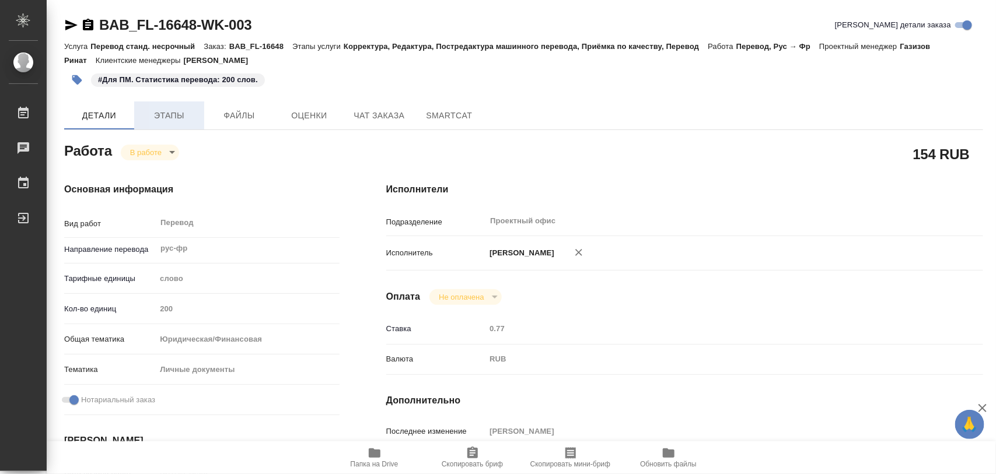
click at [170, 124] on button "Этапы" at bounding box center [169, 116] width 70 height 28
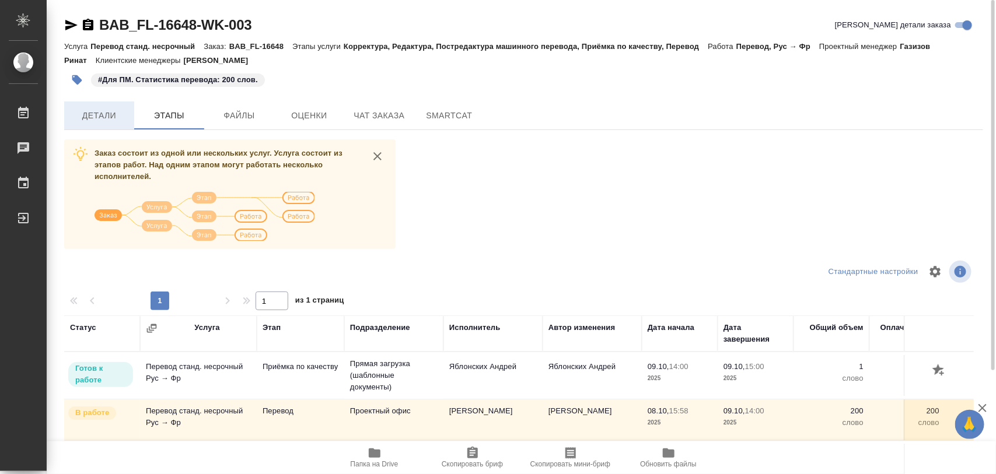
click at [100, 118] on span "Детали" at bounding box center [99, 116] width 56 height 15
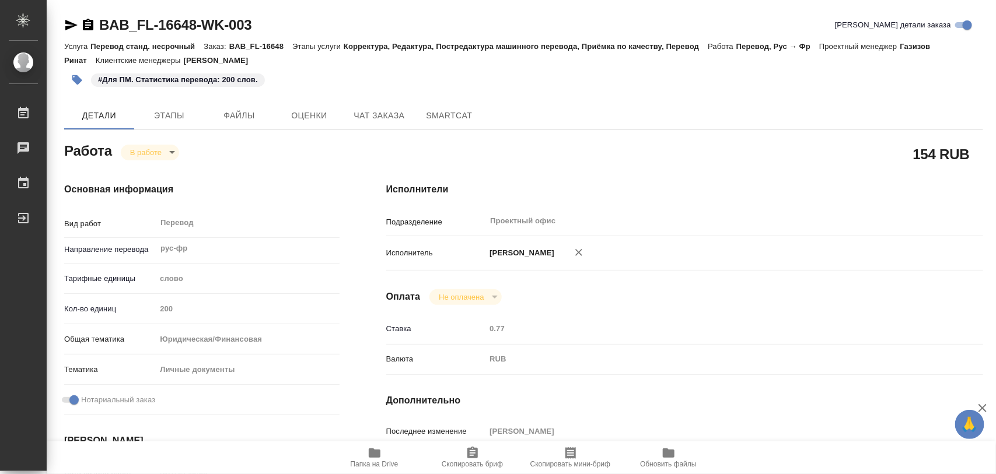
type textarea "x"
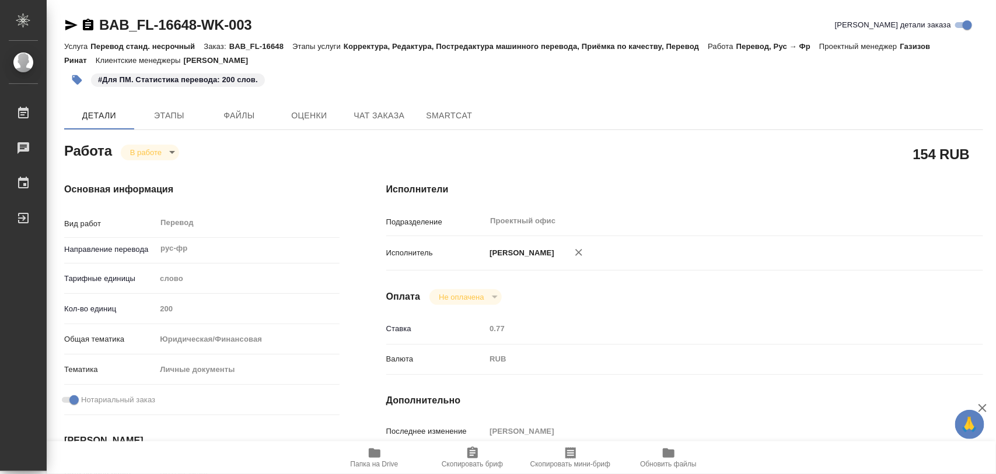
type textarea "x"
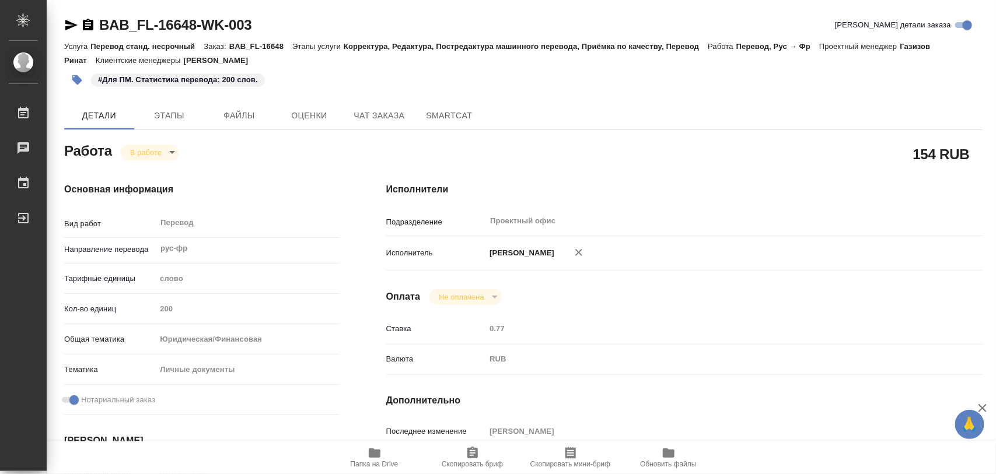
type textarea "x"
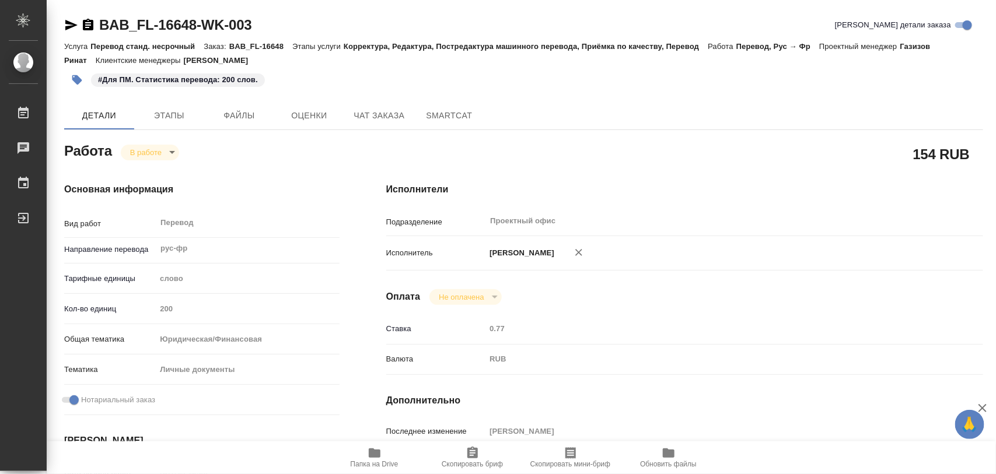
click at [164, 152] on body "🙏 .cls-1 fill:#fff; AWATERA Iglakov Maksim Работы 0 Чаты График Выйти BAB_FL-16…" at bounding box center [498, 237] width 996 height 474
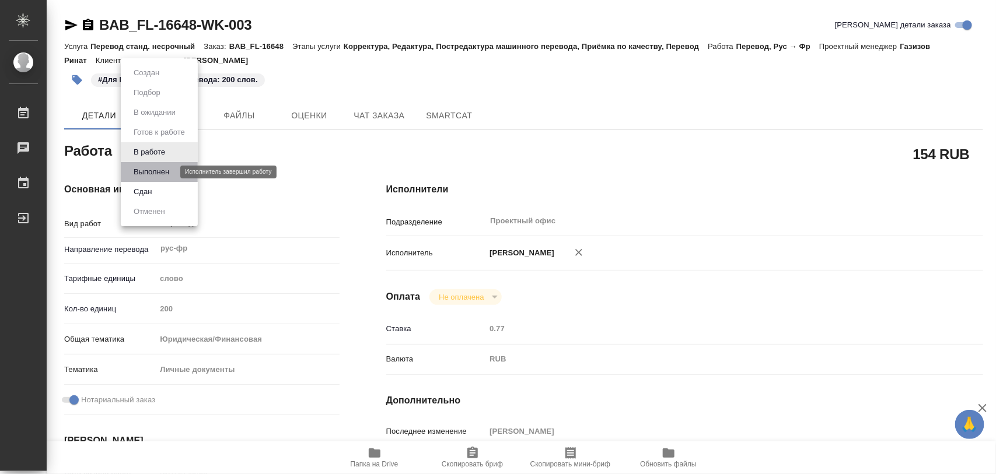
click at [162, 167] on button "Выполнен" at bounding box center [151, 172] width 43 height 13
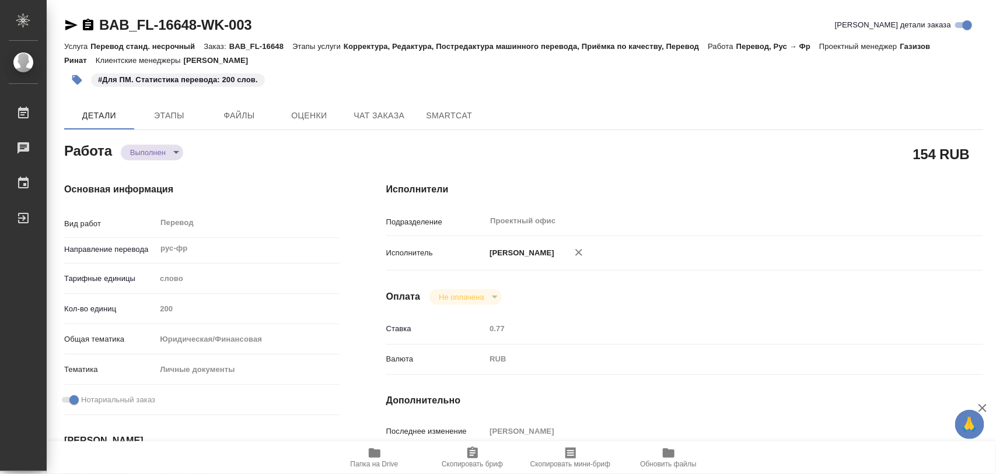
type textarea "x"
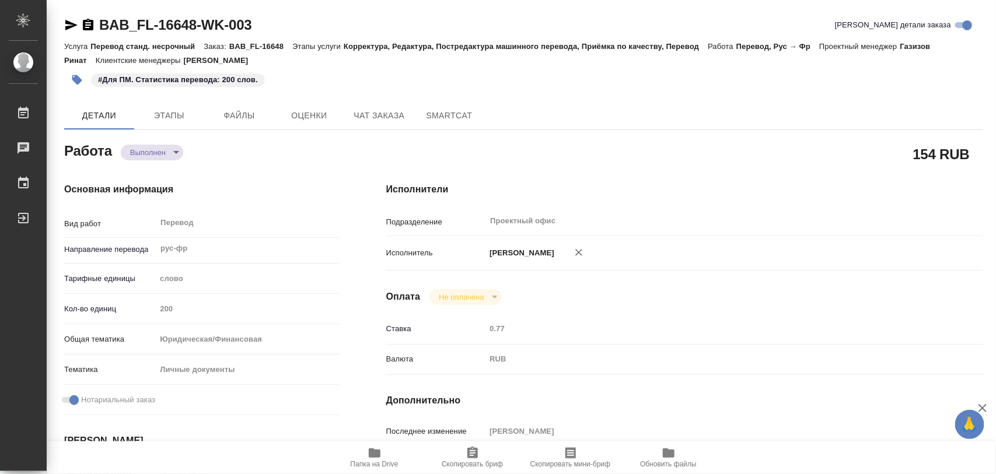
type textarea "x"
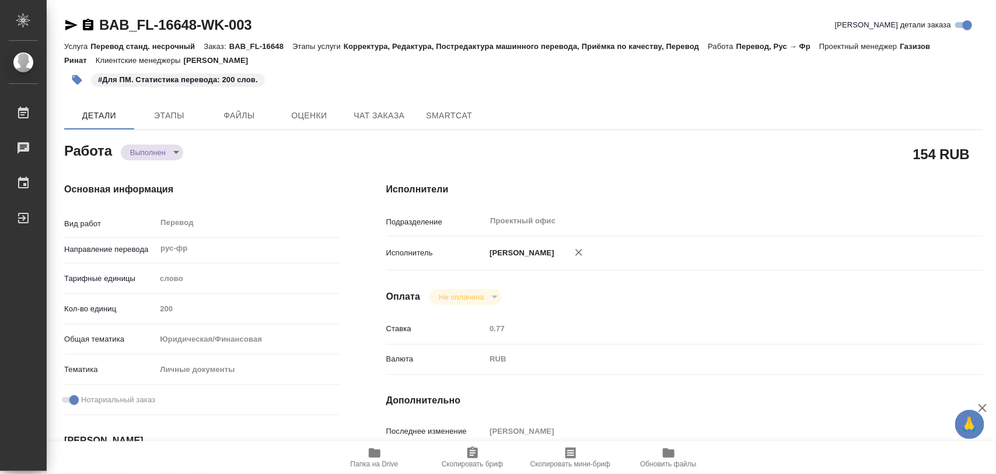
type textarea "x"
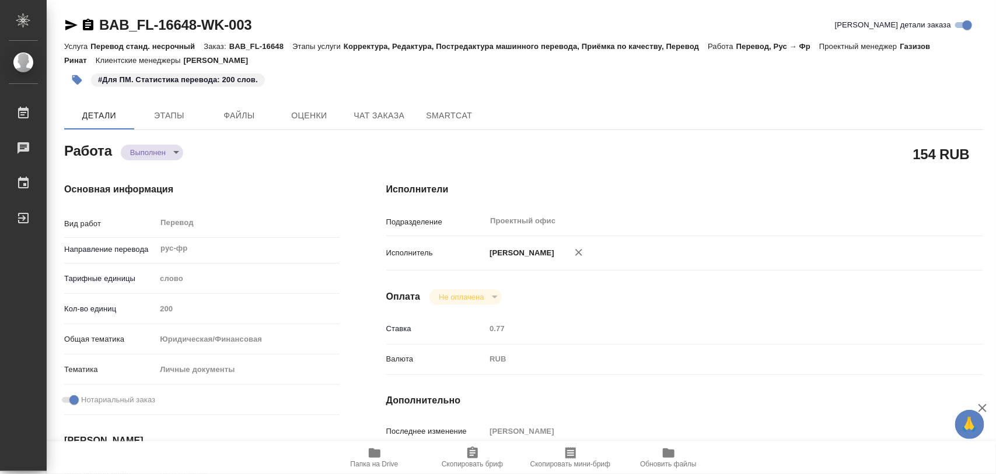
type textarea "x"
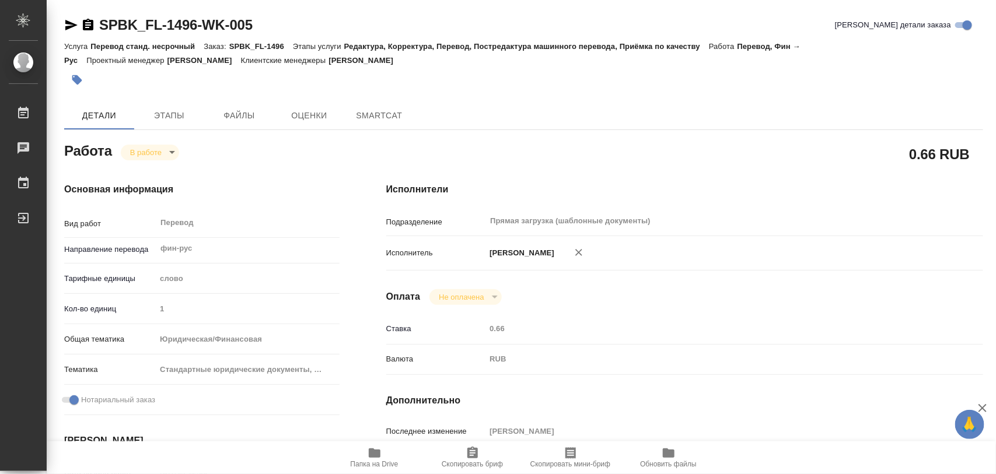
type textarea "x"
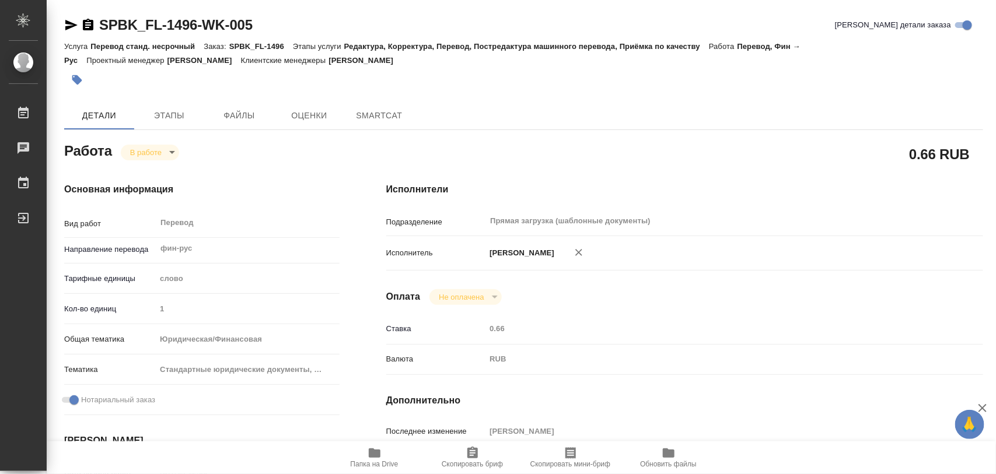
type textarea "x"
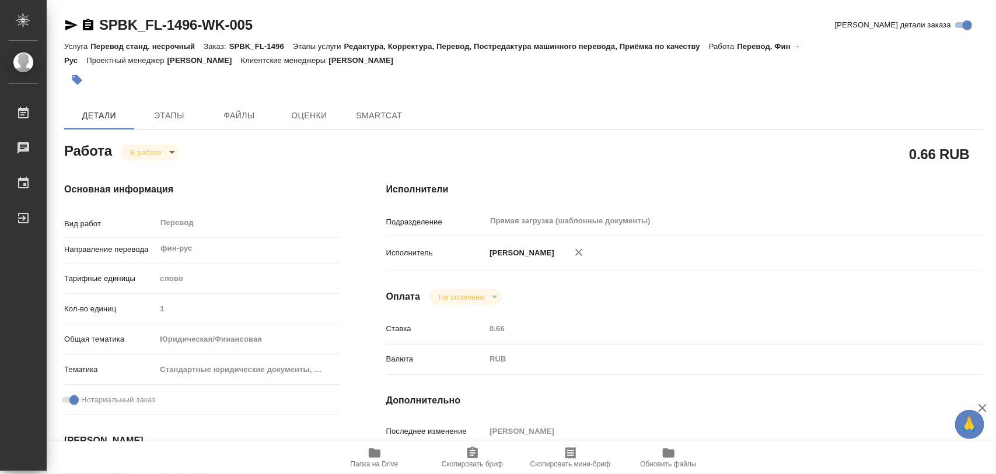
type textarea "x"
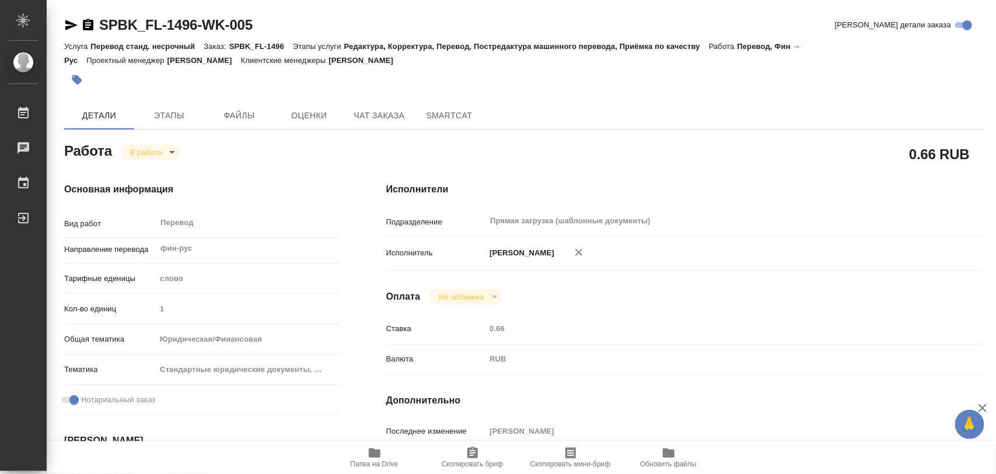
type textarea "x"
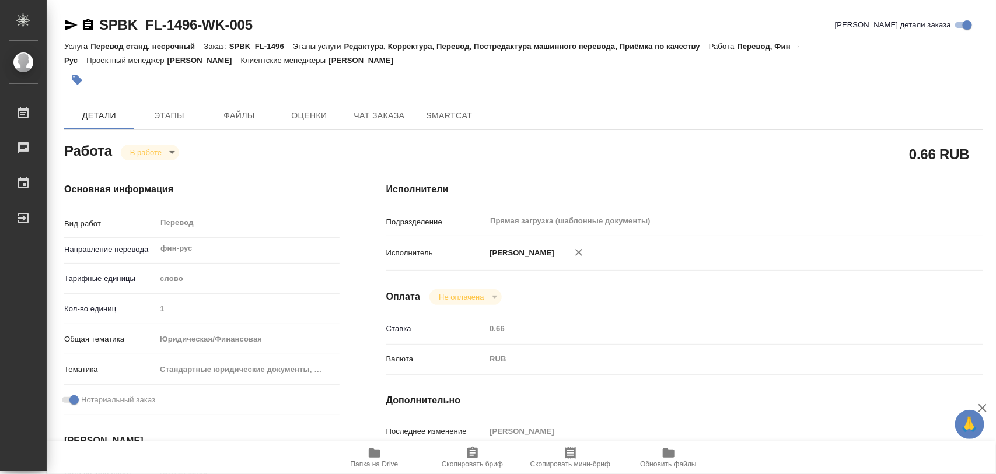
type textarea "x"
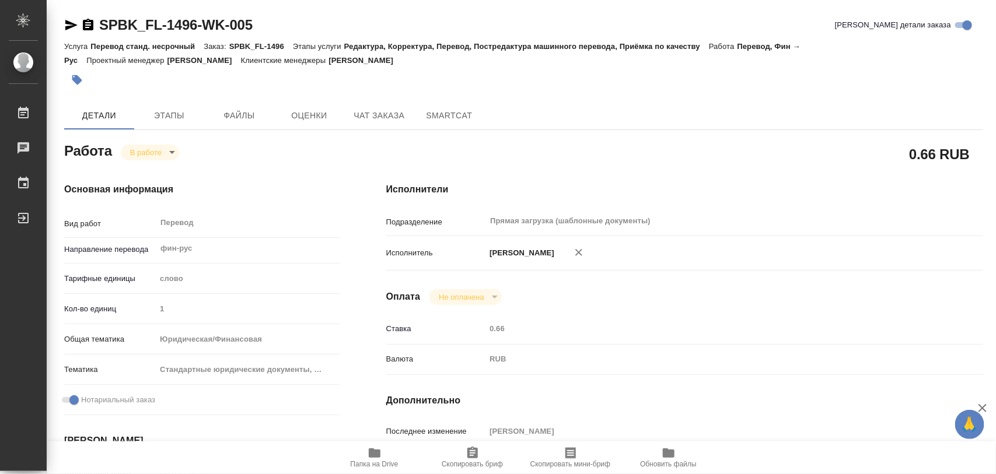
type textarea "x"
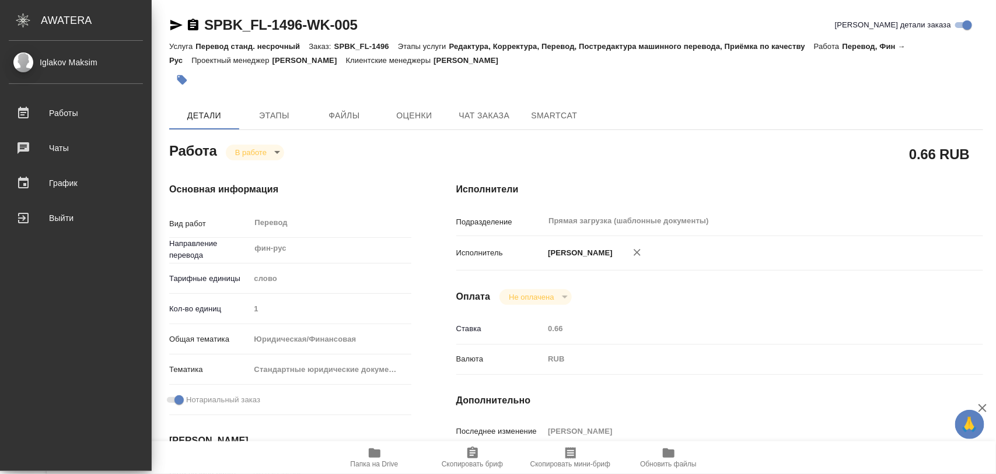
type textarea "x"
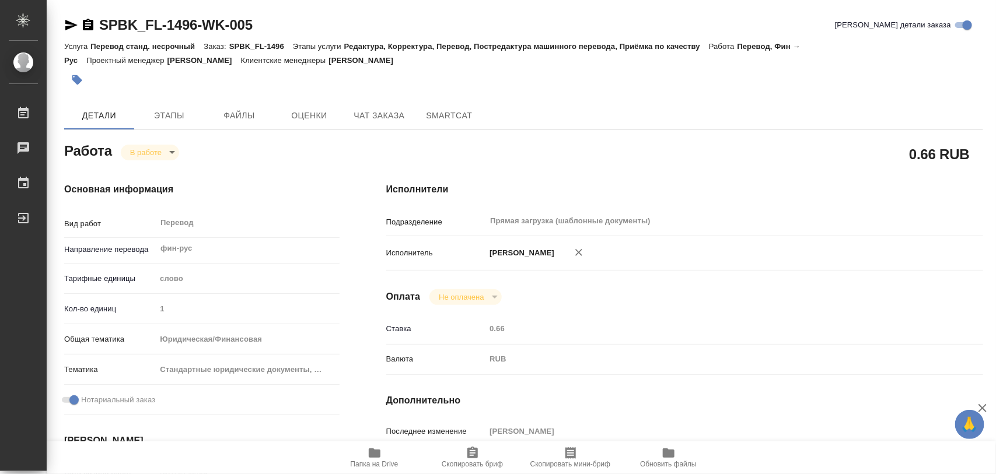
type textarea "x"
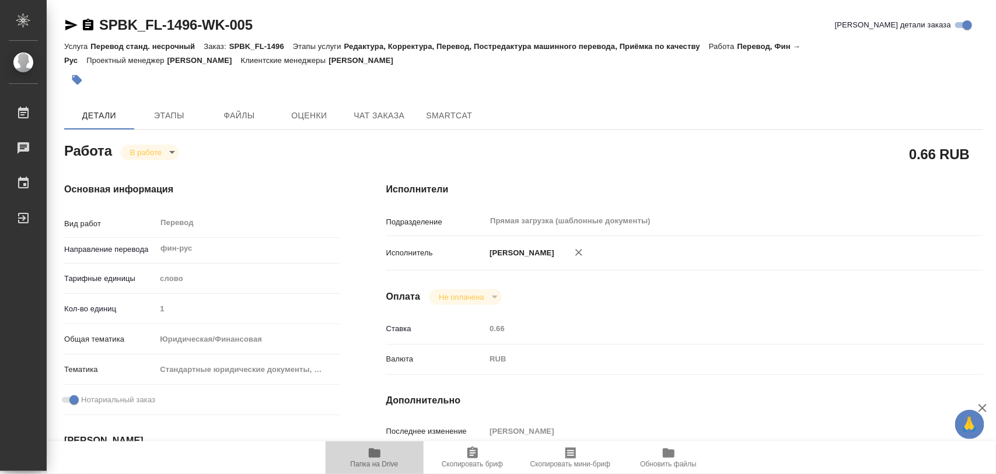
click at [365, 452] on span "Папка на Drive" at bounding box center [375, 457] width 84 height 22
click at [377, 448] on icon "button" at bounding box center [375, 453] width 14 height 14
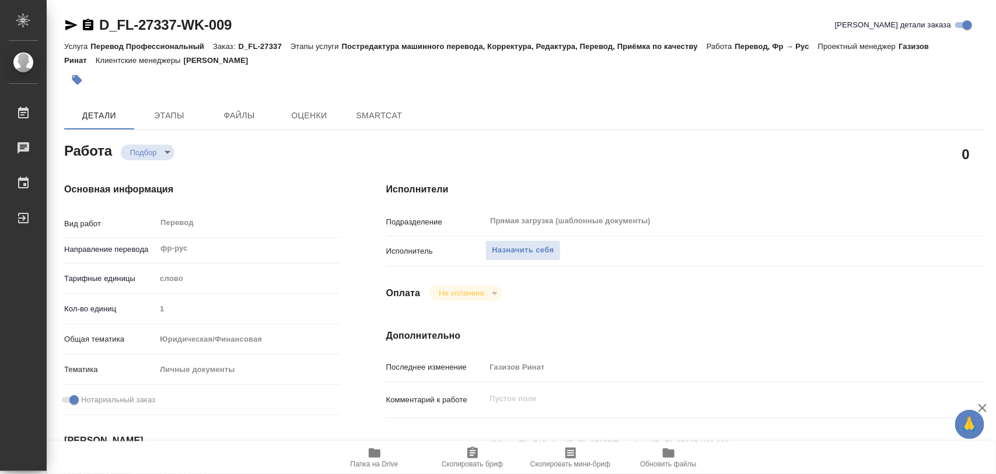
type textarea "x"
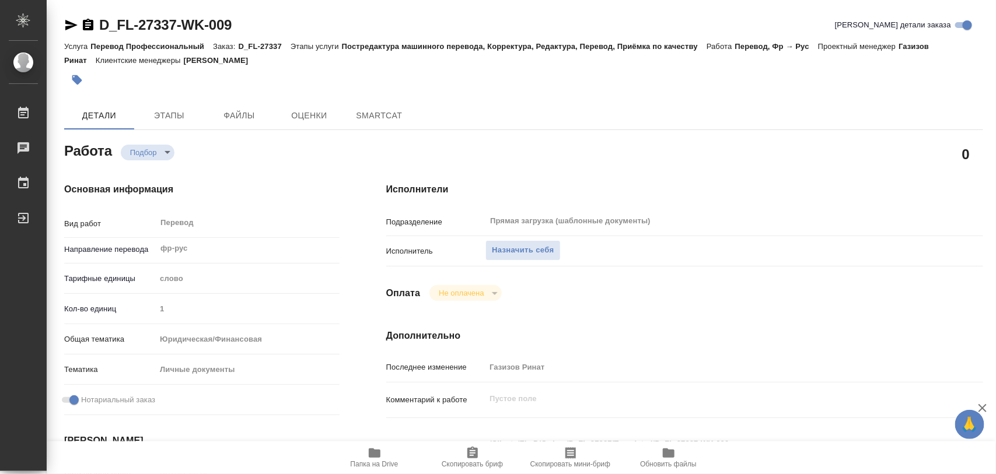
type textarea "x"
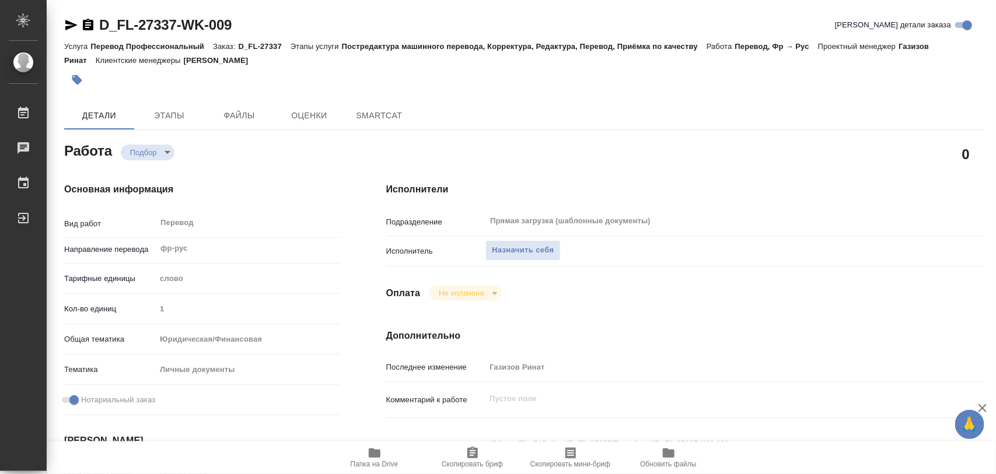
type textarea "x"
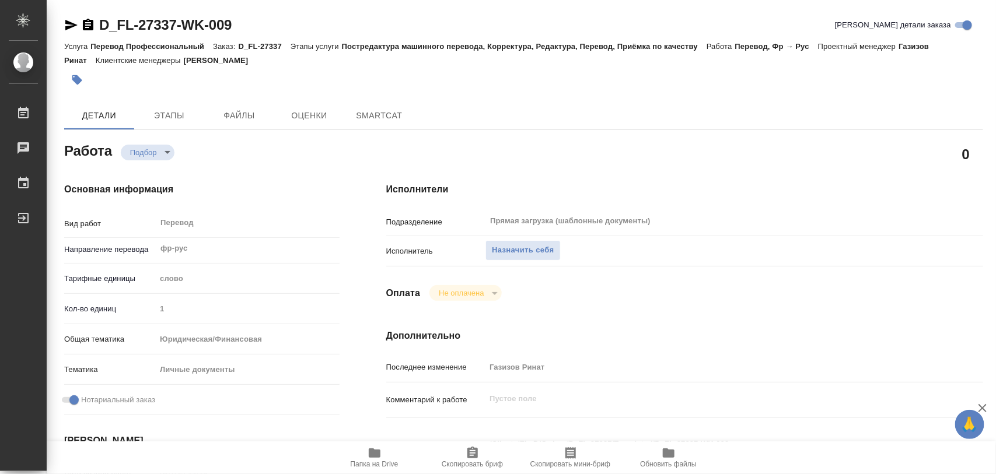
type textarea "x"
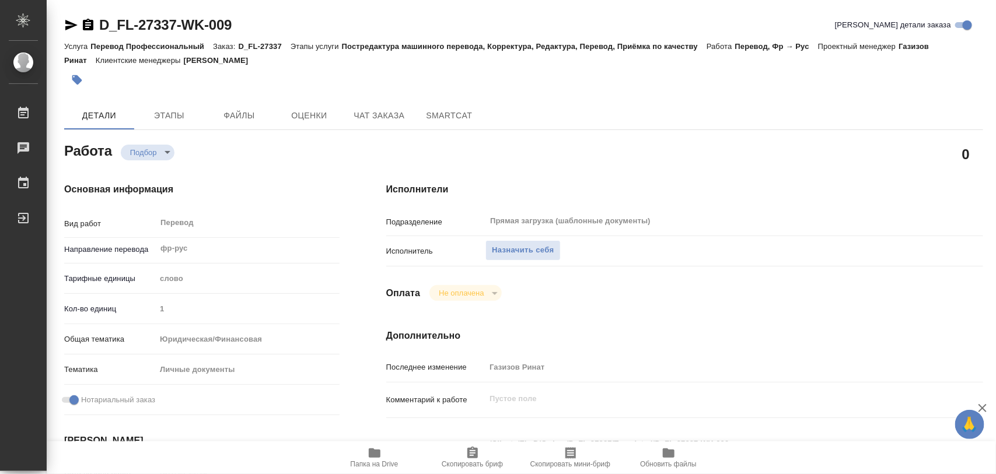
scroll to position [146, 0]
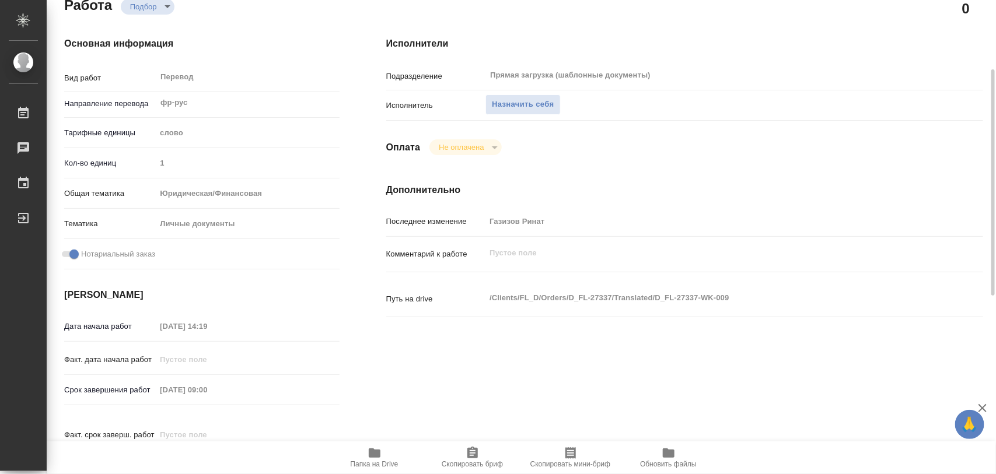
type textarea "x"
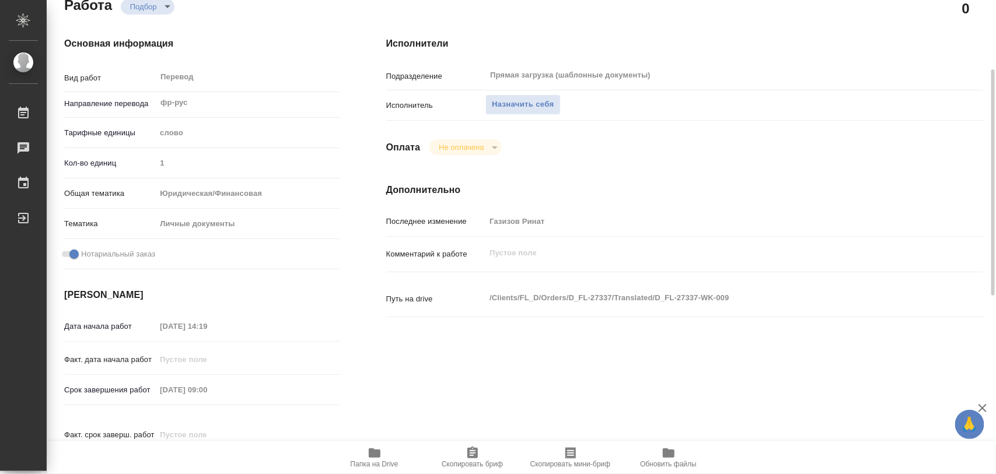
type textarea "x"
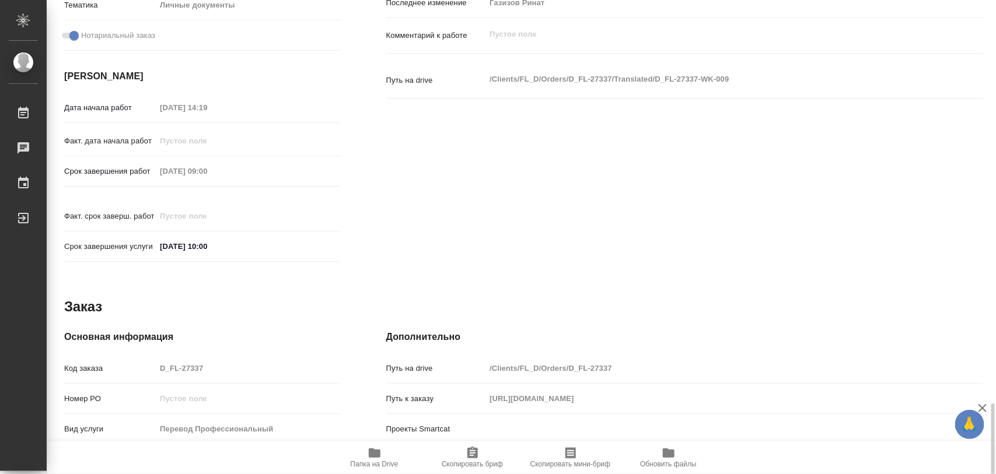
scroll to position [520, 0]
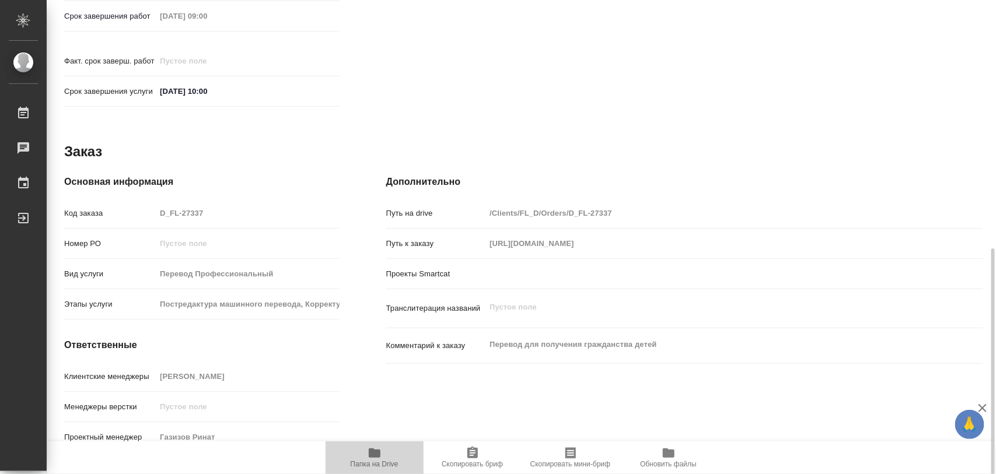
click at [378, 459] on icon "button" at bounding box center [375, 453] width 14 height 14
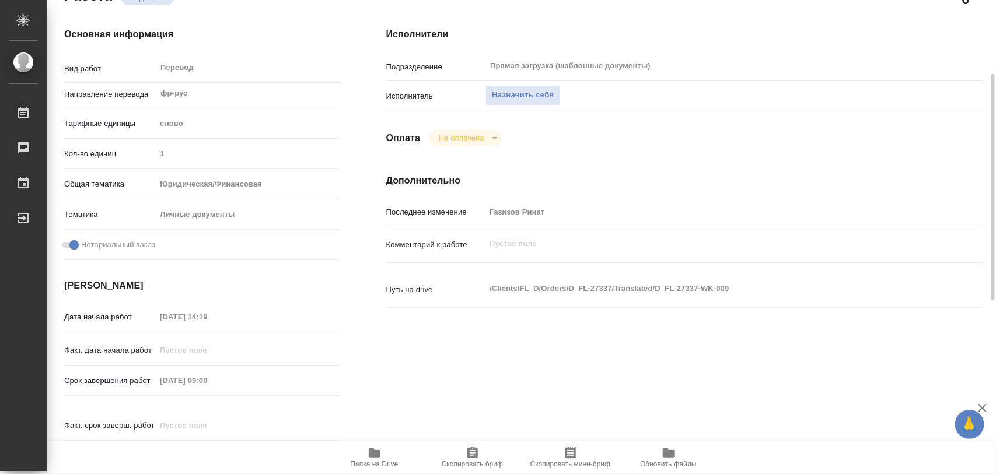
scroll to position [0, 0]
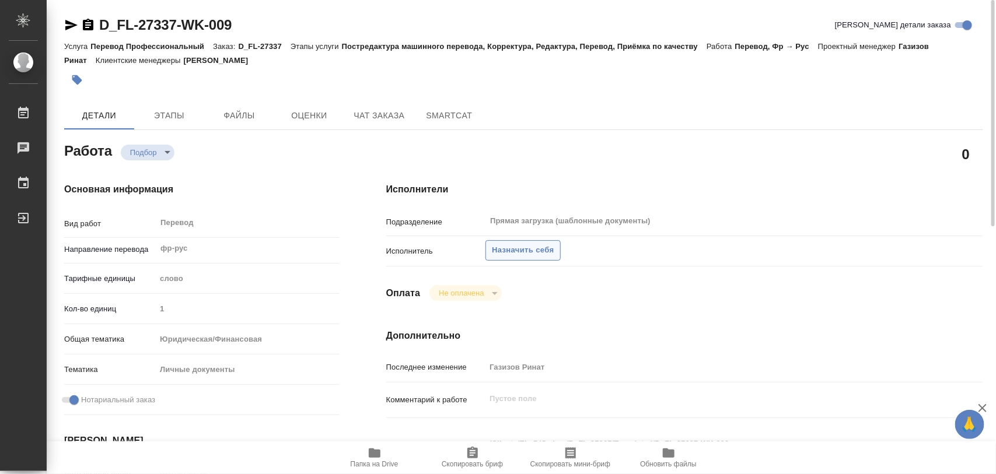
click at [533, 247] on span "Назначить себя" at bounding box center [523, 250] width 62 height 13
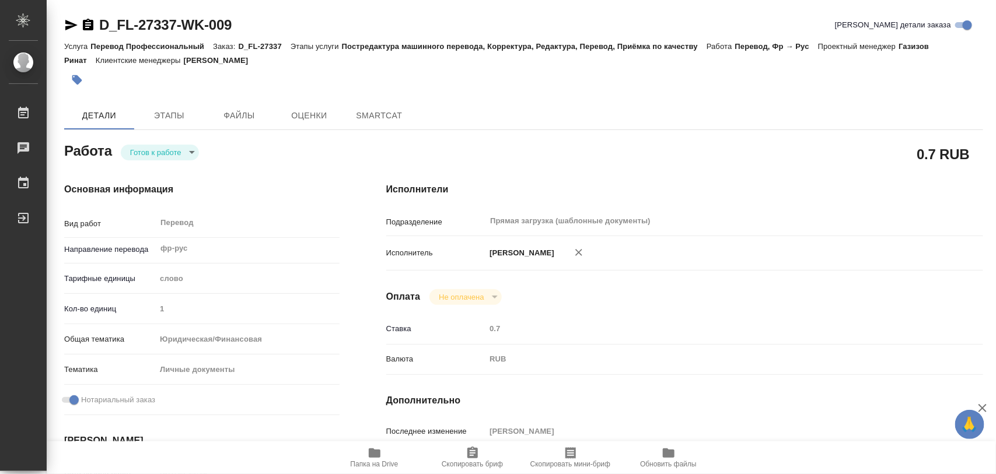
type textarea "x"
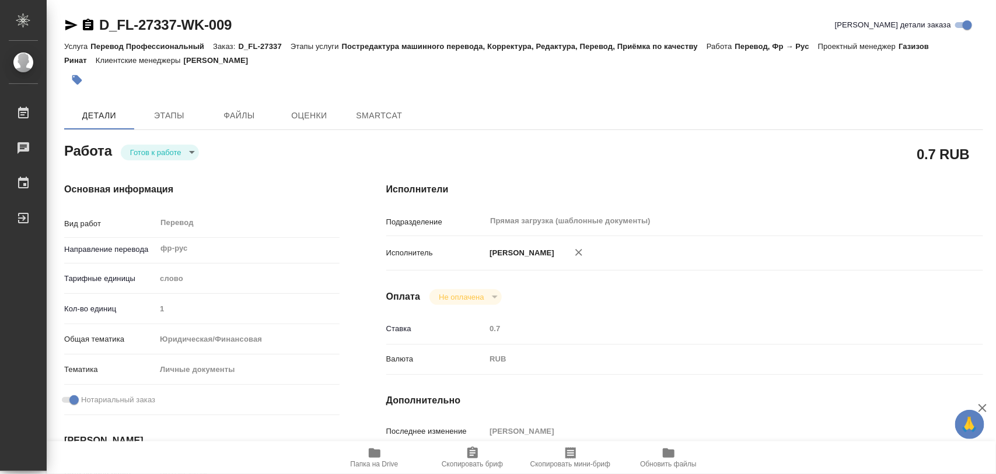
type textarea "x"
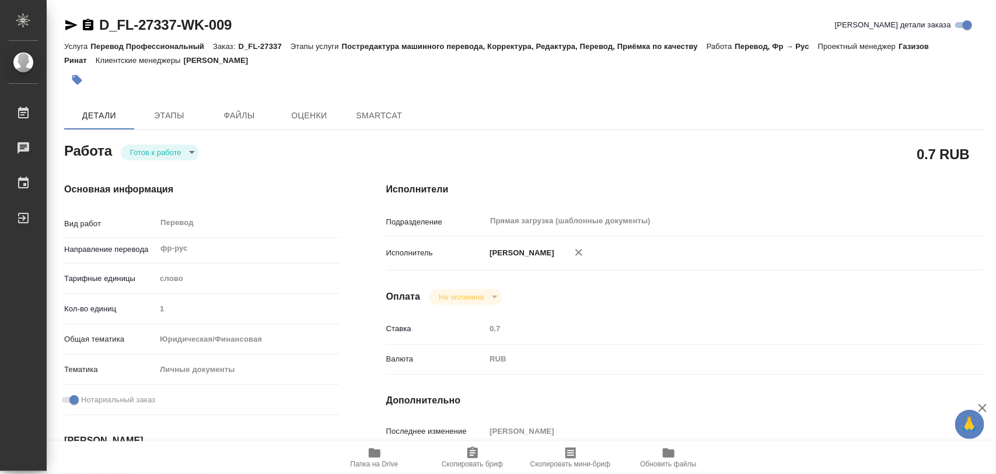
type textarea "x"
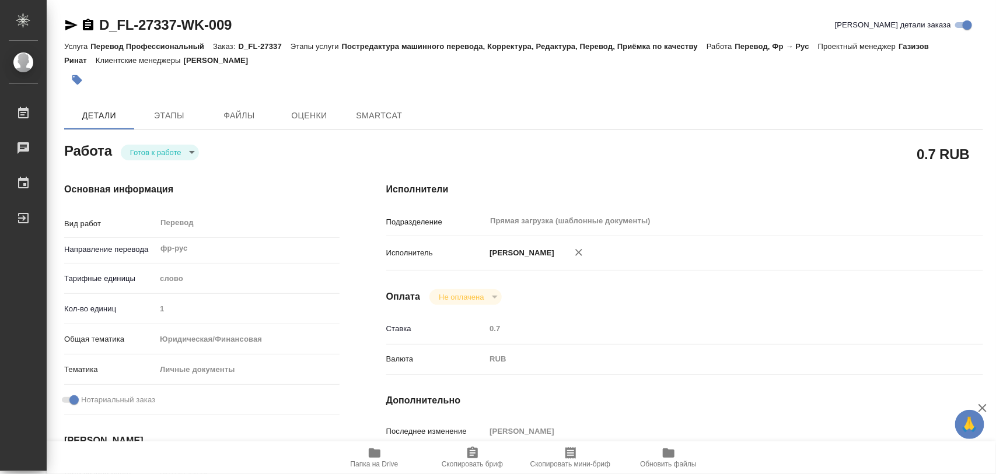
click at [188, 153] on body "🙏 .cls-1 fill:#fff; AWATERA Iglakov Maksim Работы Чаты График Выйти D_FL-27337-…" at bounding box center [498, 237] width 996 height 474
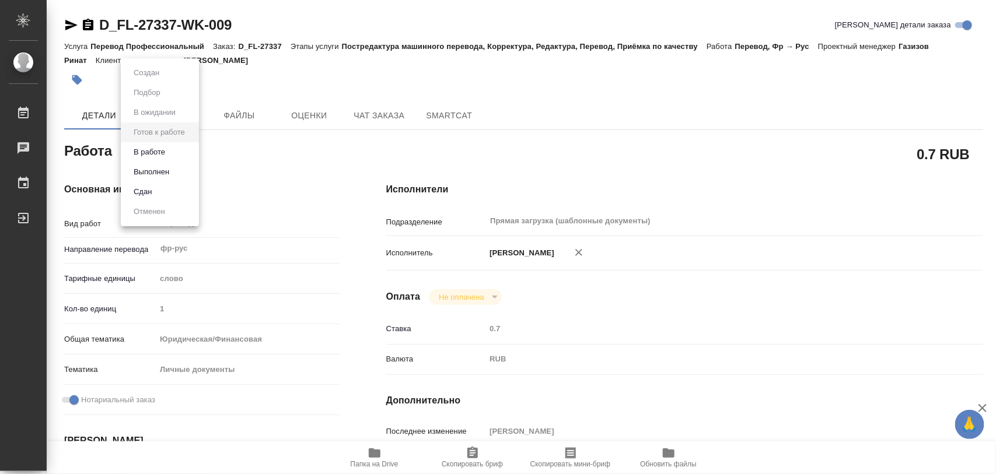
click at [155, 152] on button "В работе" at bounding box center [149, 152] width 39 height 13
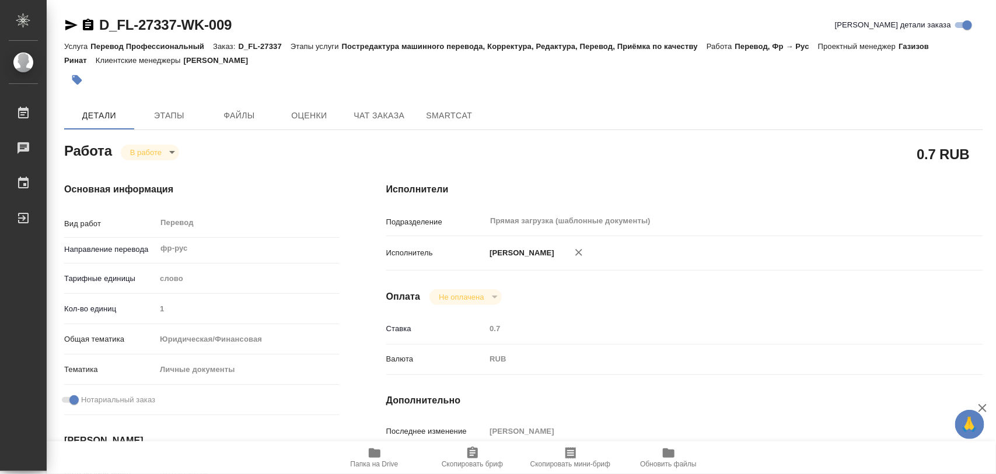
type textarea "x"
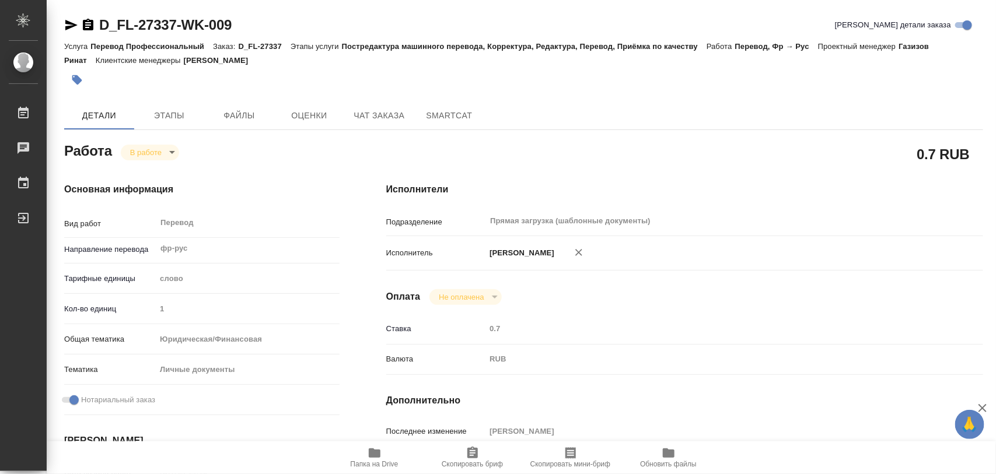
type textarea "x"
